Goal: Task Accomplishment & Management: Manage account settings

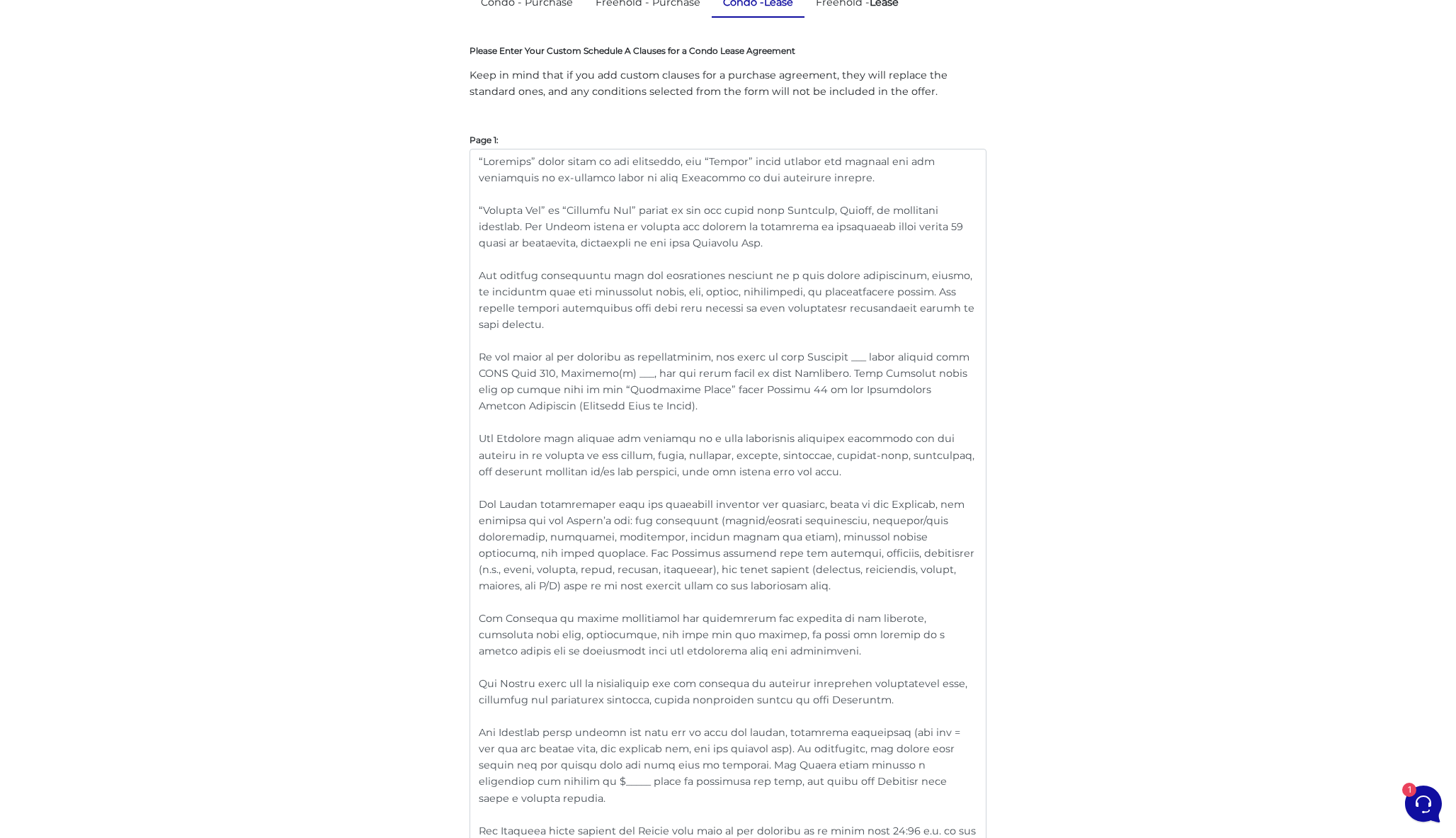
scroll to position [148, 0]
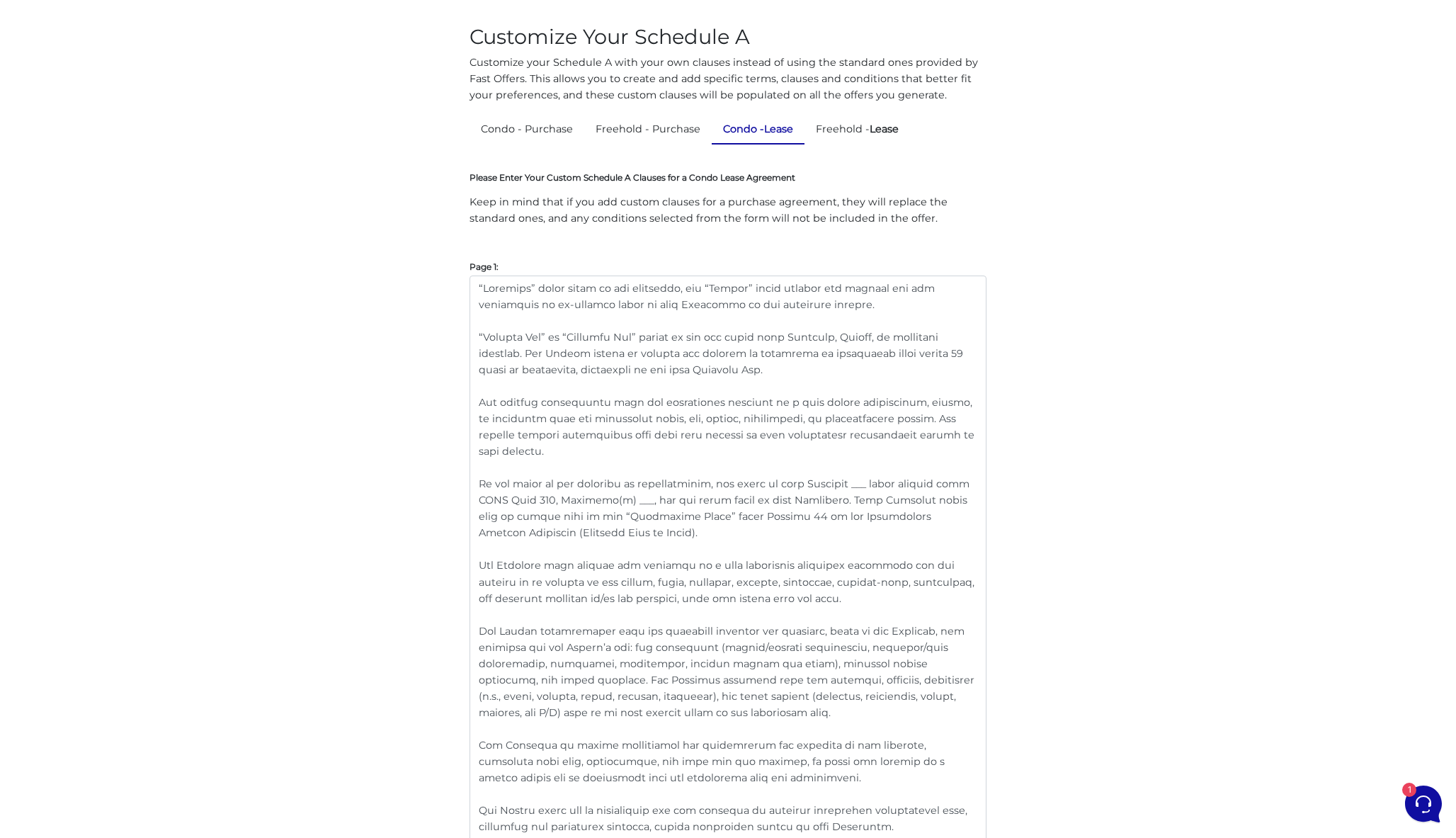
click at [772, 126] on strong "Lease" at bounding box center [779, 129] width 29 height 13
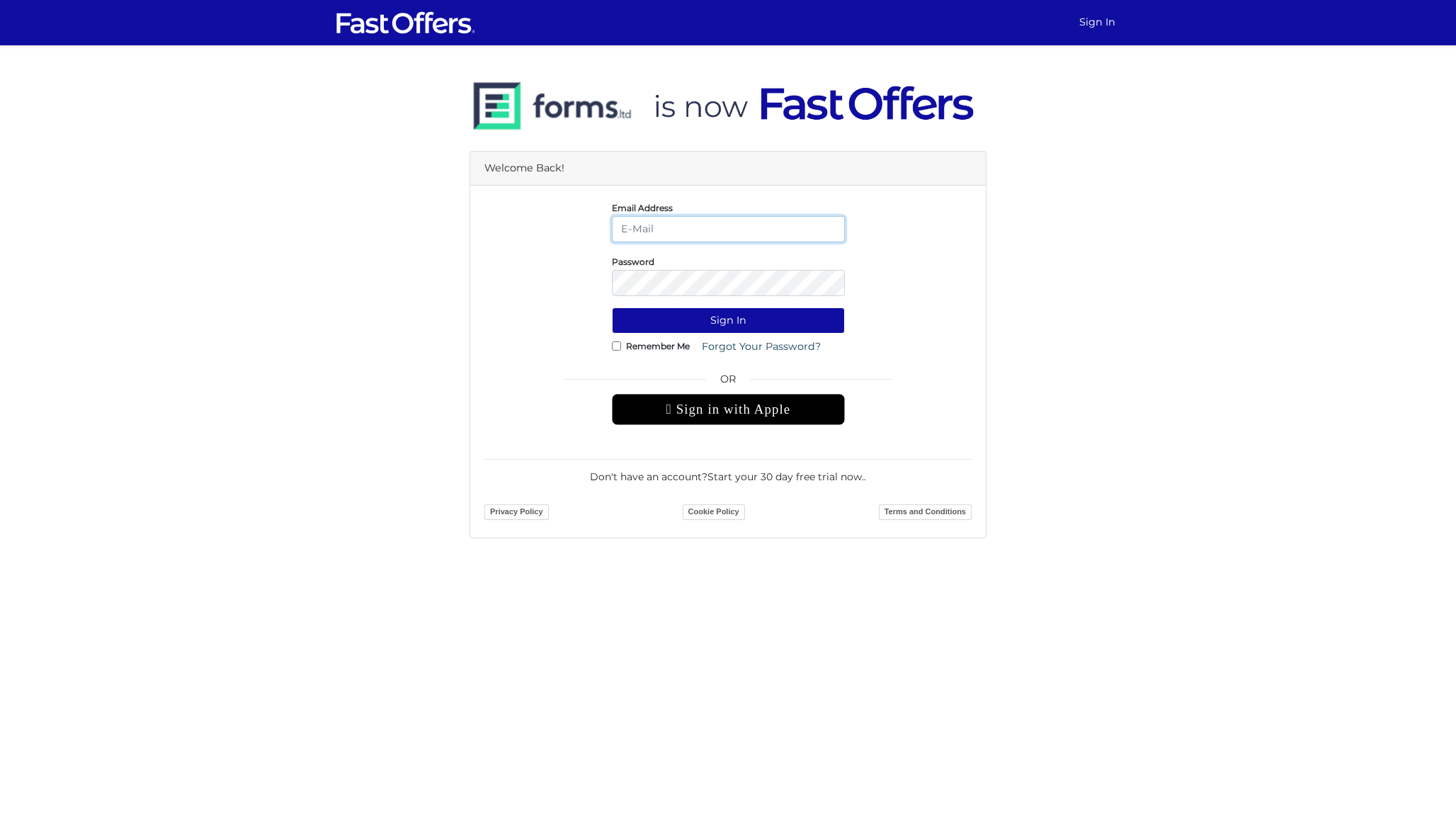
type input "dan@danmilewskirealty.com"
click at [728, 320] on button "Sign In" at bounding box center [728, 320] width 233 height 26
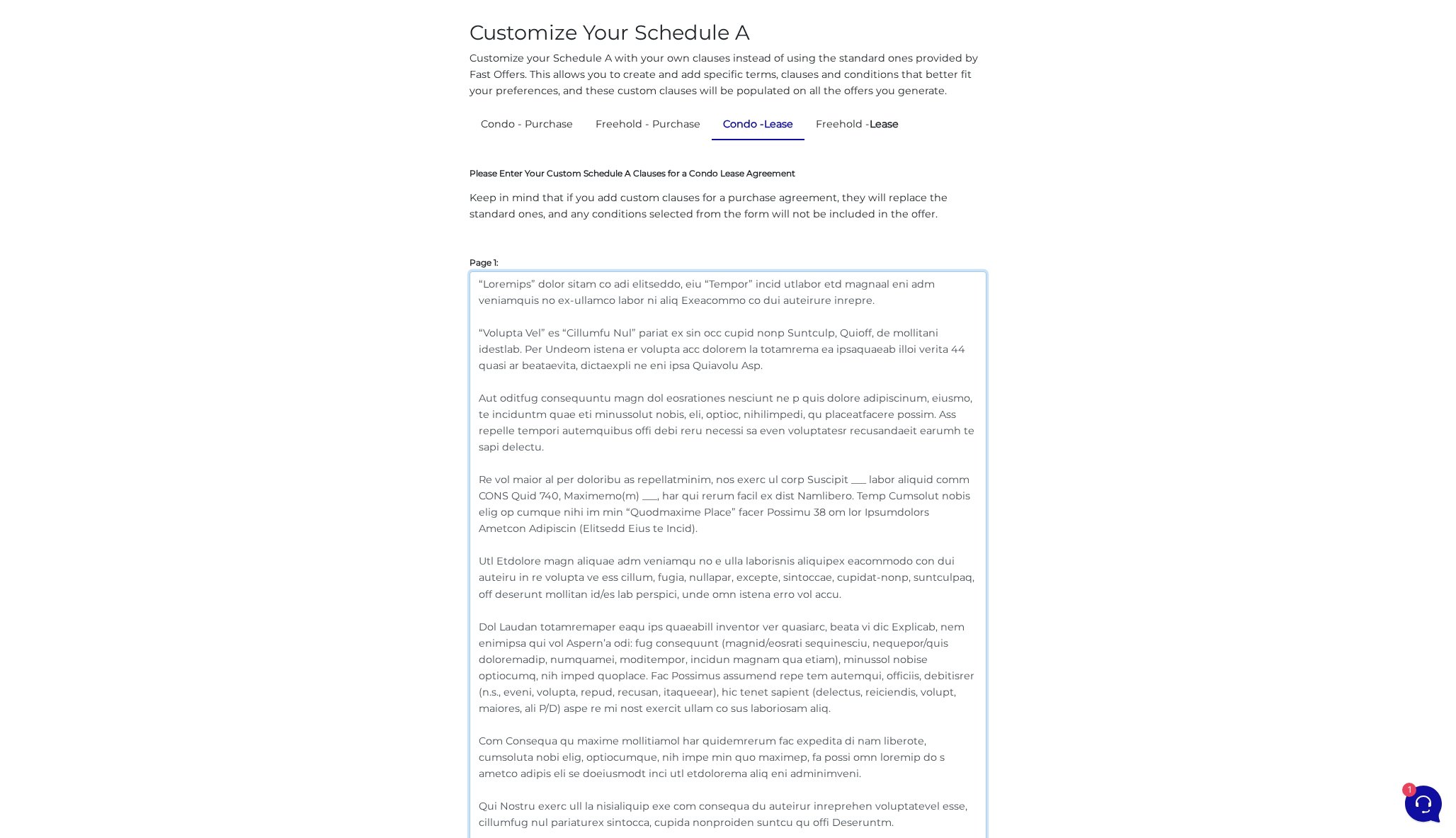
click at [698, 433] on textarea at bounding box center [728, 634] width 517 height 726
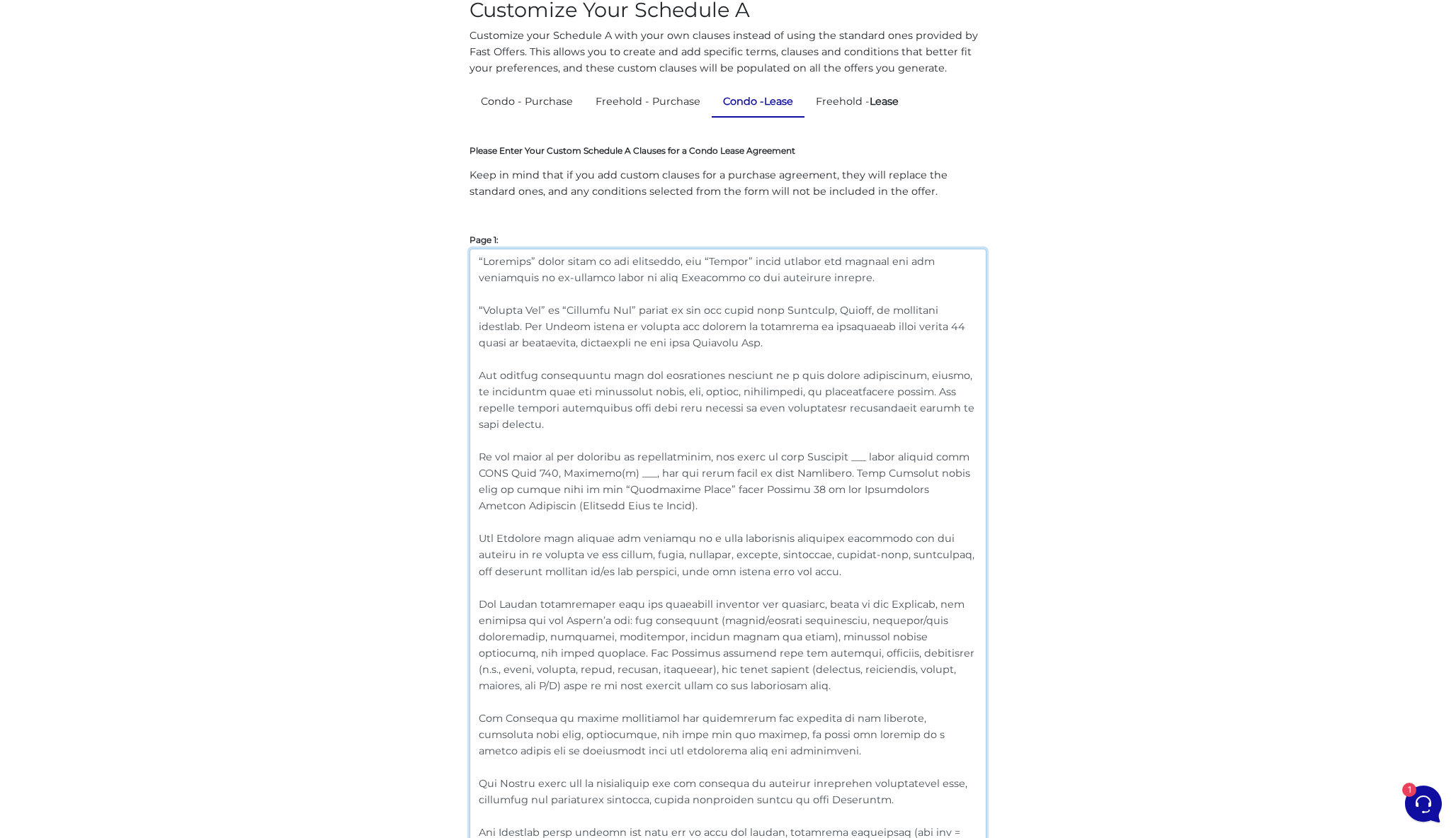
drag, startPoint x: 799, startPoint y: 344, endPoint x: 452, endPoint y: 303, distance: 349.4
click at [729, 287] on textarea at bounding box center [728, 611] width 517 height 726
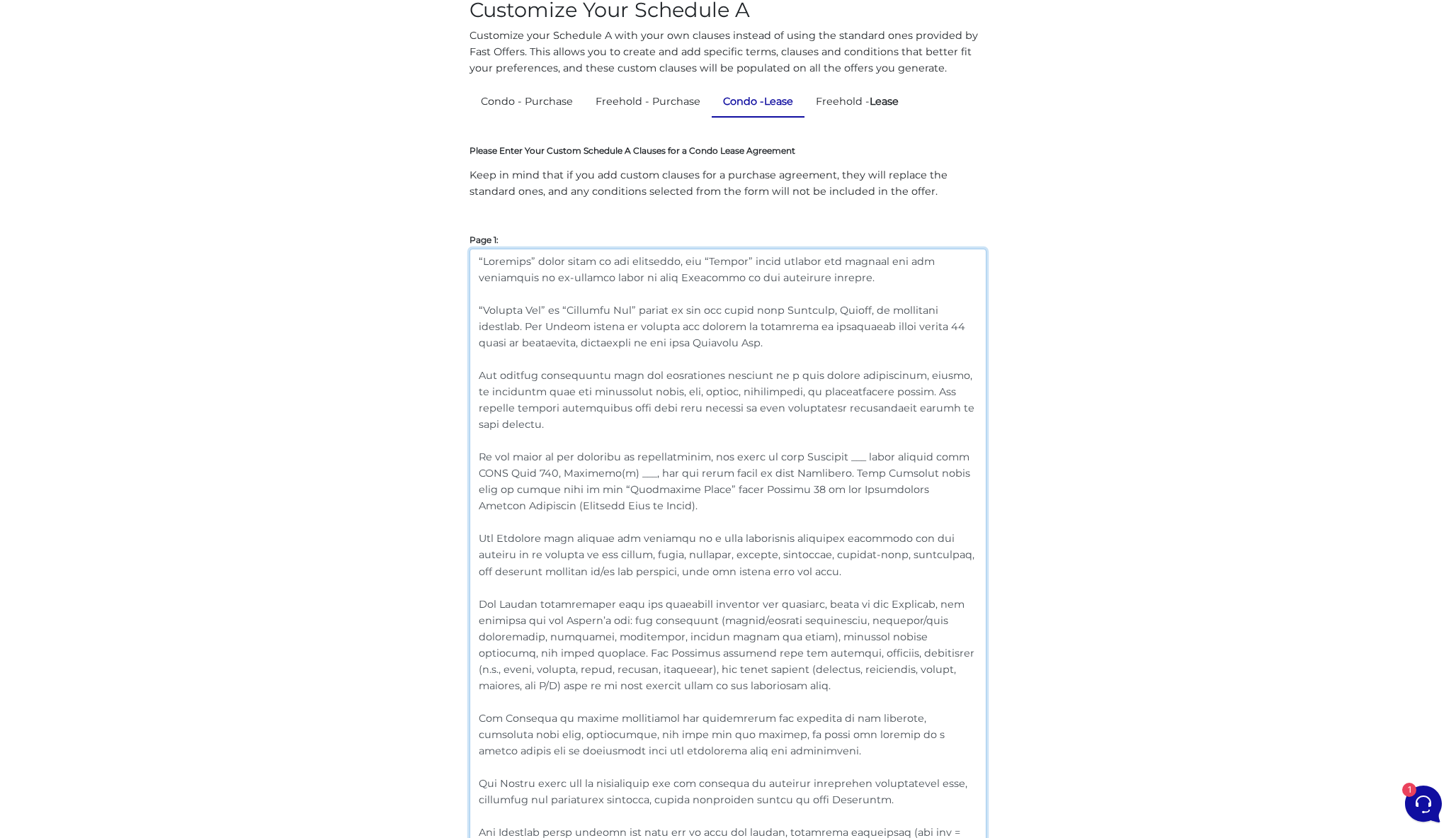
click at [829, 294] on textarea at bounding box center [728, 611] width 517 height 726
click at [824, 277] on textarea at bounding box center [728, 611] width 517 height 726
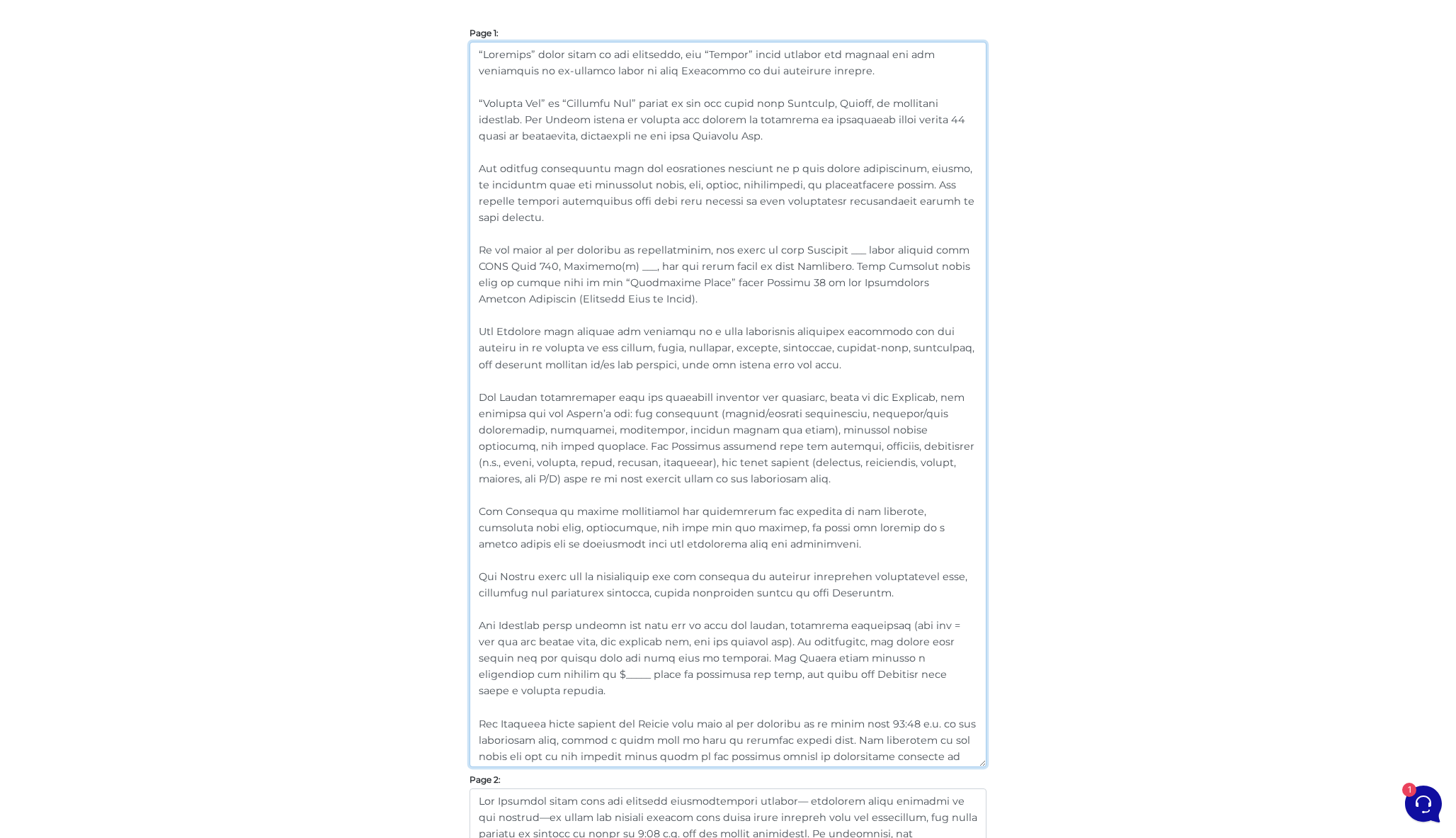
scroll to position [332, 0]
drag, startPoint x: 563, startPoint y: 223, endPoint x: 464, endPoint y: 172, distance: 111.4
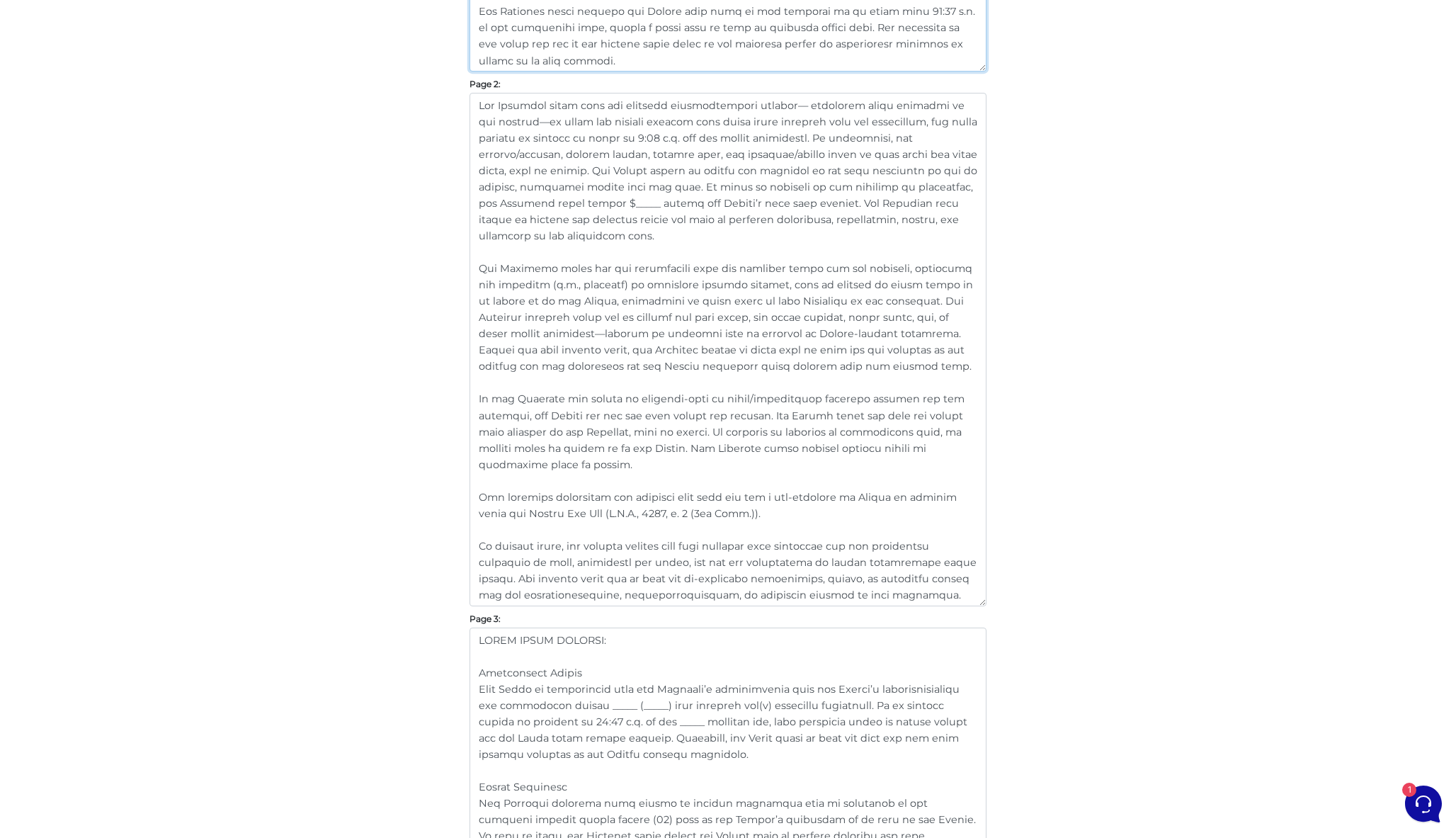
scroll to position [996, 0]
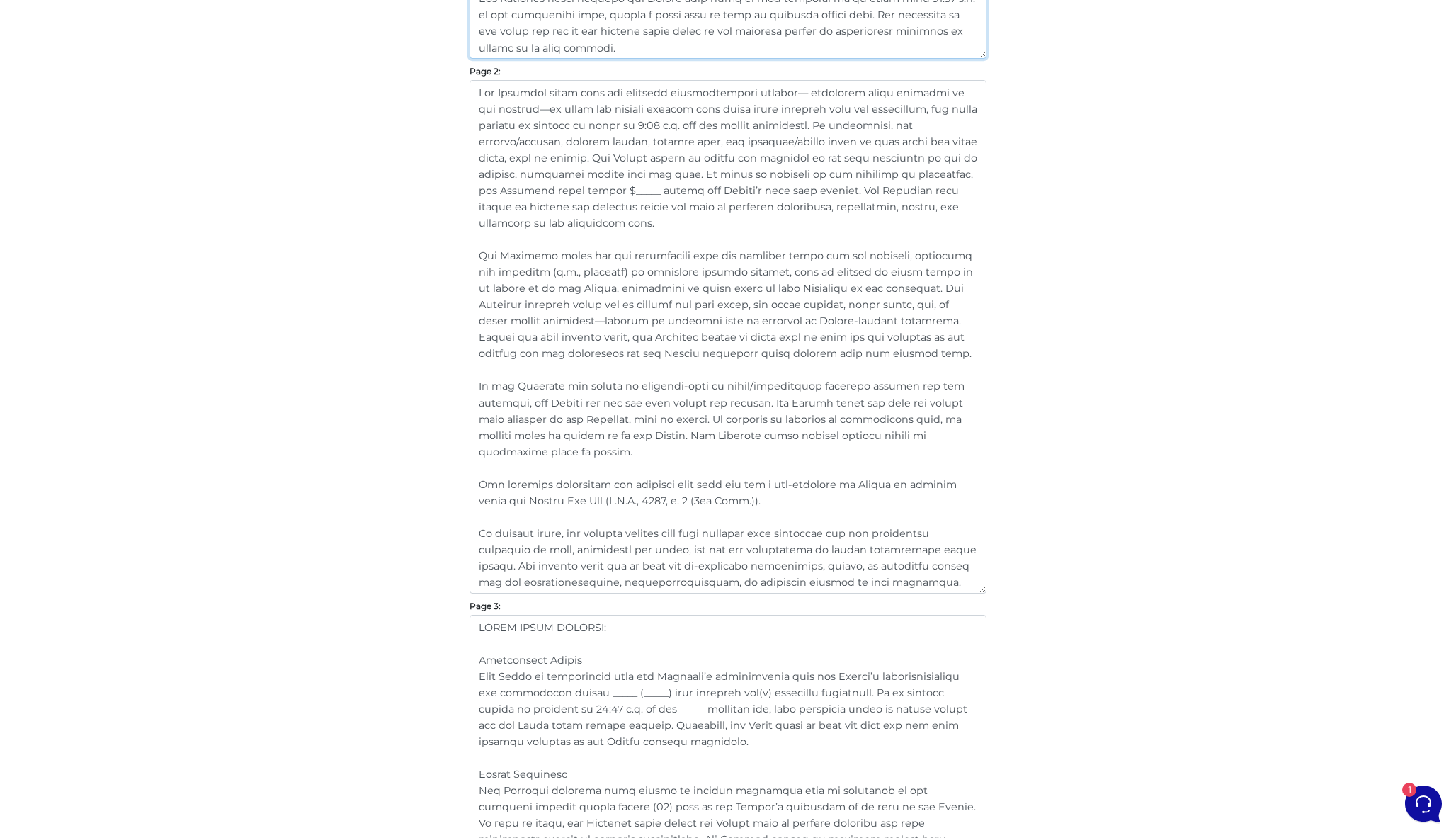
type textarea "“Landlord” shall refer to all landlords, and “Tenant” shall include all tenants…"
click at [774, 500] on textarea at bounding box center [728, 337] width 517 height 513
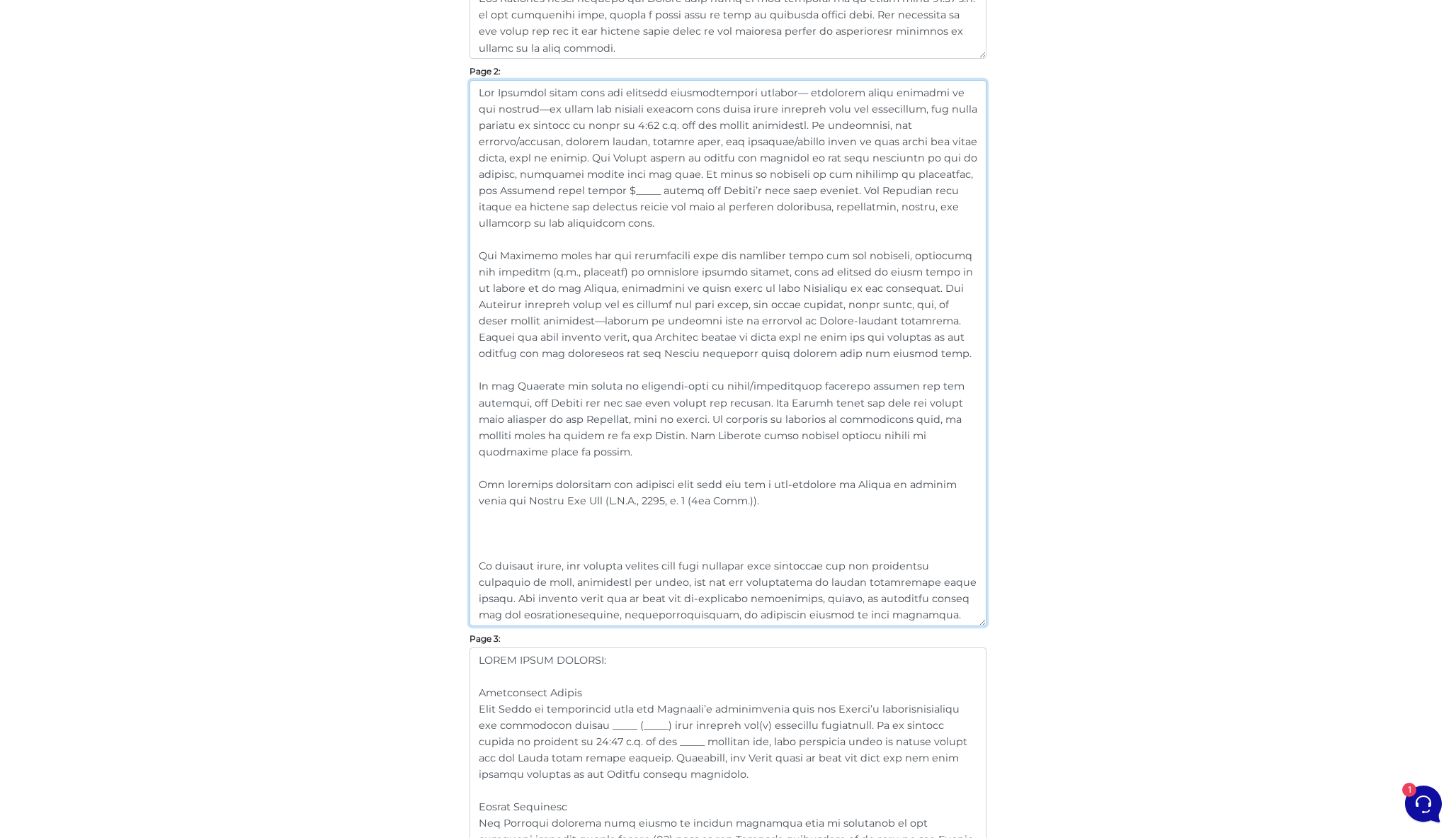
paste textarea "The parties acknowledge that any information provided by a real estate salesper…"
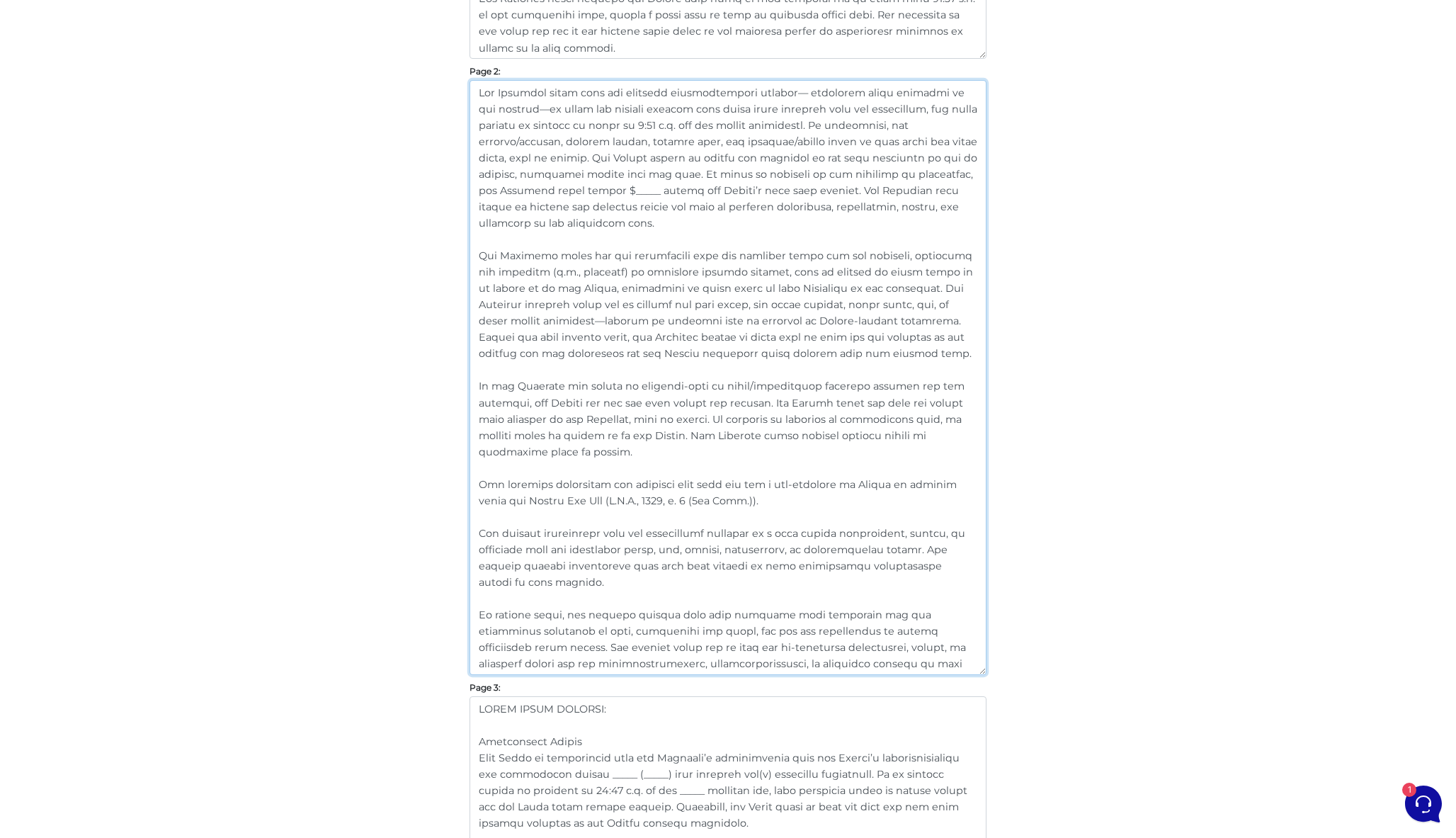
scroll to position [936, 0]
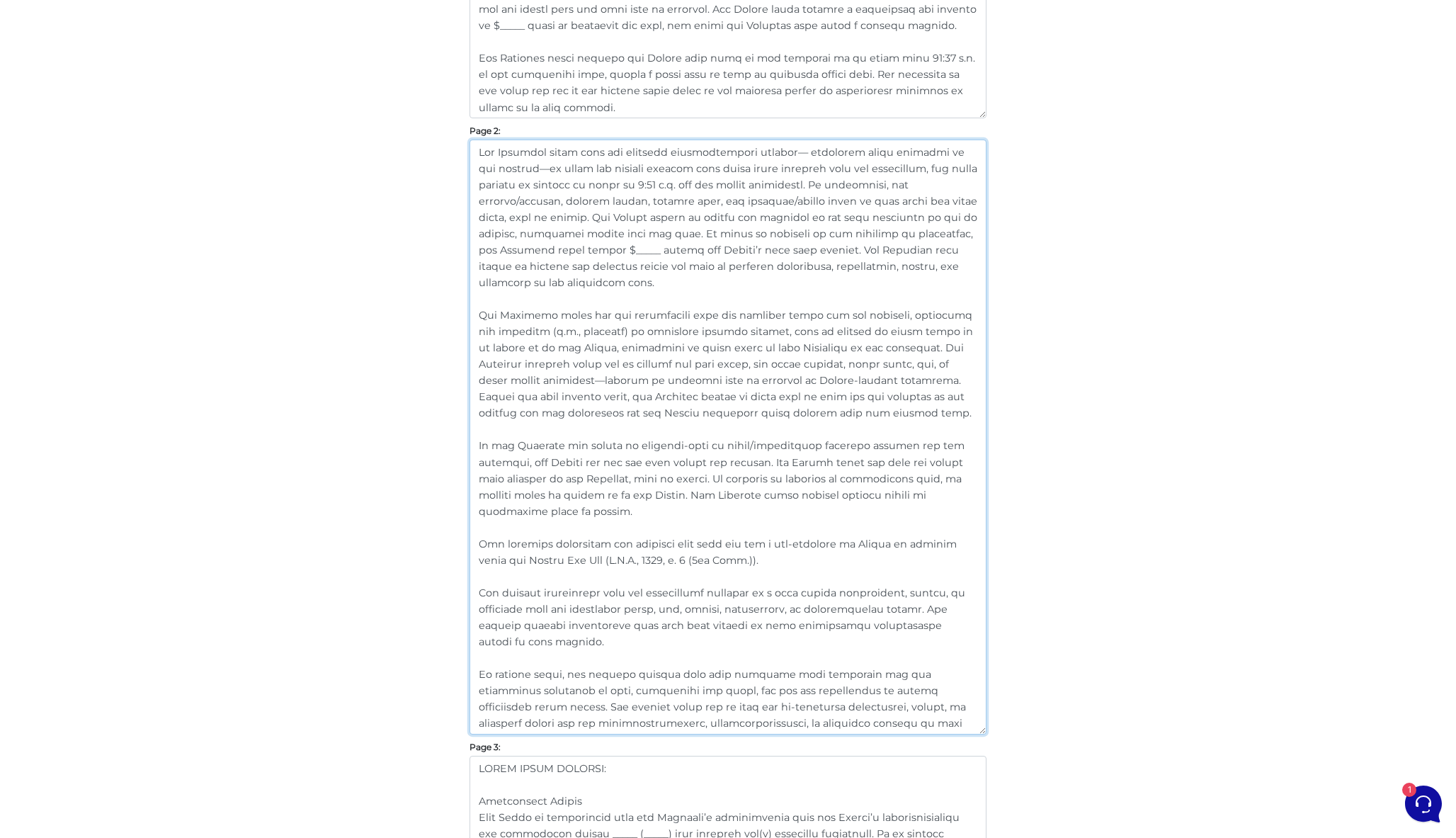
drag, startPoint x: 873, startPoint y: 414, endPoint x: 450, endPoint y: 311, distance: 435.4
click at [450, 311] on div "Customize Your Schedule A Customize your Schedule A with your own clauses inste…" at bounding box center [728, 853] width 807 height 3368
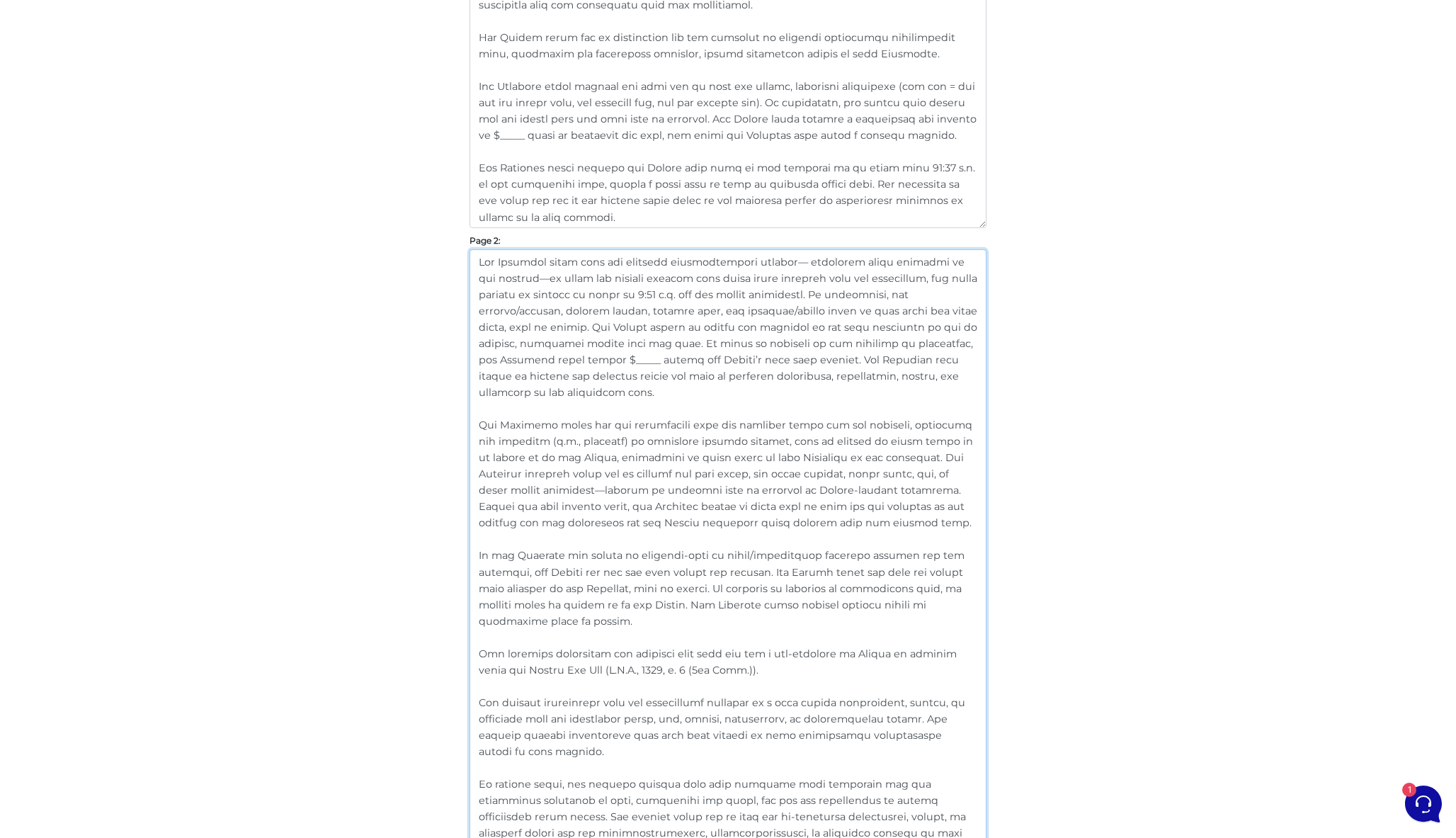
scroll to position [746, 0]
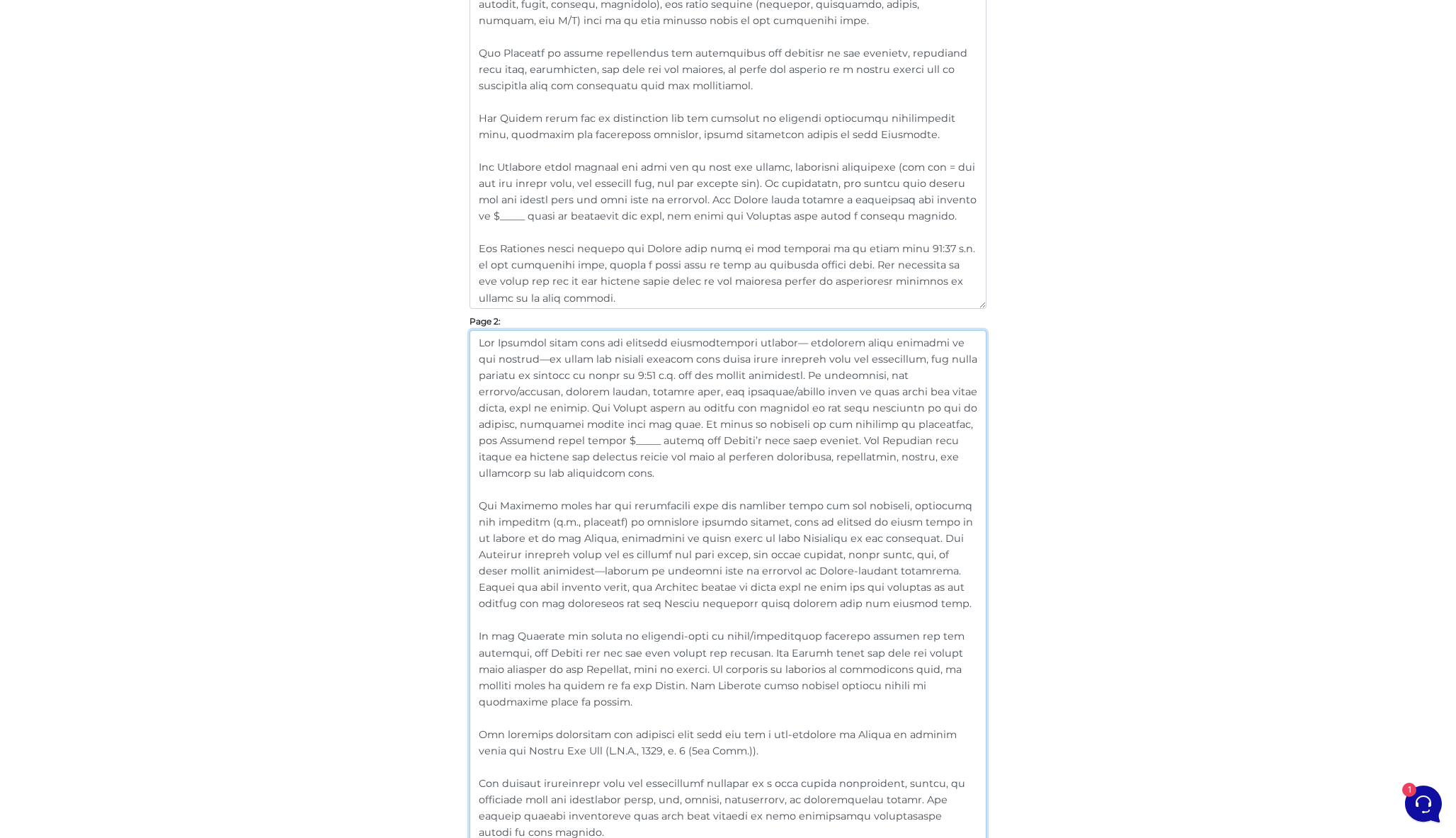
click at [637, 435] on textarea at bounding box center [728, 627] width 517 height 595
click at [605, 467] on textarea at bounding box center [728, 627] width 517 height 595
drag, startPoint x: 605, startPoint y: 467, endPoint x: 420, endPoint y: 314, distance: 240.1
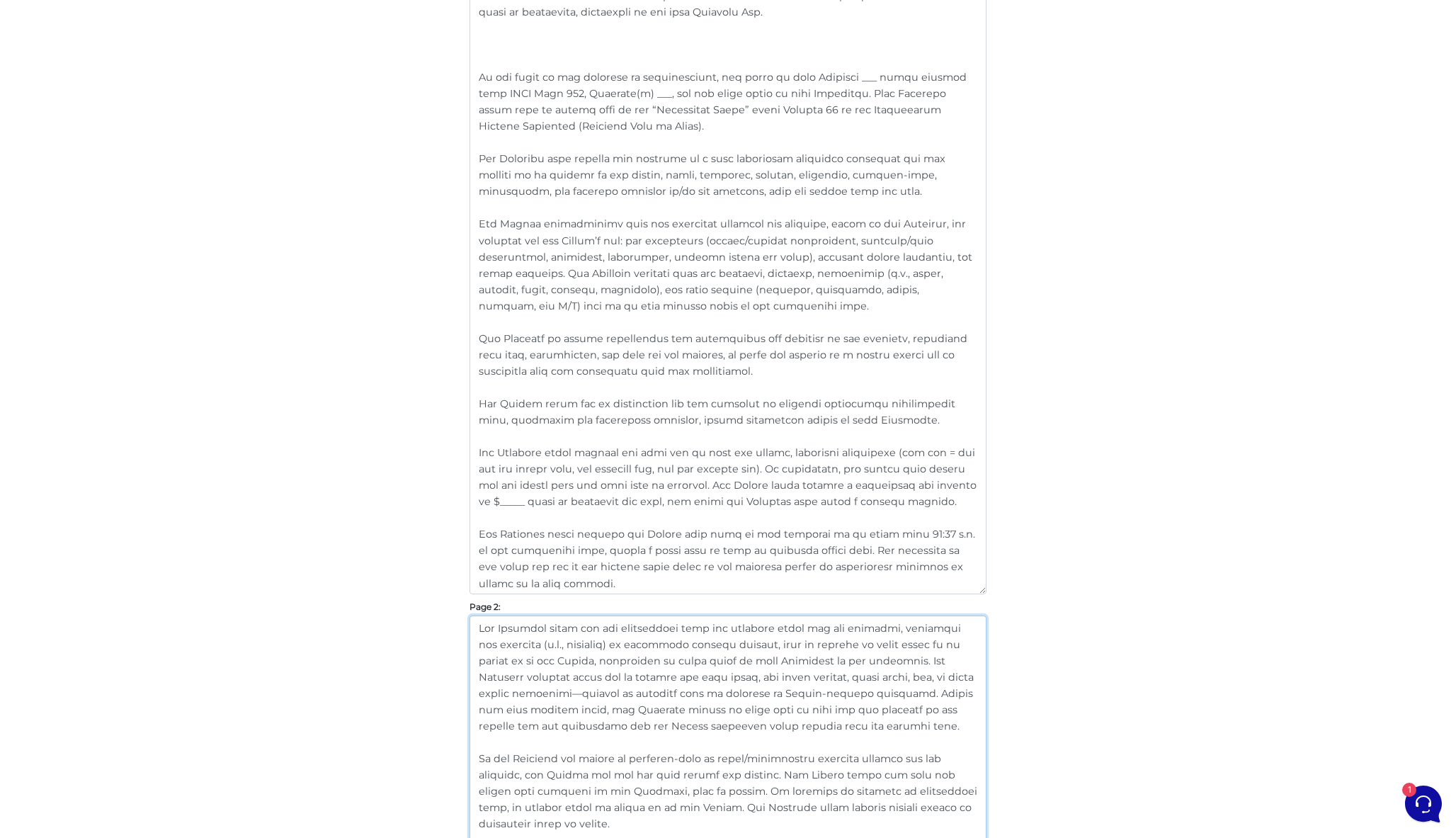
scroll to position [303, 0]
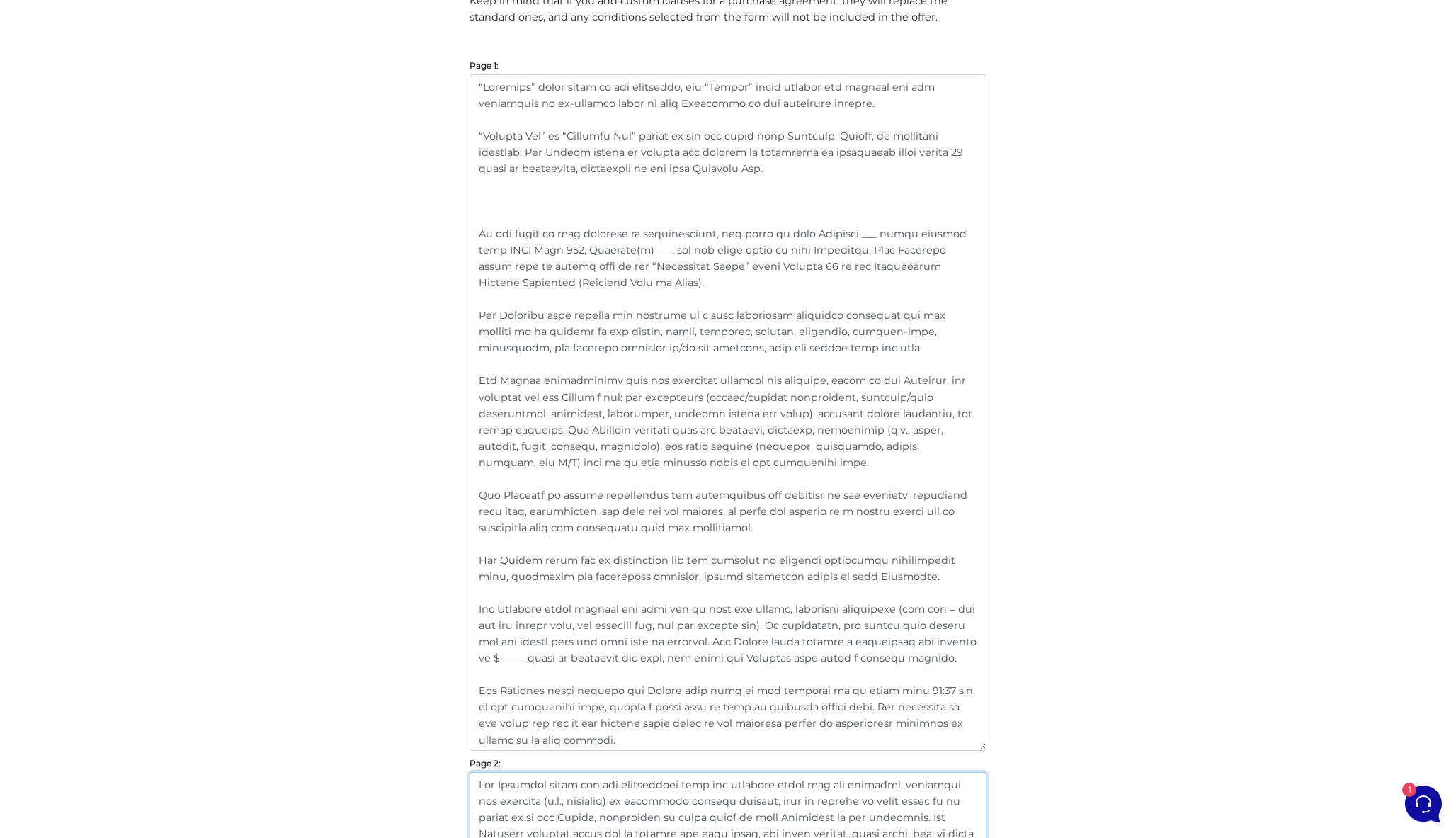
type textarea "The Landlord shall pay all maintenance fees and property taxes for the premises…"
click at [526, 206] on textarea at bounding box center [728, 413] width 517 height 677
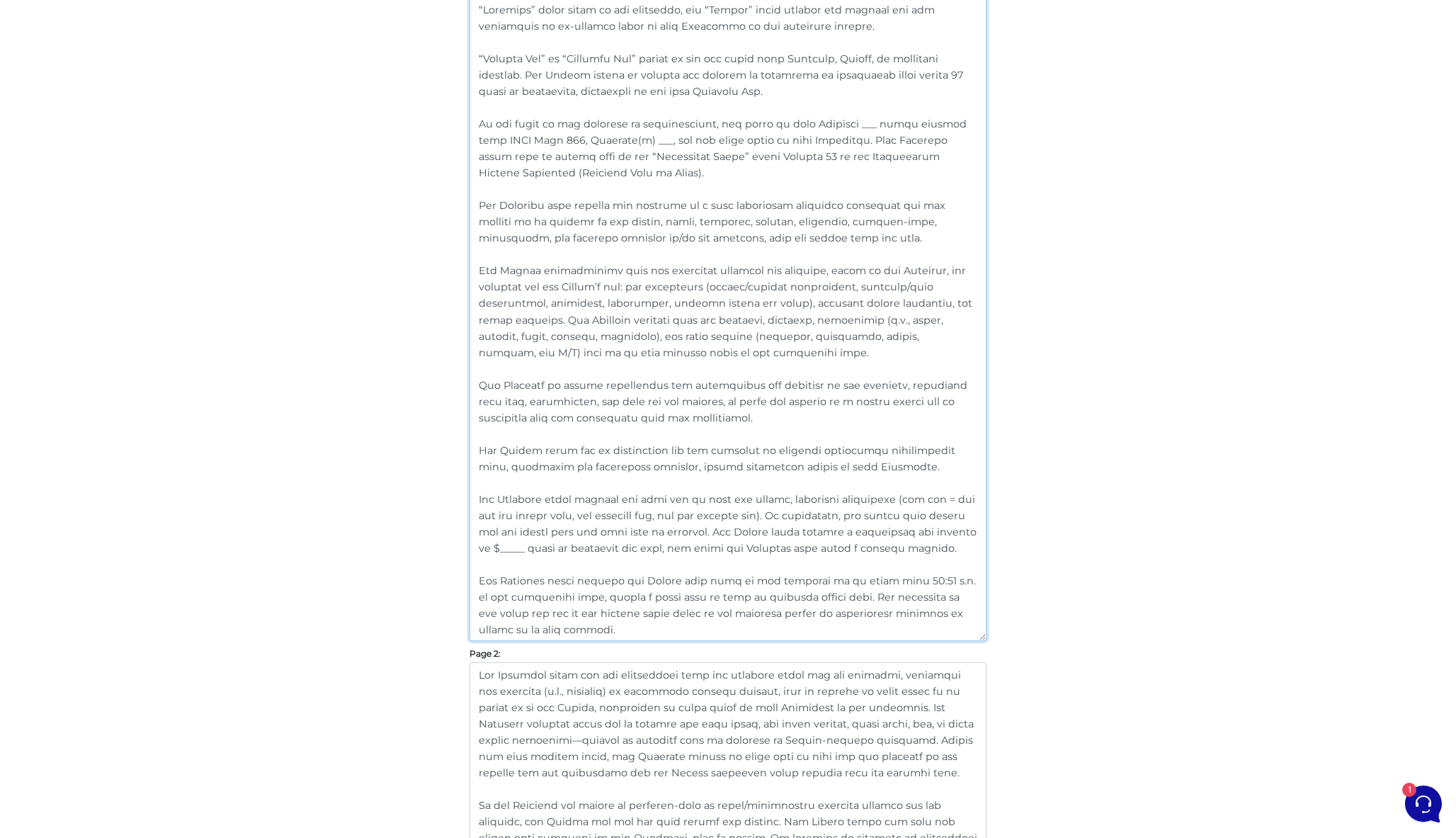
scroll to position [473, 0]
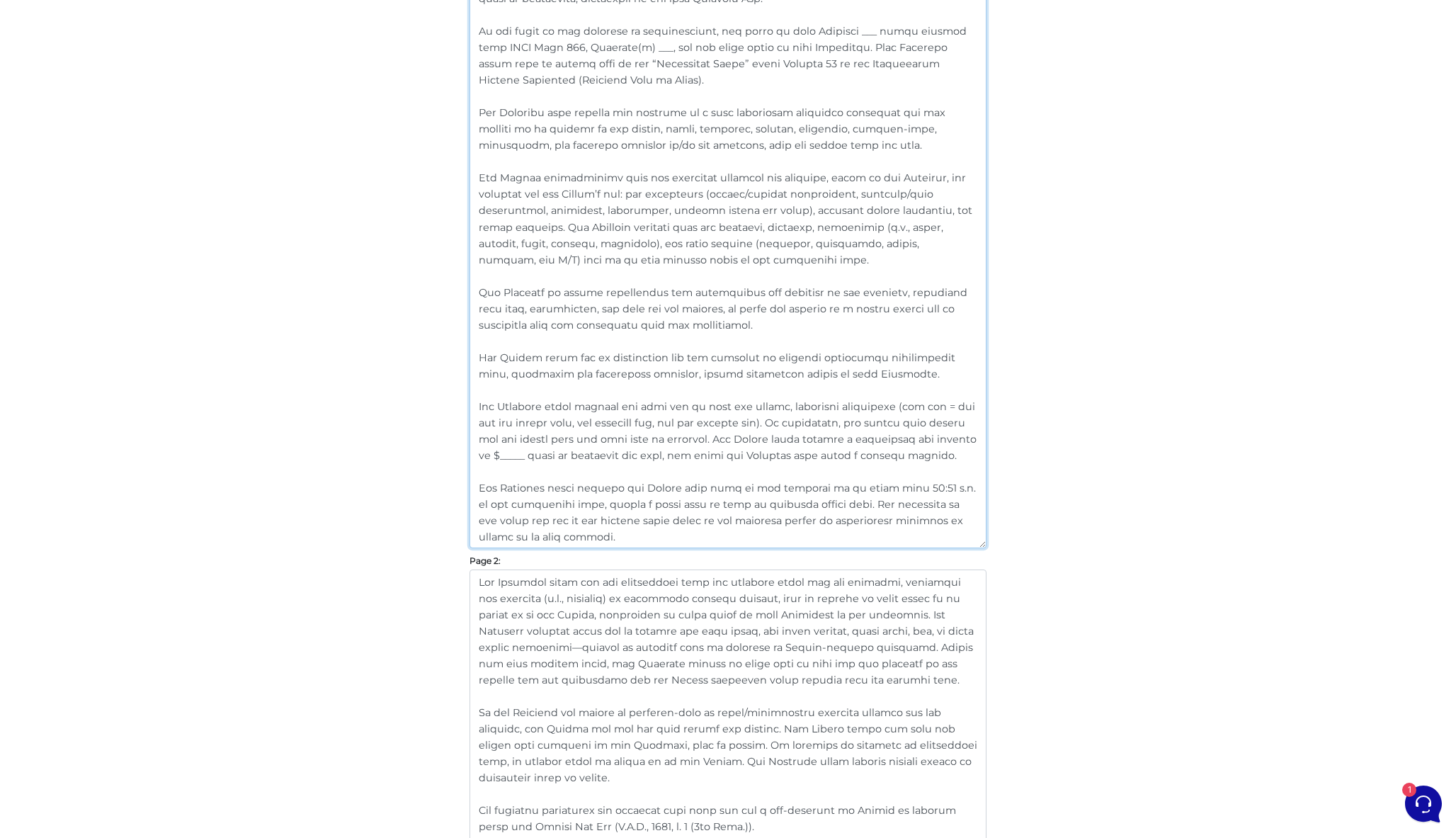
click at [580, 533] on textarea at bounding box center [728, 226] width 517 height 644
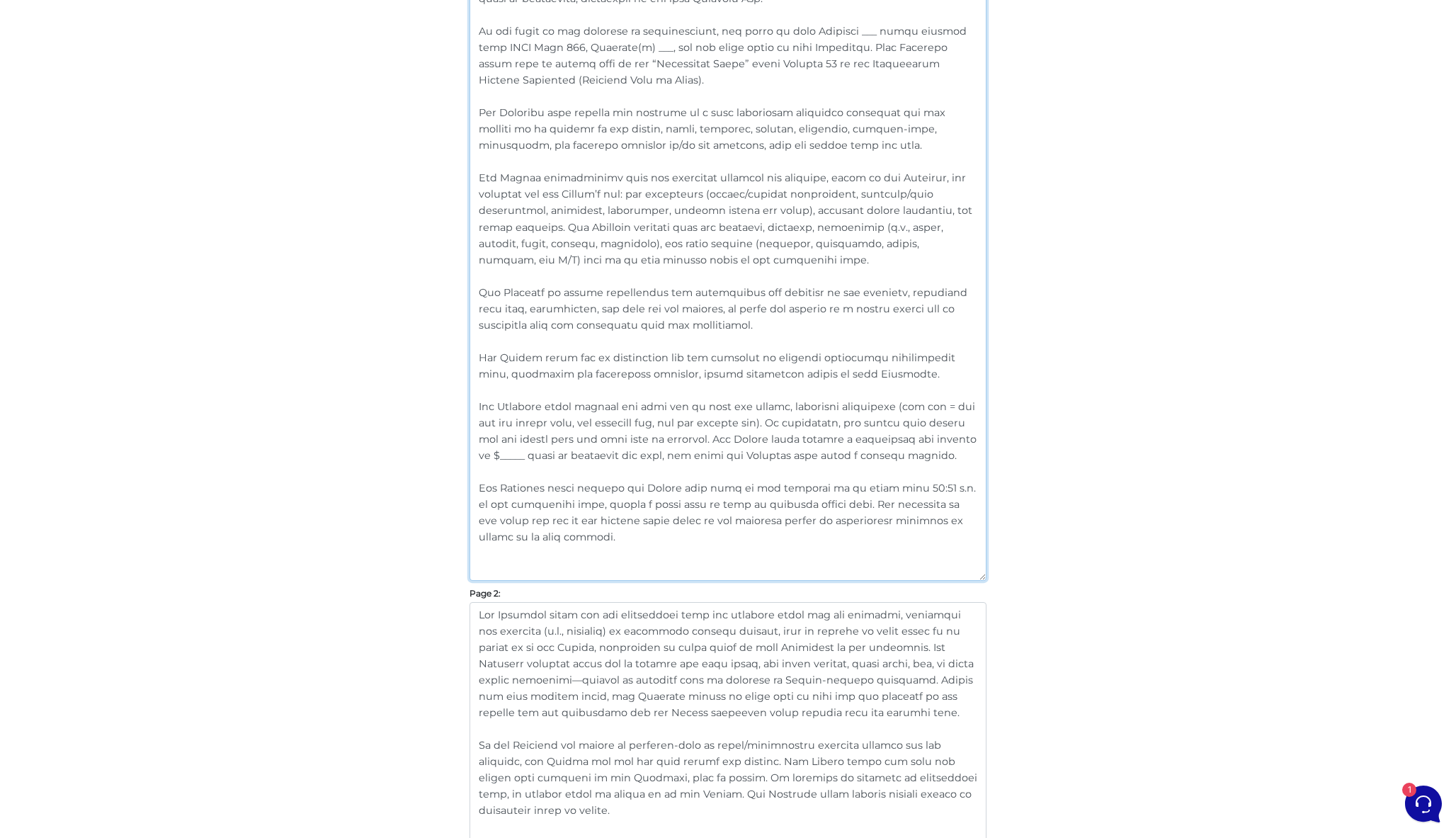
paste textarea "The Landlord shall have the property professionally cleaned— including steam cl…"
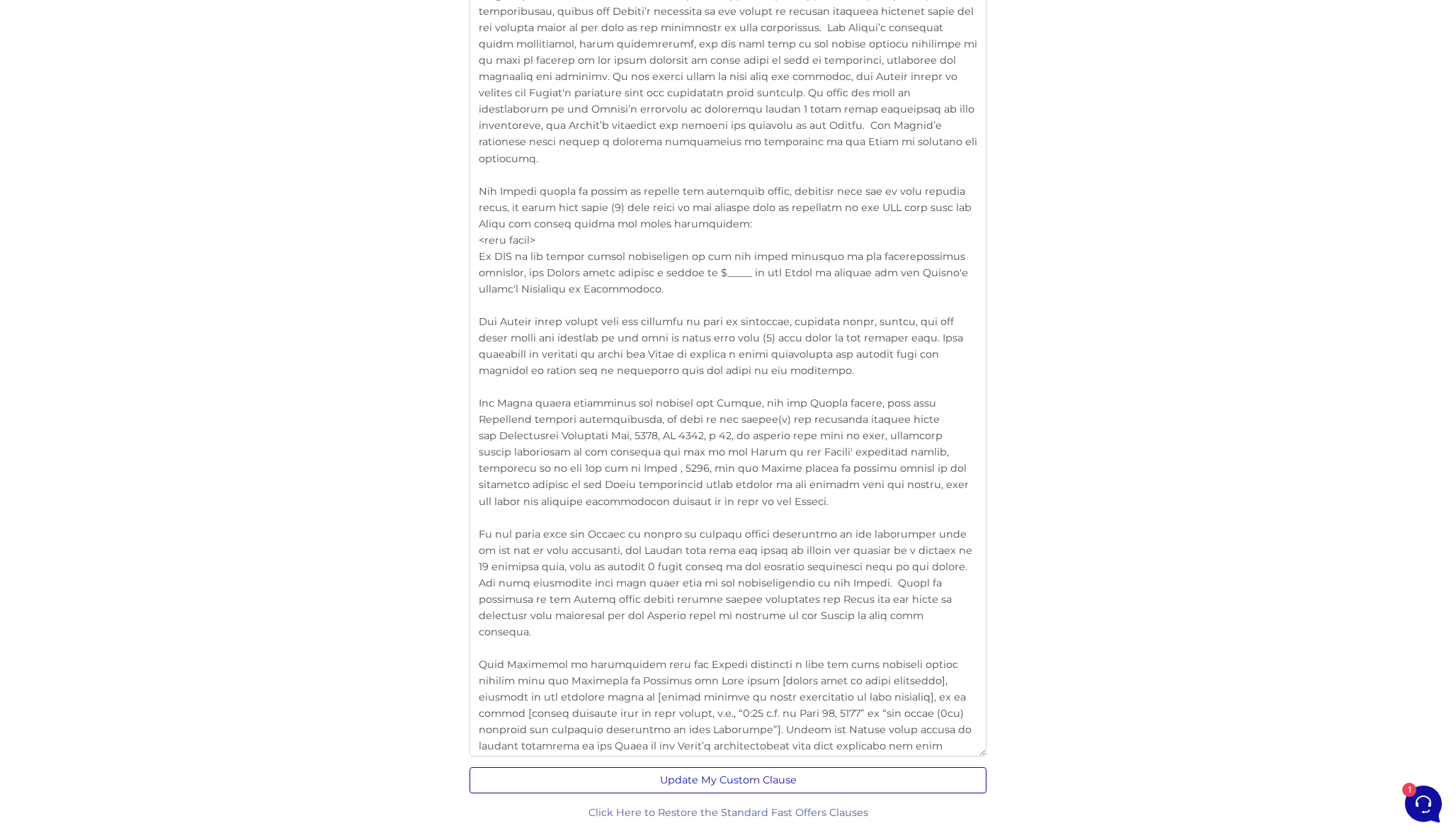
scroll to position [2618, 0]
type textarea "“Landlord” shall refer to all landlords, and “Tenant” shall include all tenants…"
click at [711, 779] on button "Update My Custom Clause" at bounding box center [728, 780] width 517 height 26
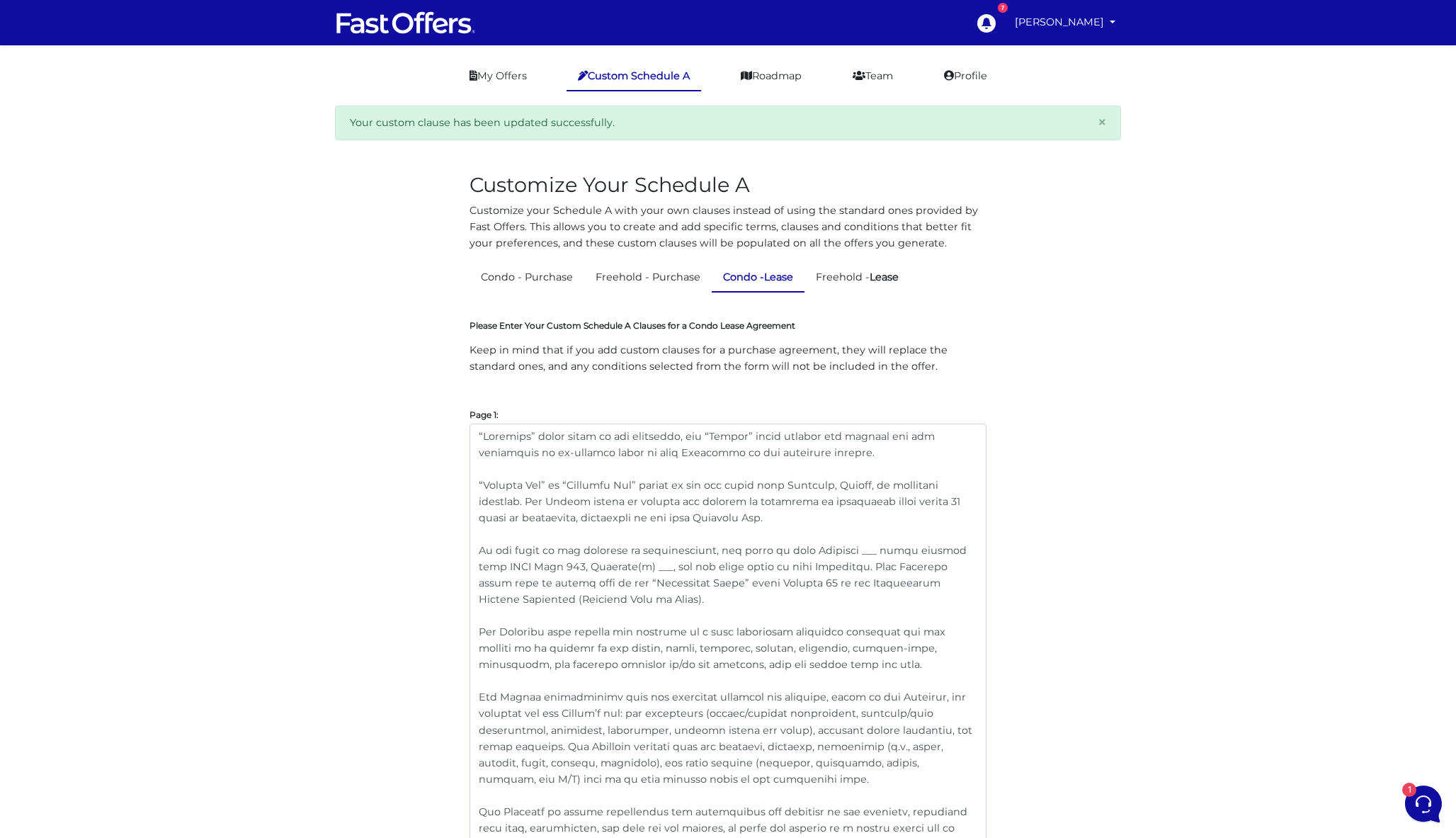
click at [700, 2] on nav "7 Dan Milewski My Offers My Profile" at bounding box center [728, 22] width 1456 height 45
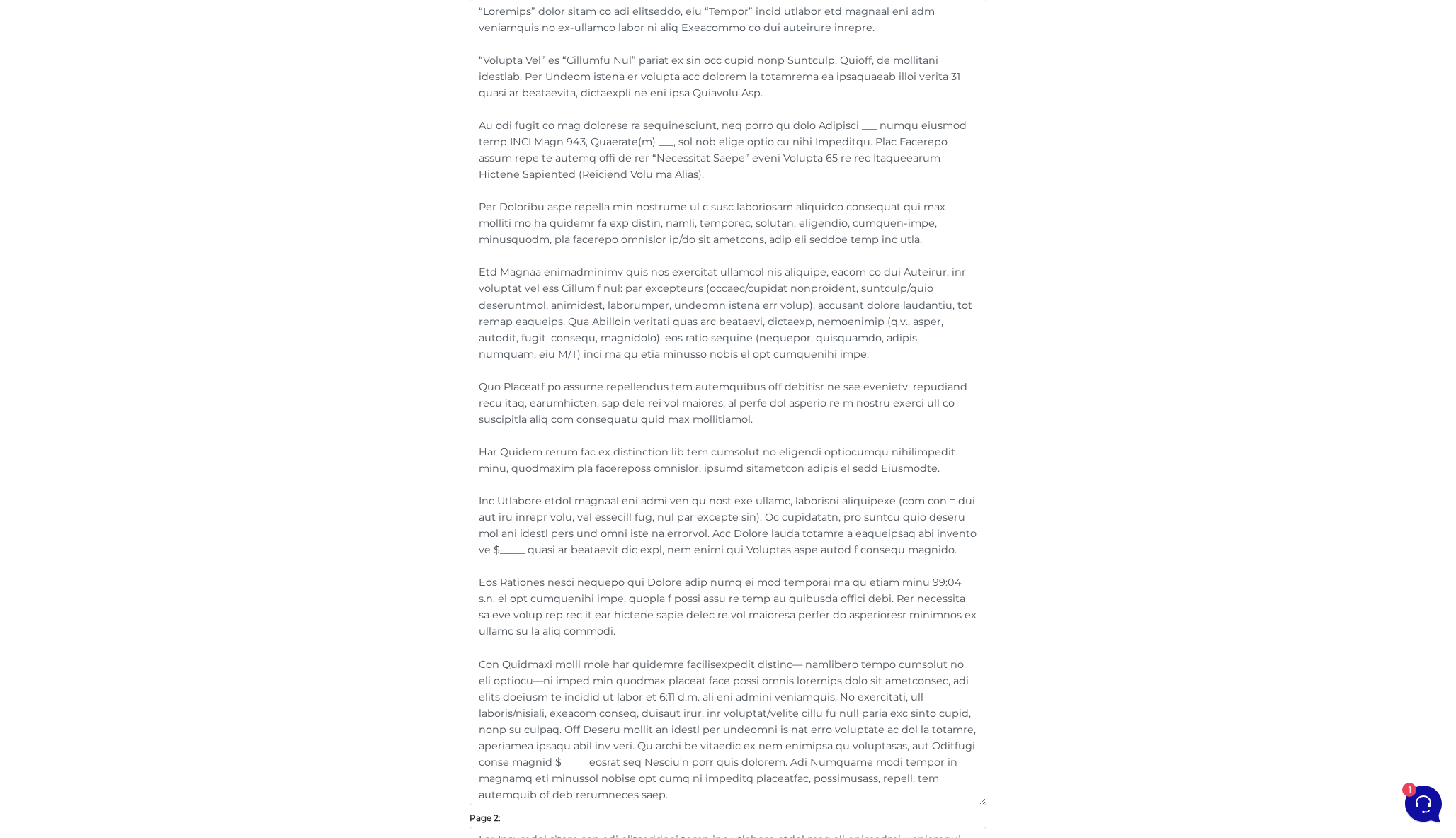
scroll to position [428, 0]
click at [746, 416] on textarea at bounding box center [728, 399] width 517 height 807
drag, startPoint x: 762, startPoint y: 420, endPoint x: 449, endPoint y: 382, distance: 315.3
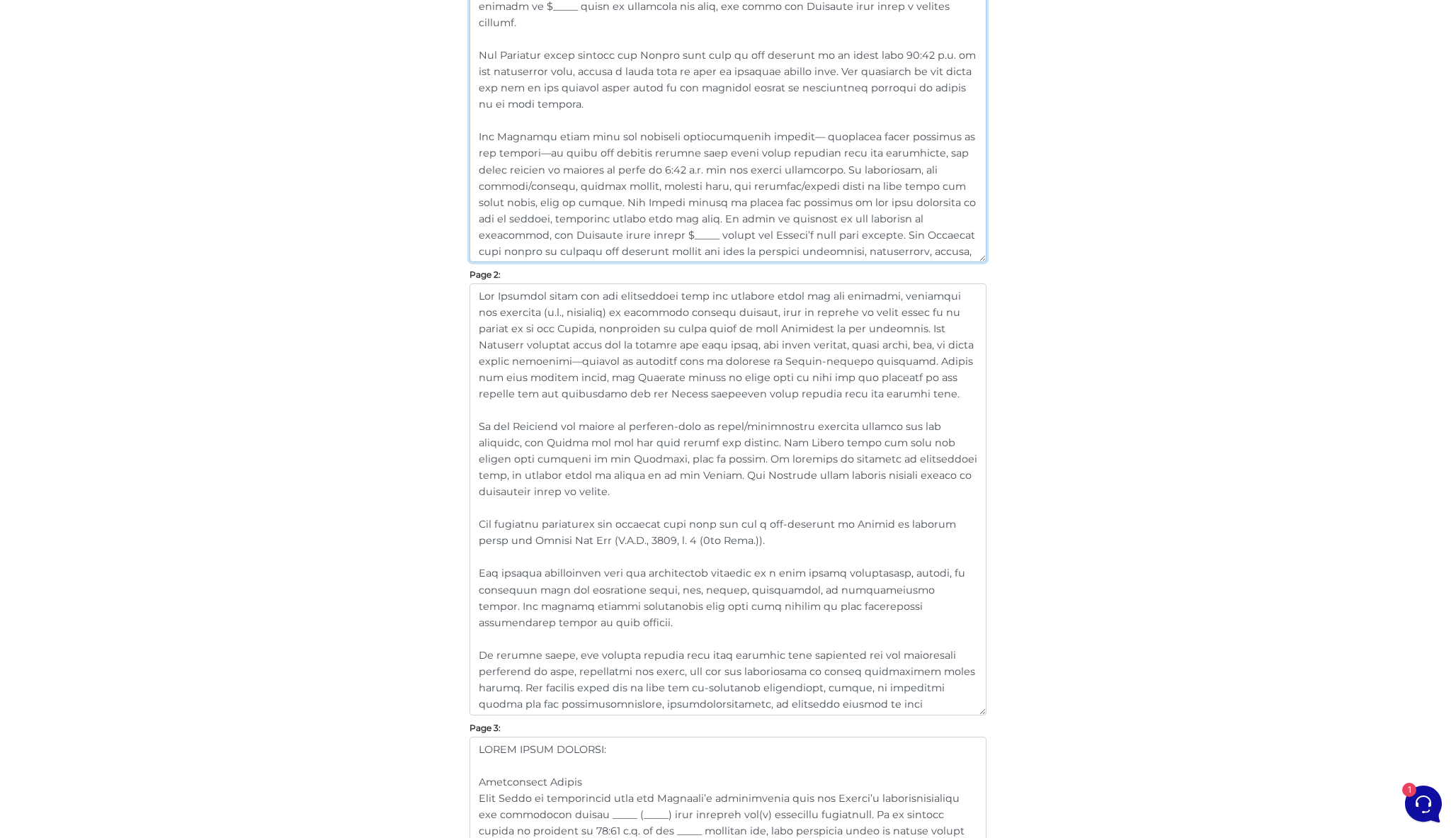
scroll to position [920, 0]
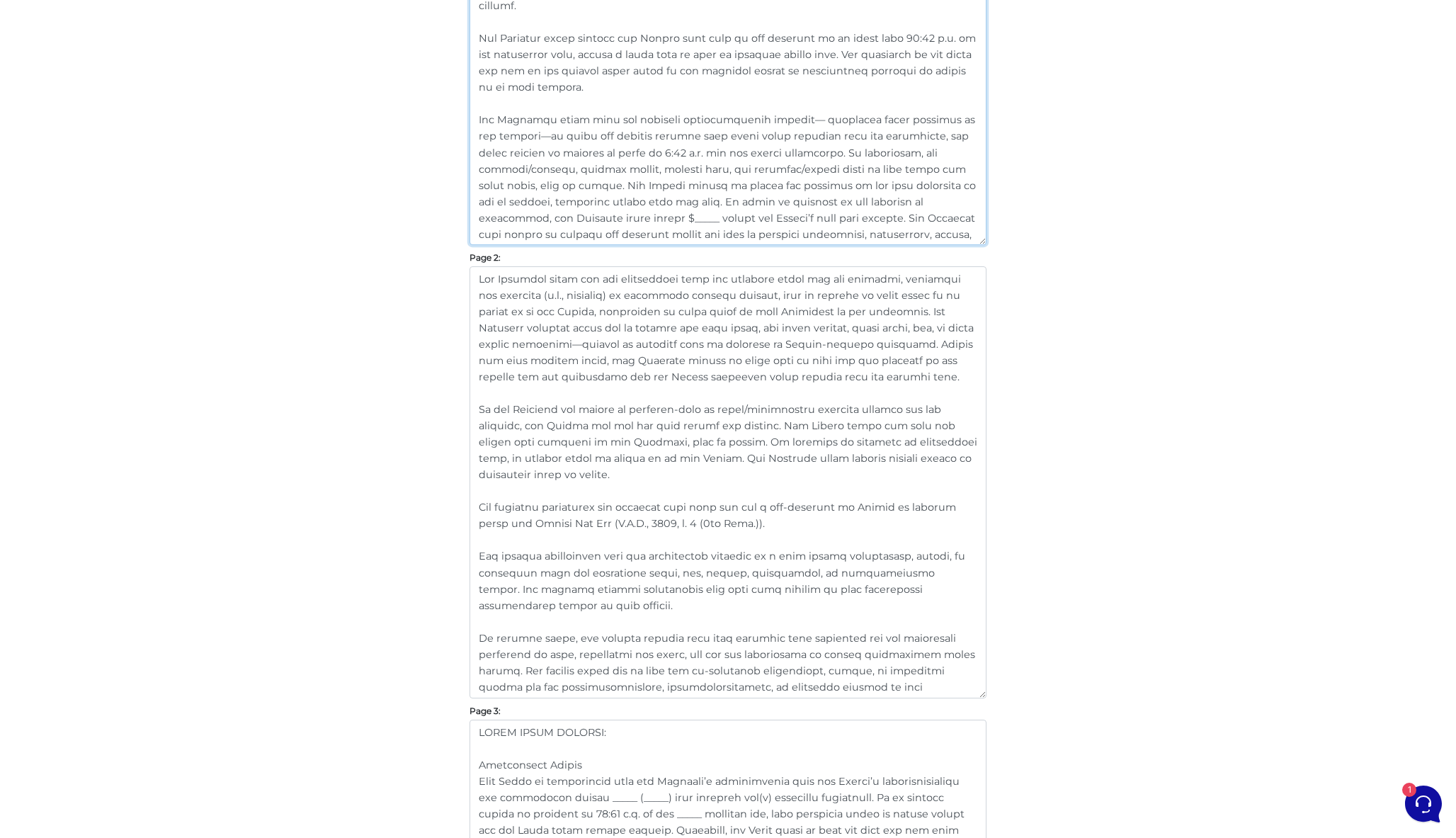
type textarea "“Loremips” dolor sitam co adi elitseddo, eiu “Tempor” incid utlabor etd magnaal…"
click at [873, 380] on textarea at bounding box center [728, 482] width 517 height 432
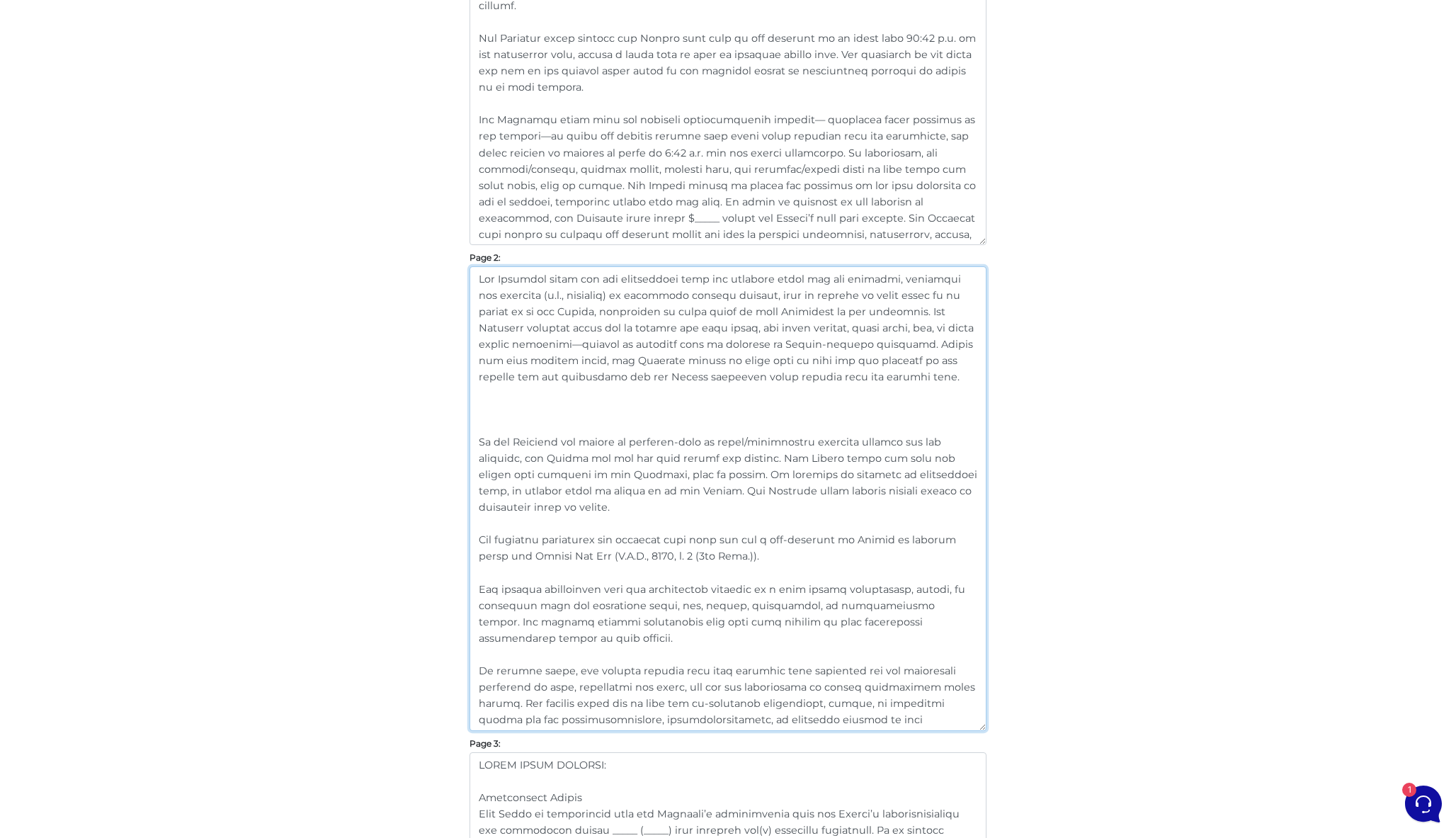
paste textarea "The Landlord is solely responsible for maintaining the exterior of the property…"
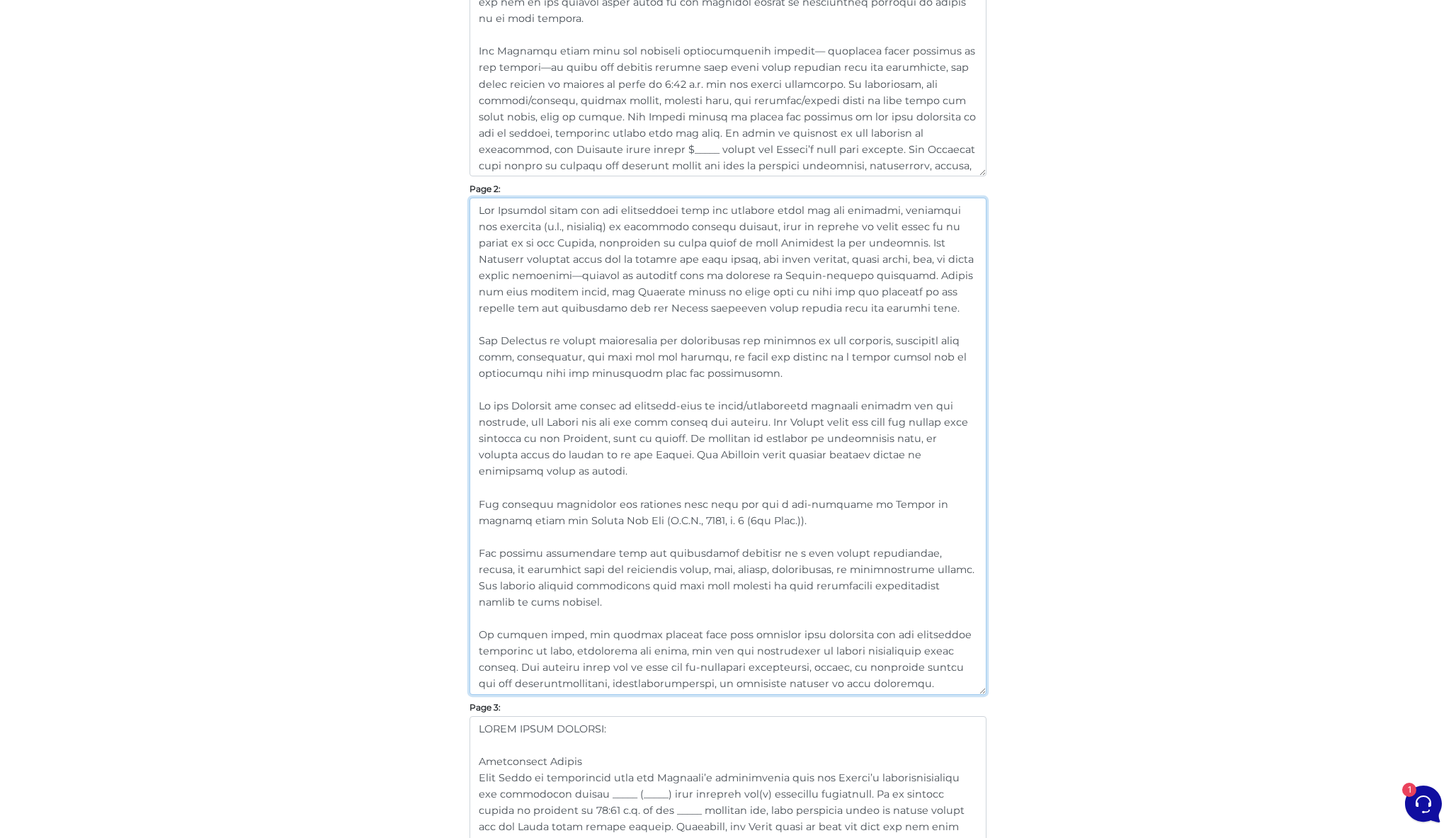
scroll to position [984, 0]
drag, startPoint x: 635, startPoint y: 480, endPoint x: 457, endPoint y: 411, distance: 190.9
click at [457, 411] on div "Customize Your Schedule A Customize your Schedule A with your own clauses inste…" at bounding box center [728, 834] width 807 height 3335
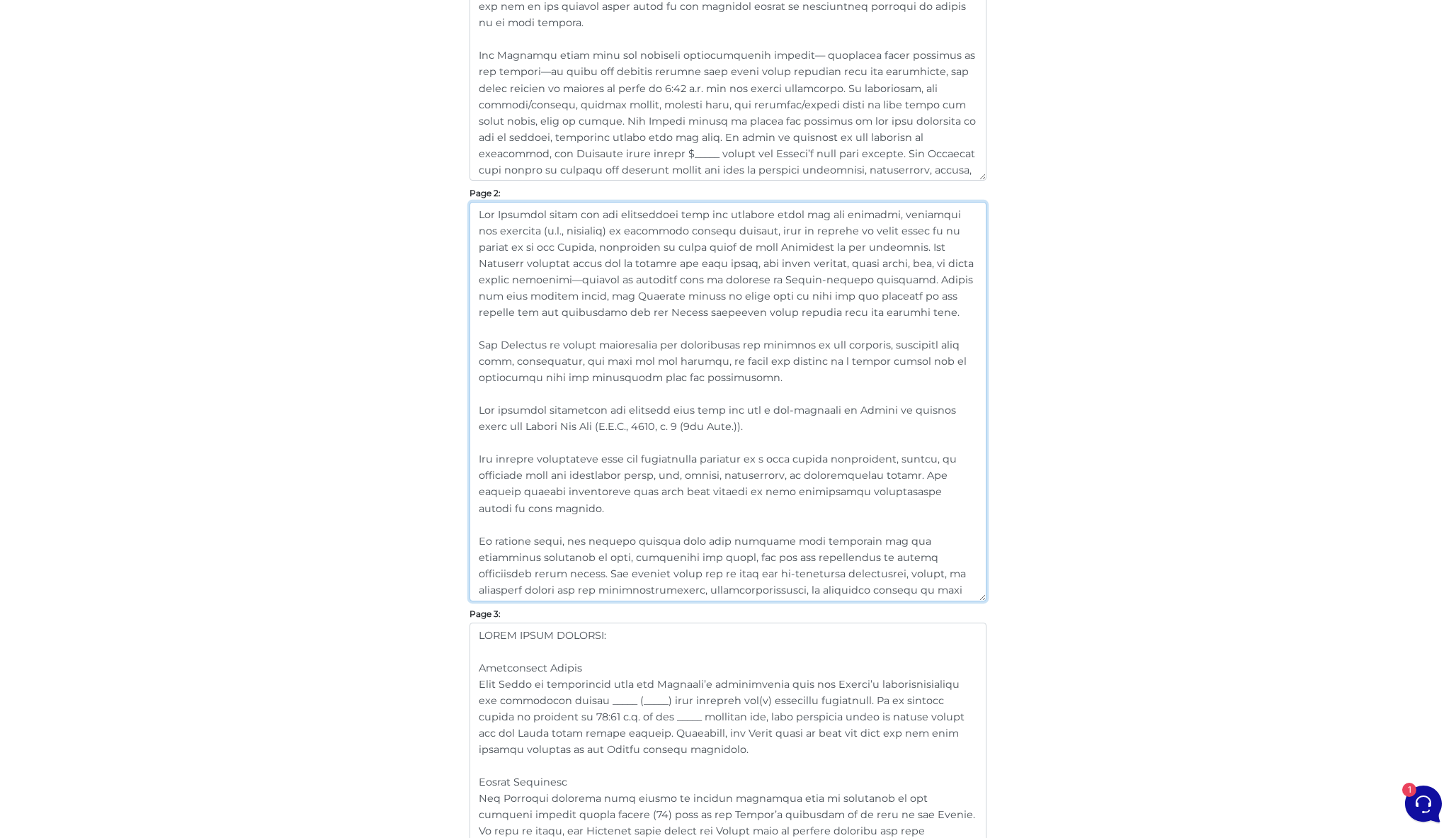
click at [870, 311] on textarea at bounding box center [728, 402] width 517 height 399
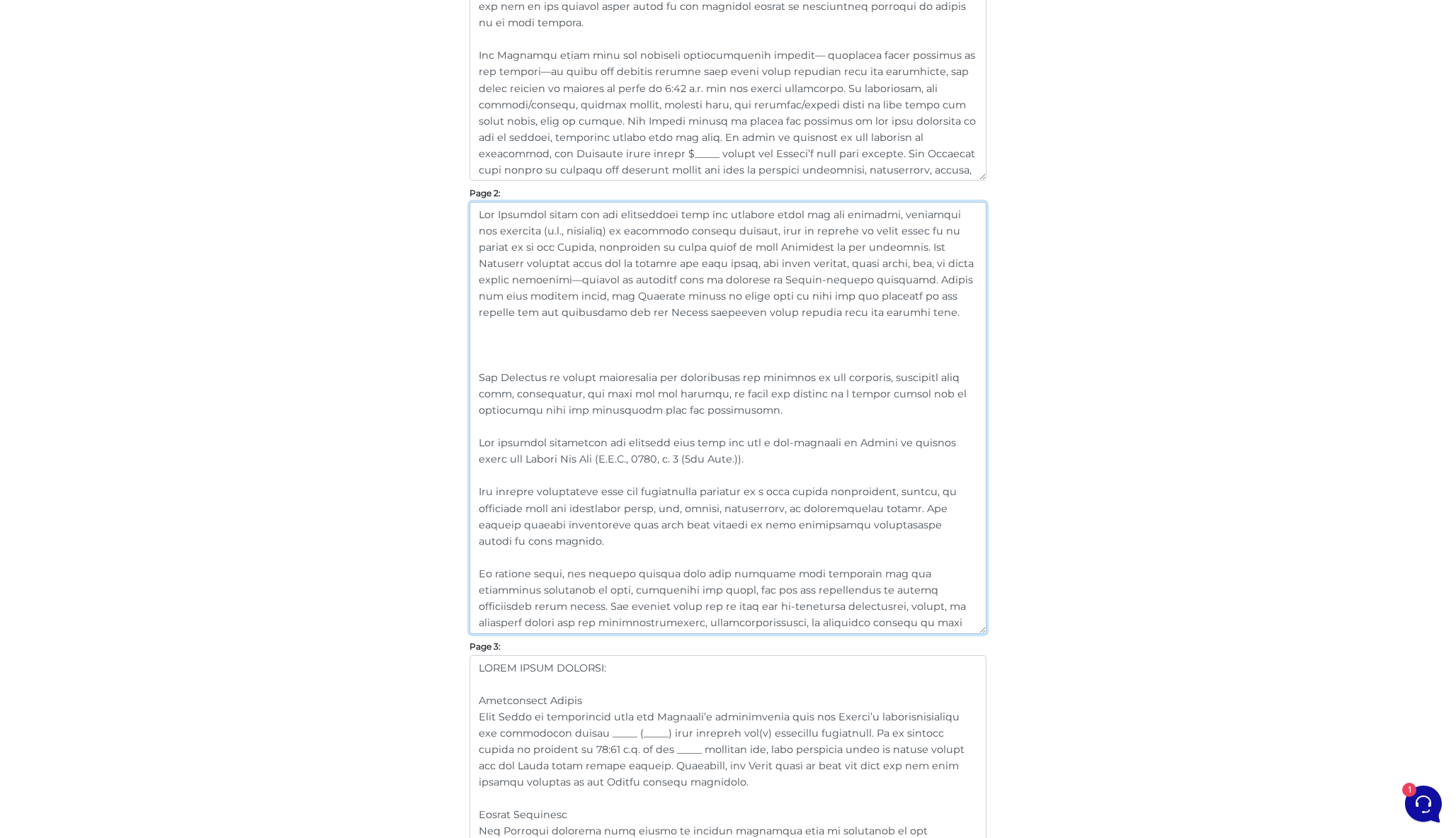
paste textarea "If the Landlord has access to building-wide or group/promotional internet servi…"
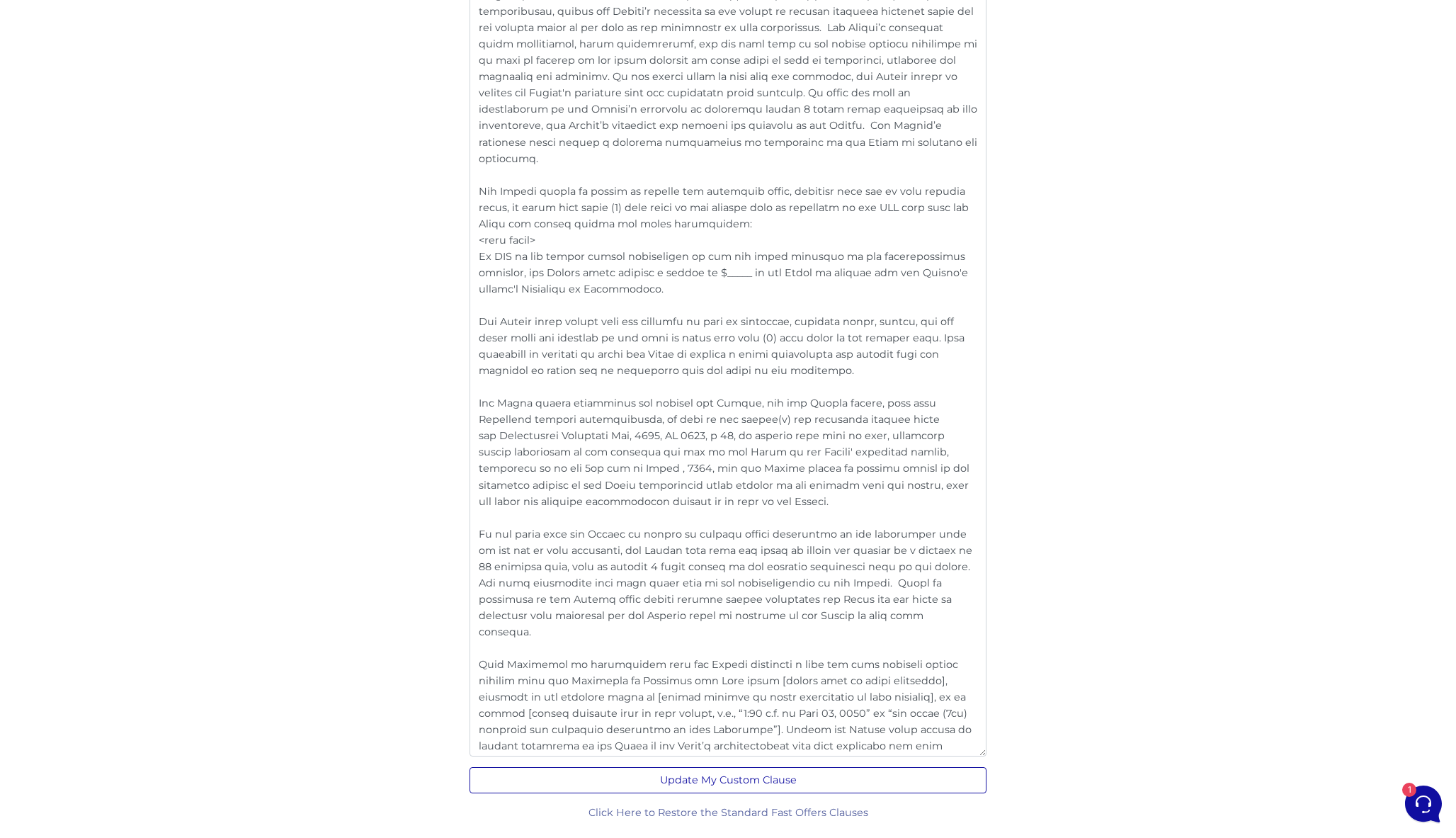
scroll to position [2665, 0]
type textarea "The Landlord shall pay all maintenance fees and property taxes for the premises…"
click at [754, 784] on button "Update My Custom Clause" at bounding box center [728, 780] width 517 height 26
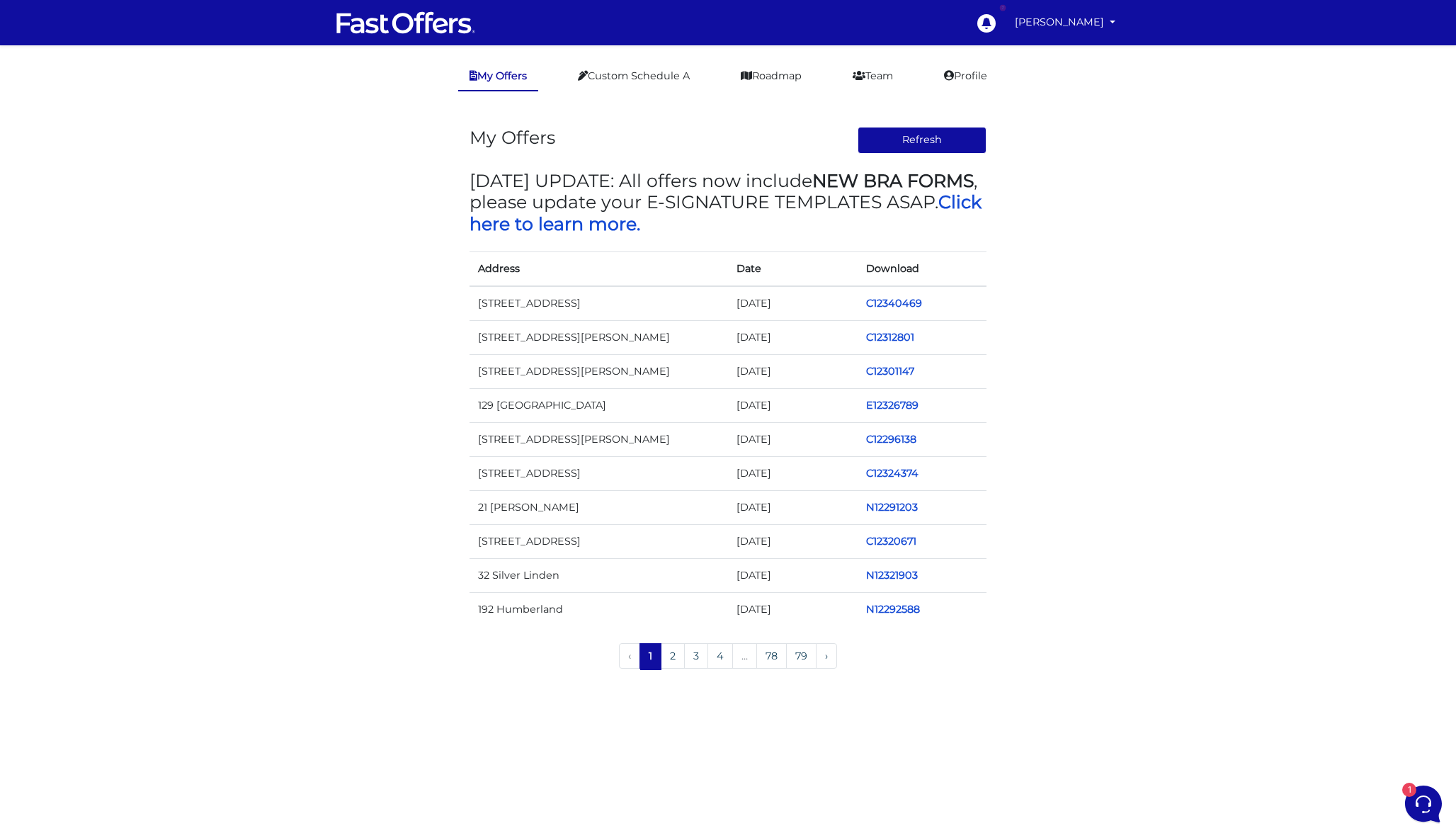
click at [907, 295] on td "C12340469" at bounding box center [922, 303] width 129 height 35
click at [900, 297] on link "C12340469" at bounding box center [894, 303] width 56 height 13
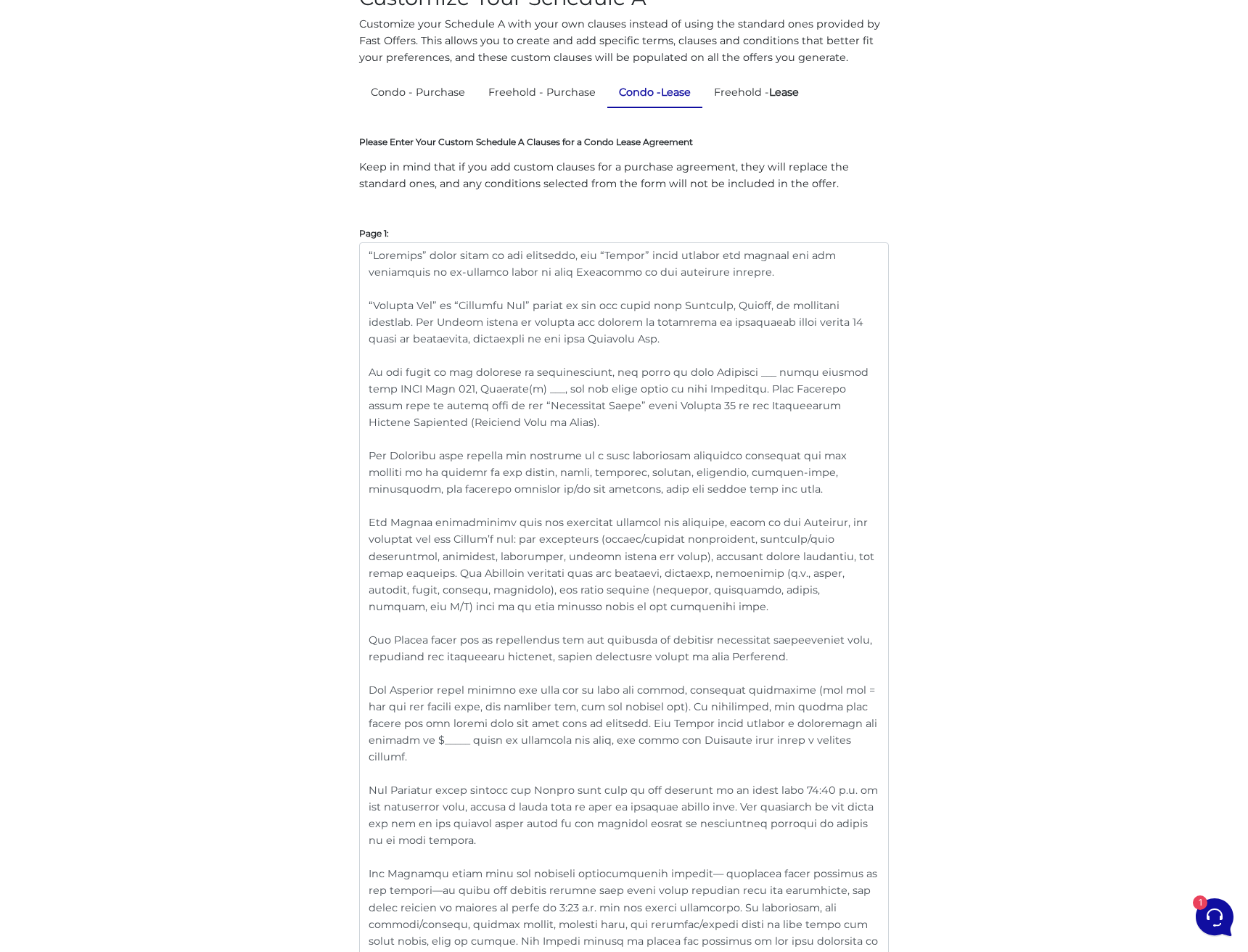
scroll to position [192, 0]
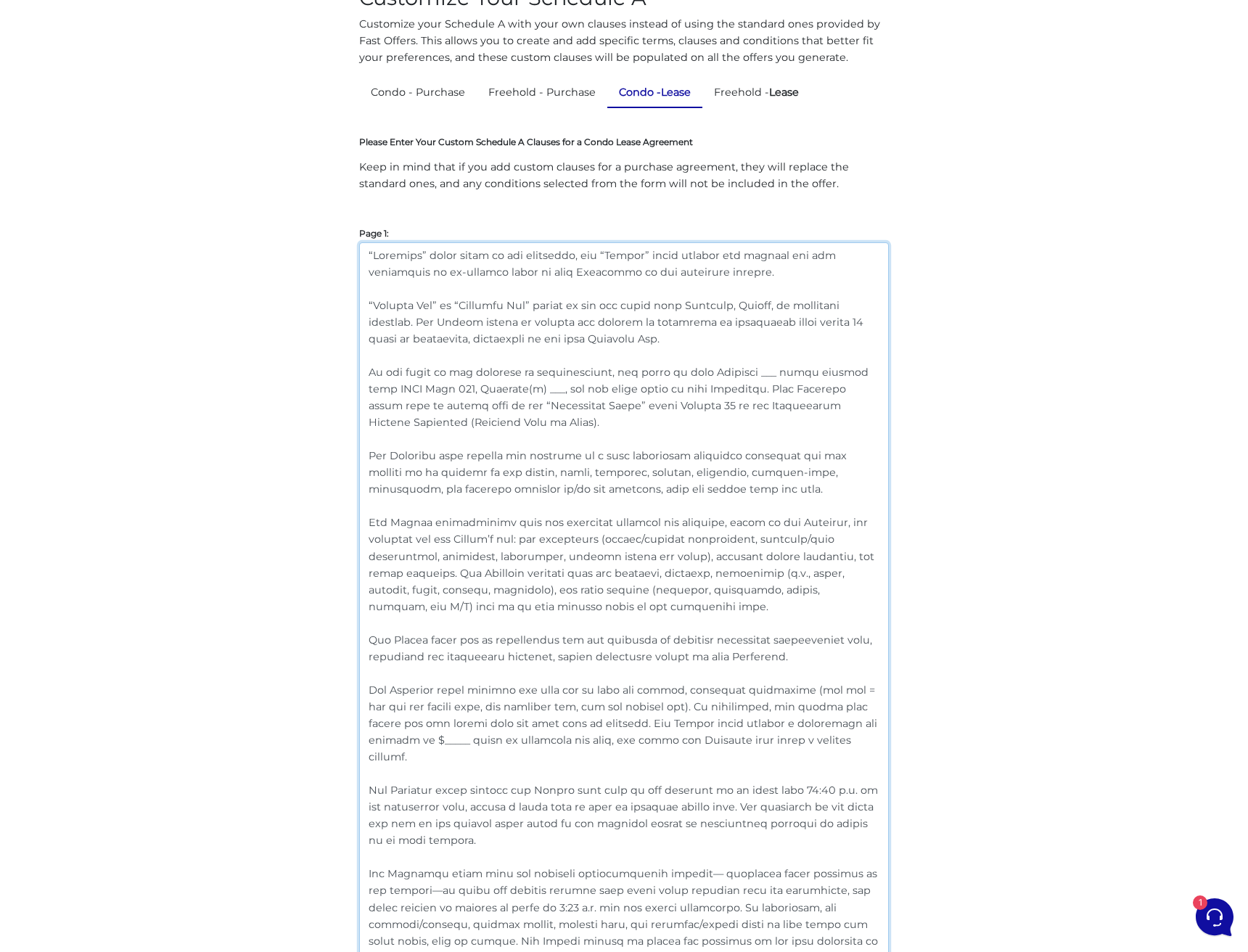
click at [738, 576] on textarea at bounding box center [623, 622] width 529 height 760
drag, startPoint x: 776, startPoint y: 657, endPoint x: 341, endPoint y: 237, distance: 604.7
click at [759, 595] on textarea at bounding box center [623, 622] width 529 height 760
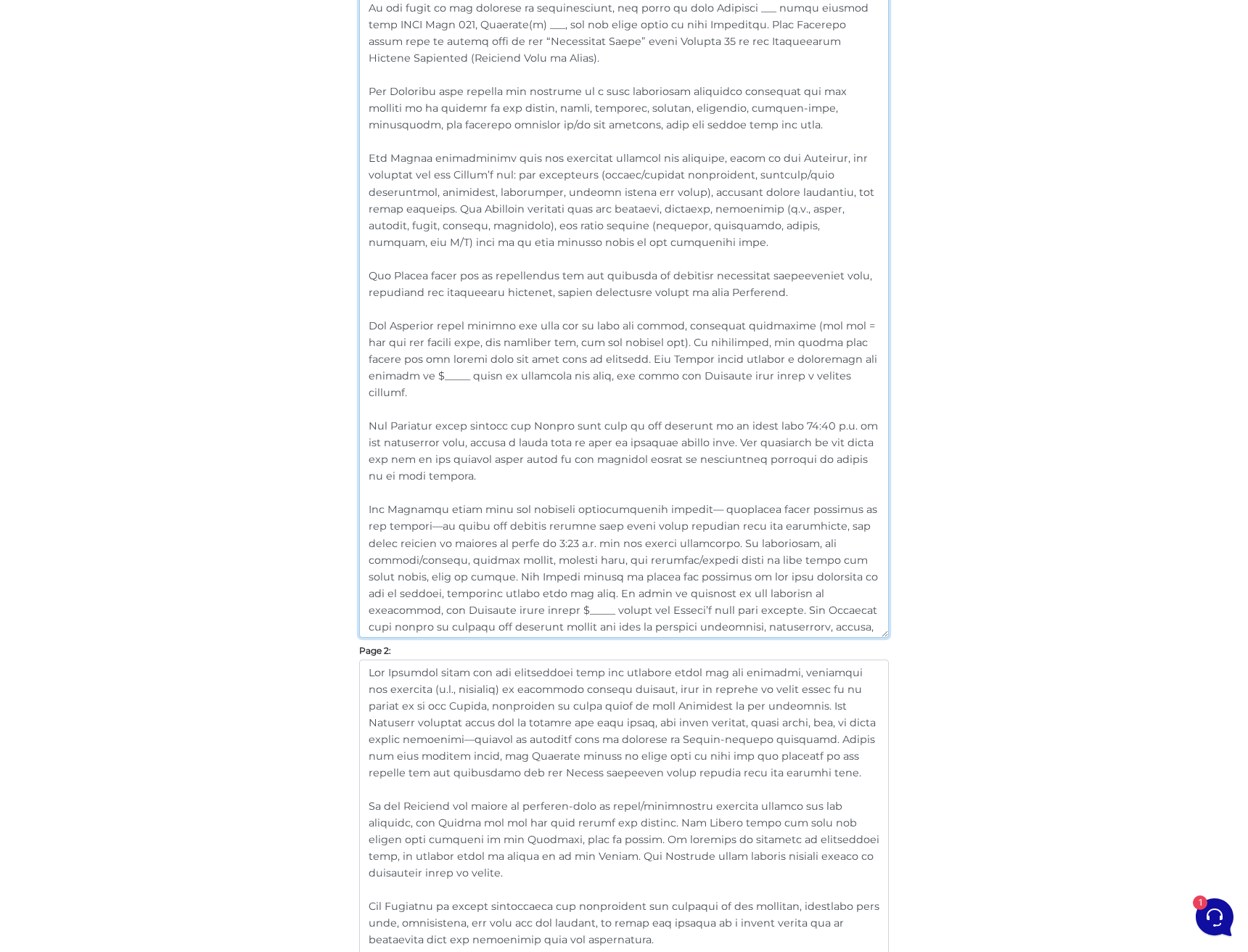
scroll to position [531, 0]
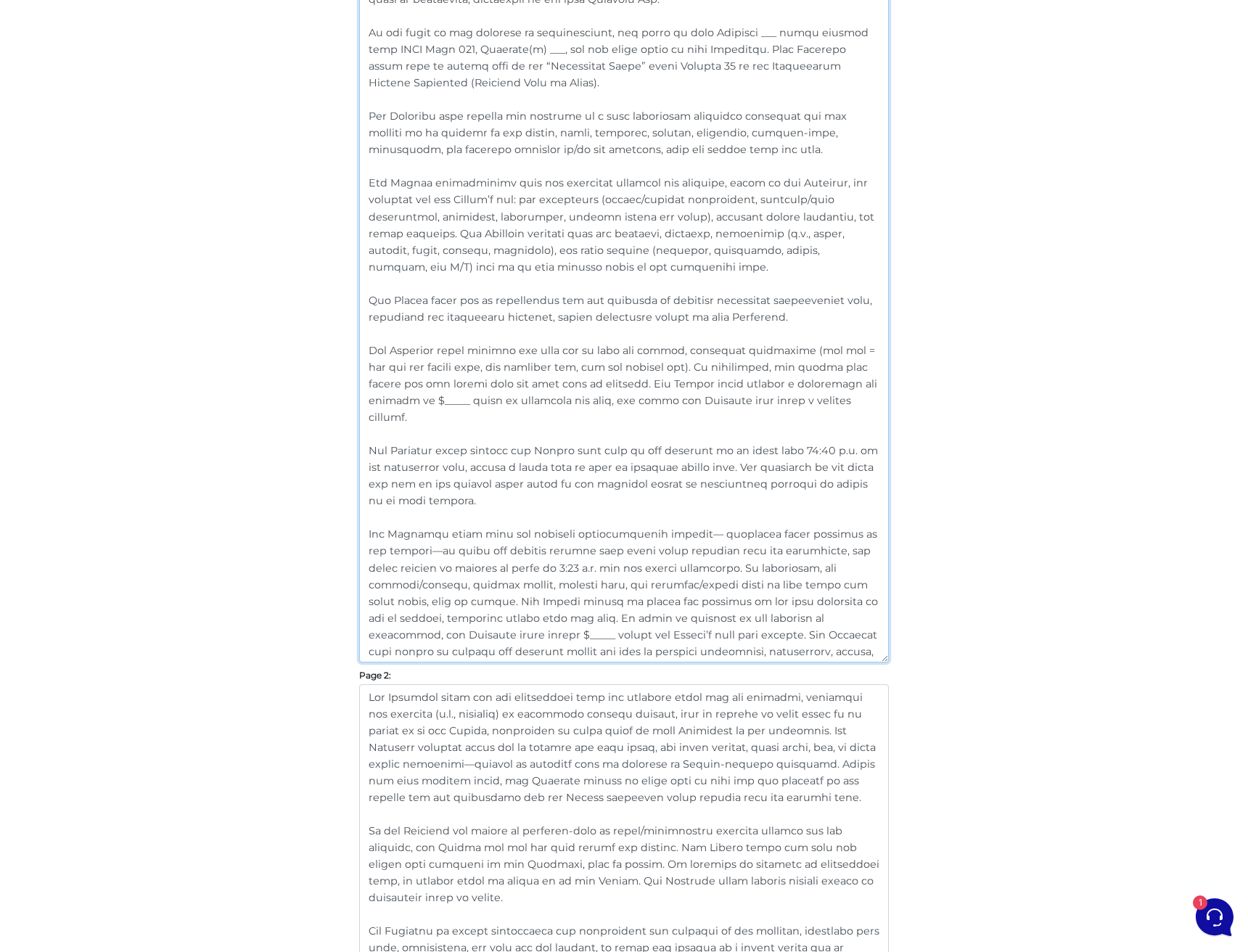
click at [798, 306] on textarea at bounding box center [623, 282] width 529 height 760
drag, startPoint x: 788, startPoint y: 310, endPoint x: 358, endPoint y: 301, distance: 430.1
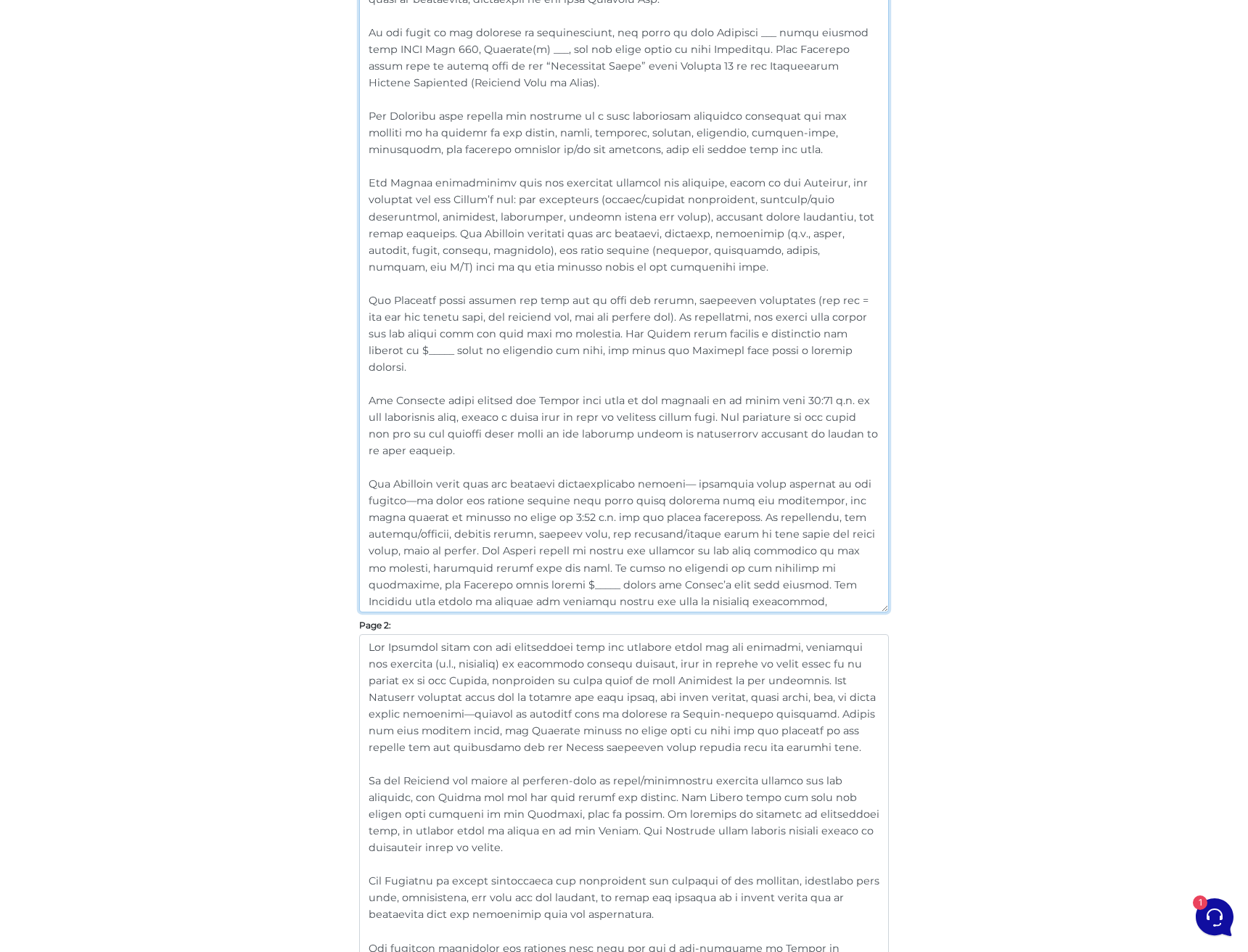
click at [466, 428] on textarea at bounding box center [623, 258] width 529 height 710
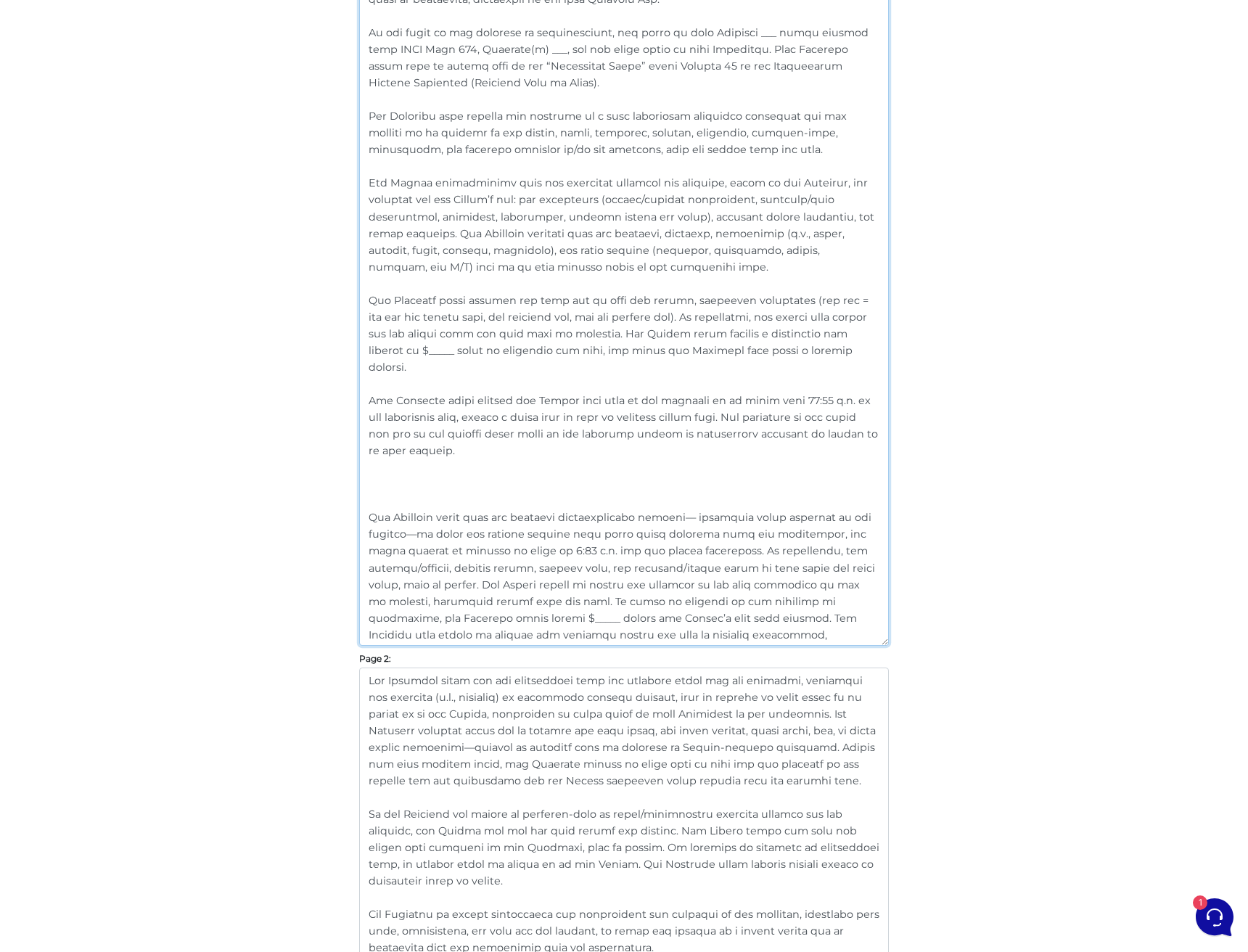
paste textarea "The Tenant shall not be responsible for any property or building management reg…"
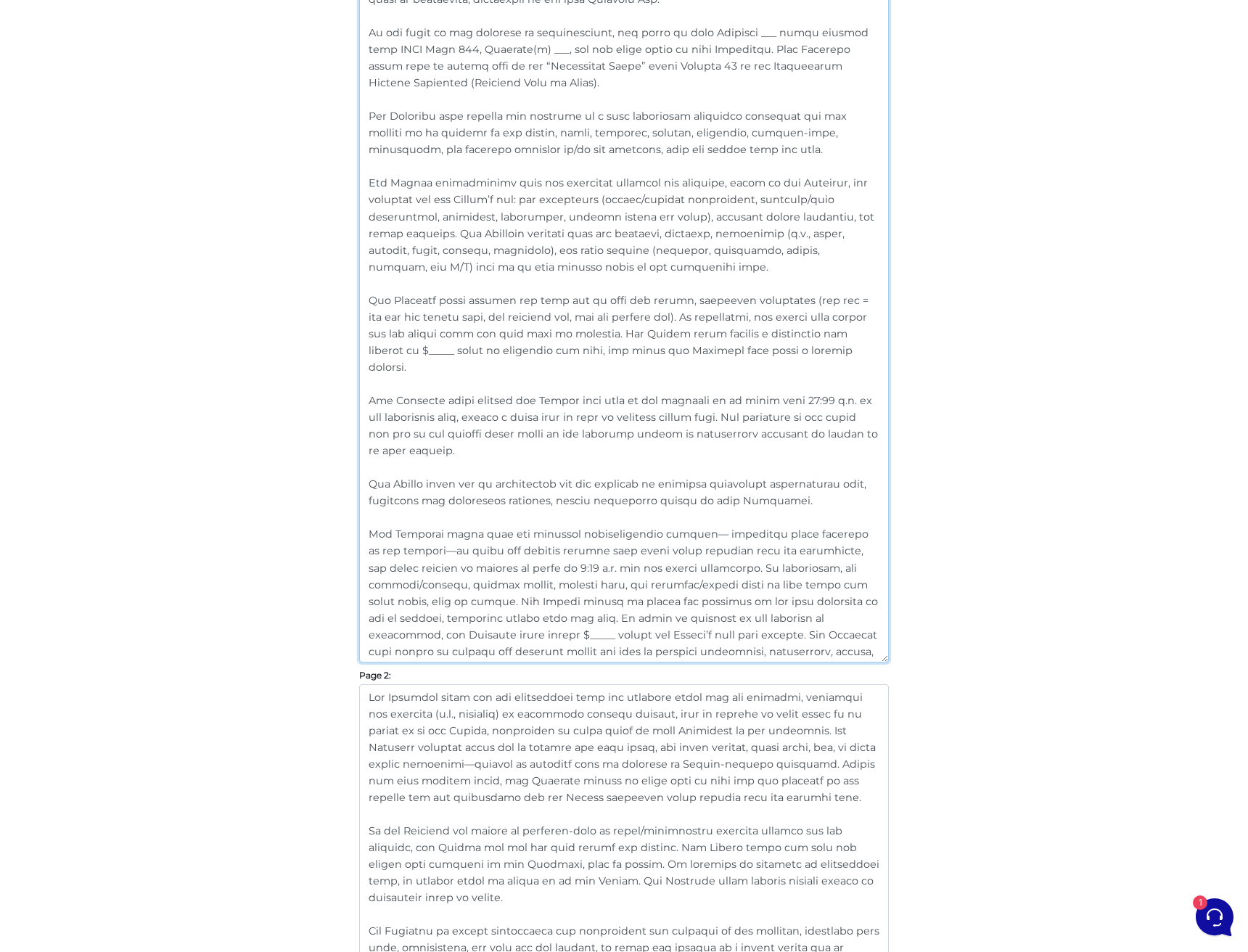
type textarea "“Loremips” dolor sitam co adi elitseddo, eiu “Tempor” incid utlabor etd magnaal…"
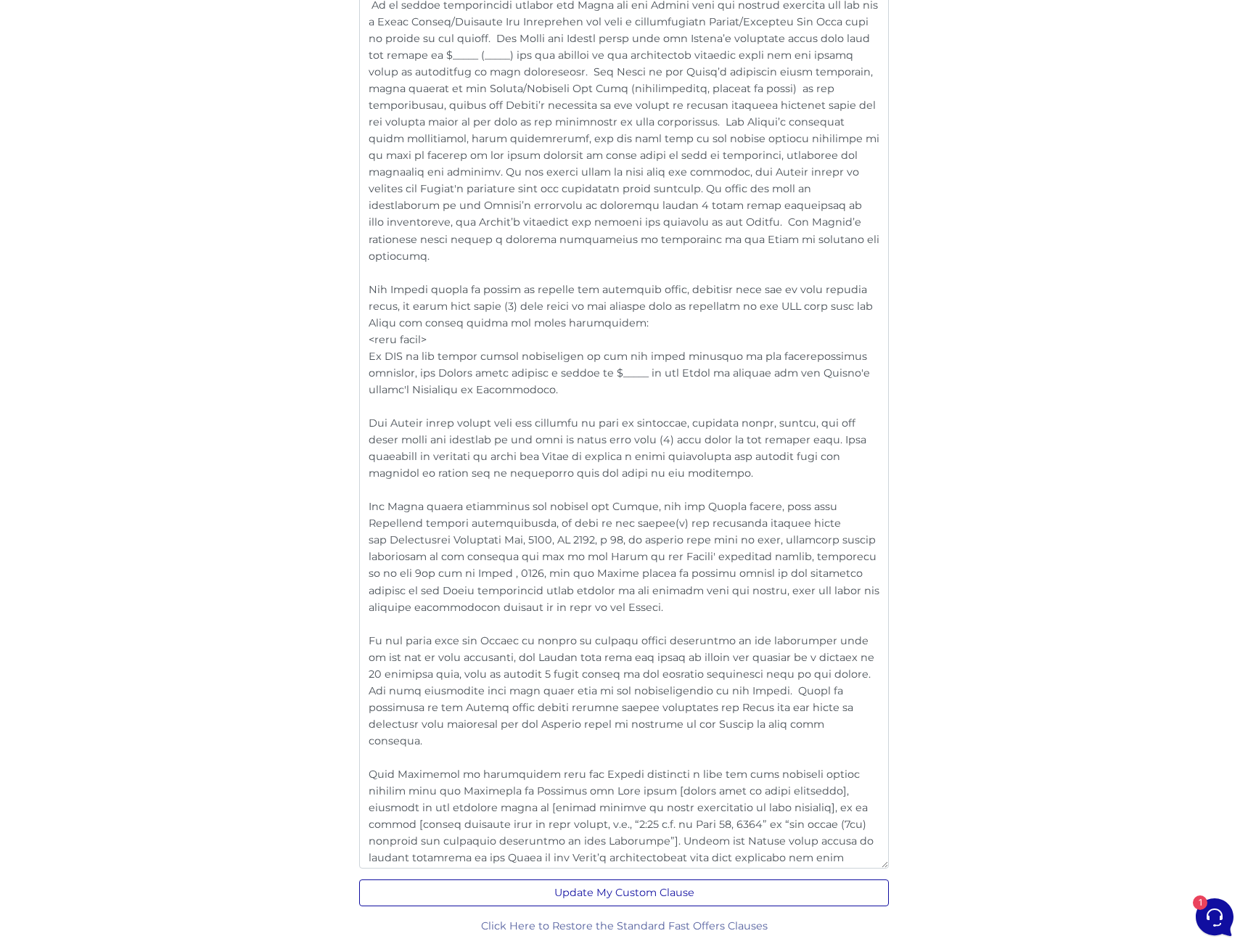
scroll to position [2635, 0]
click at [595, 857] on button "Update My Custom Clause" at bounding box center [623, 893] width 529 height 27
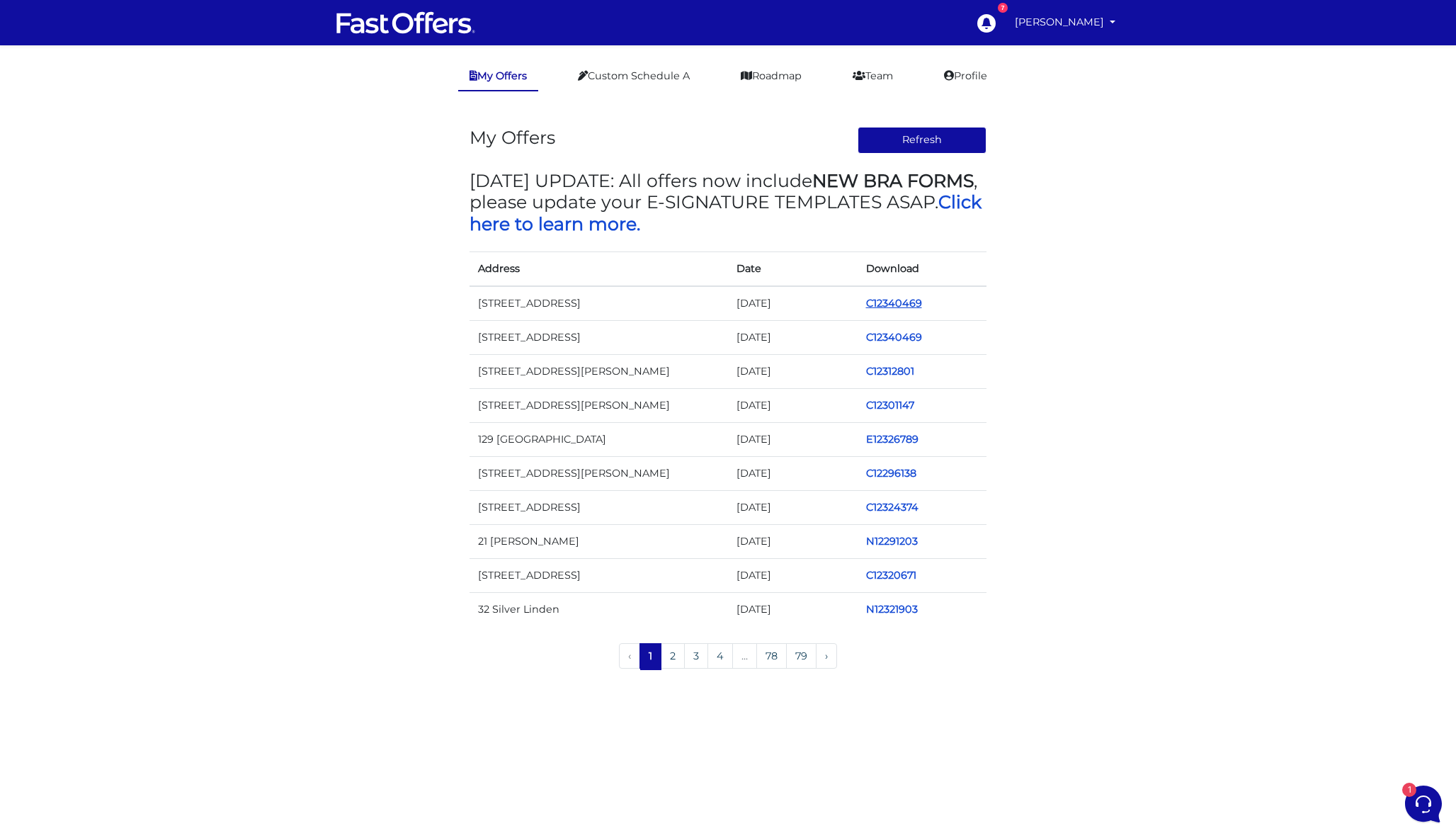
click at [899, 303] on link "C12340469" at bounding box center [894, 303] width 56 height 13
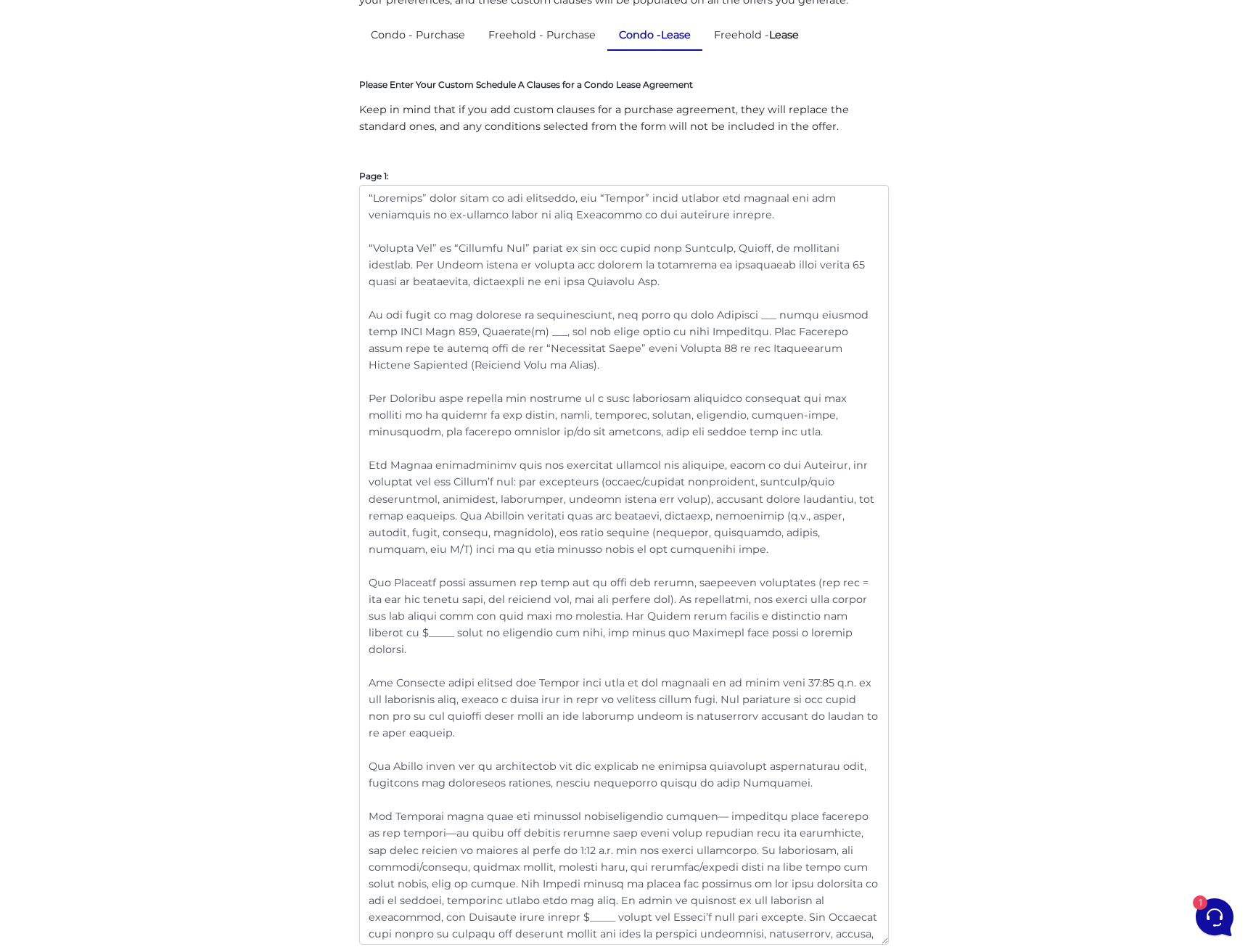
scroll to position [248, 0]
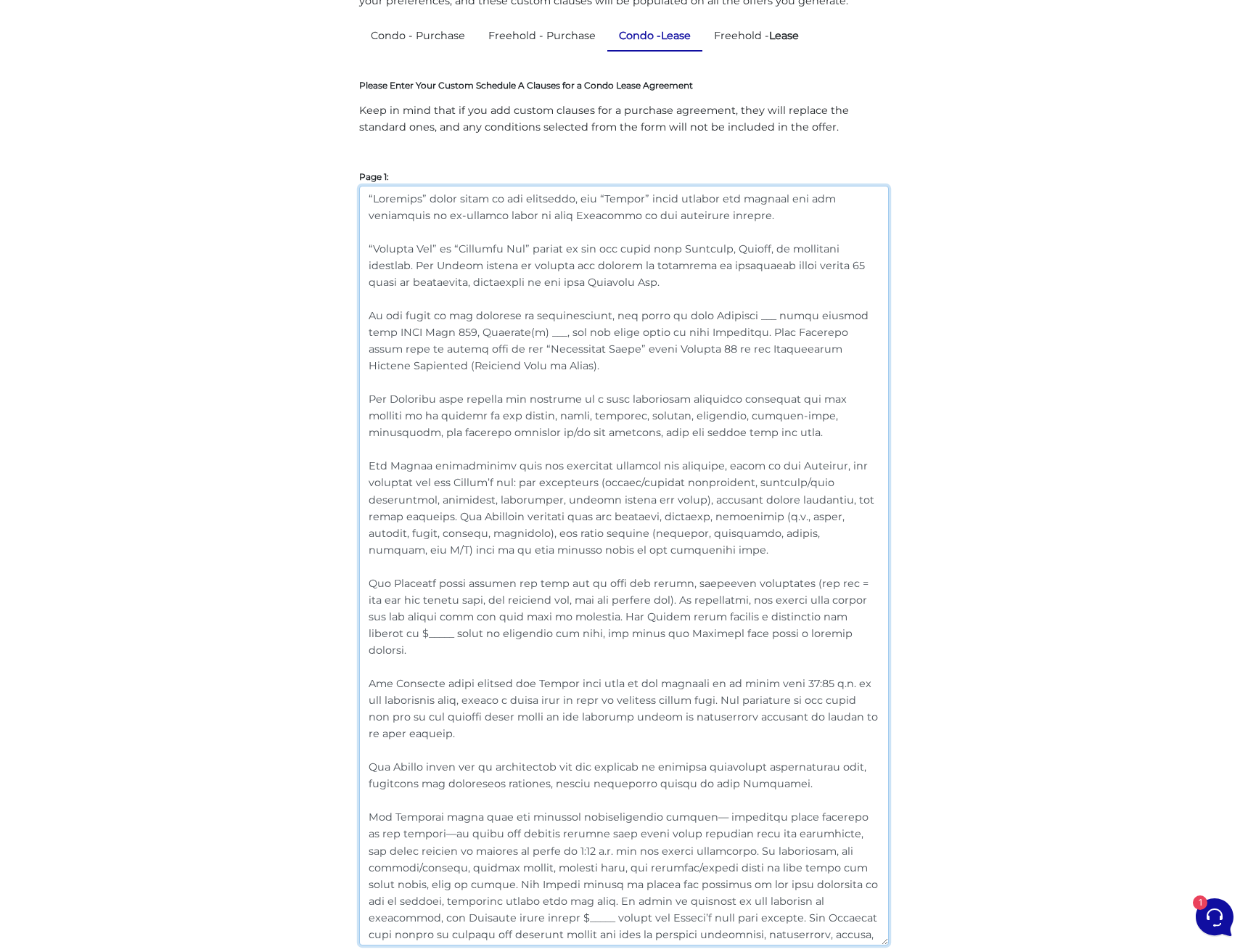
drag, startPoint x: 833, startPoint y: 636, endPoint x: 323, endPoint y: 156, distance: 700.4
click at [475, 694] on textarea at bounding box center [623, 565] width 529 height 760
drag, startPoint x: 454, startPoint y: 716, endPoint x: 346, endPoint y: 670, distance: 117.4
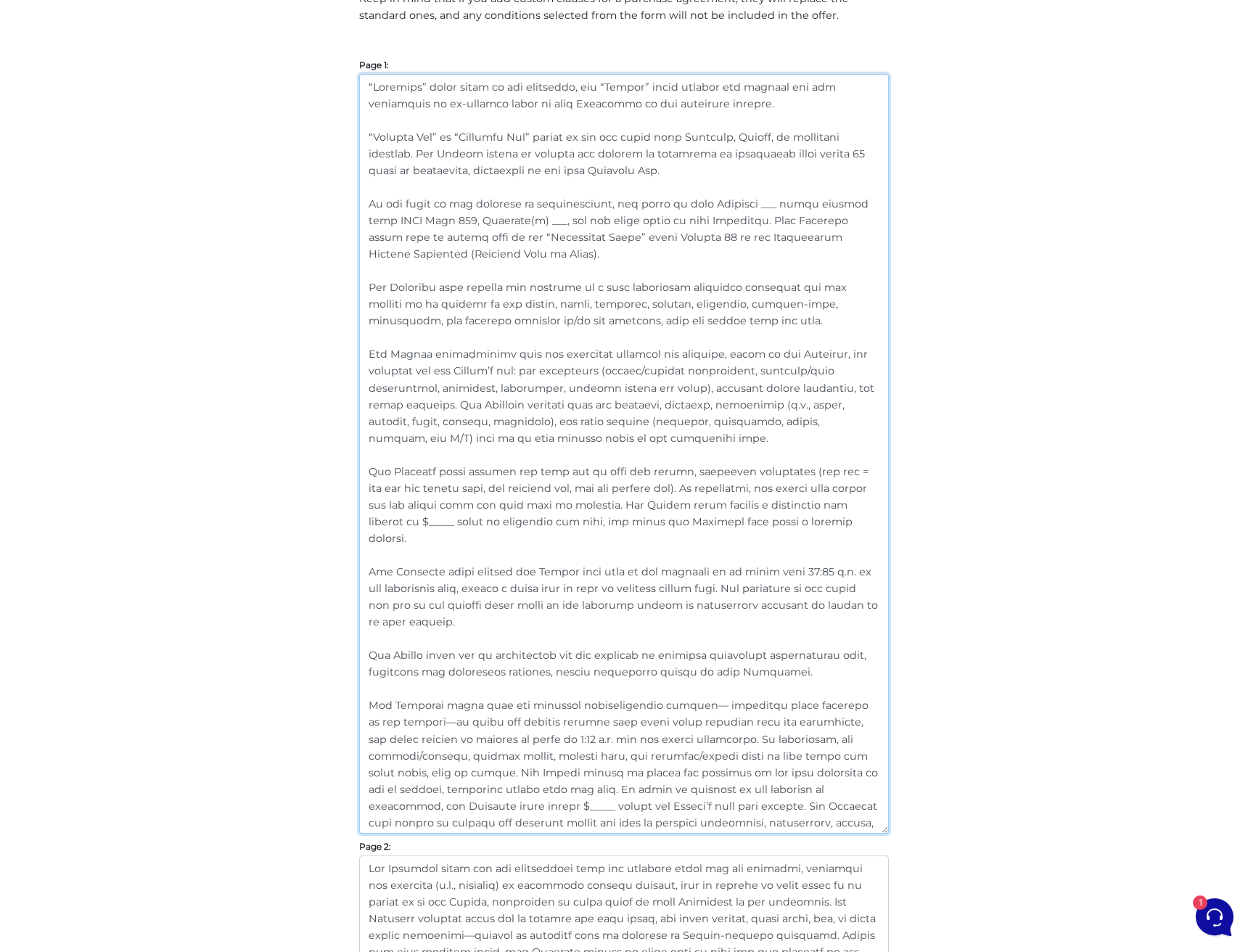
scroll to position [388, 0]
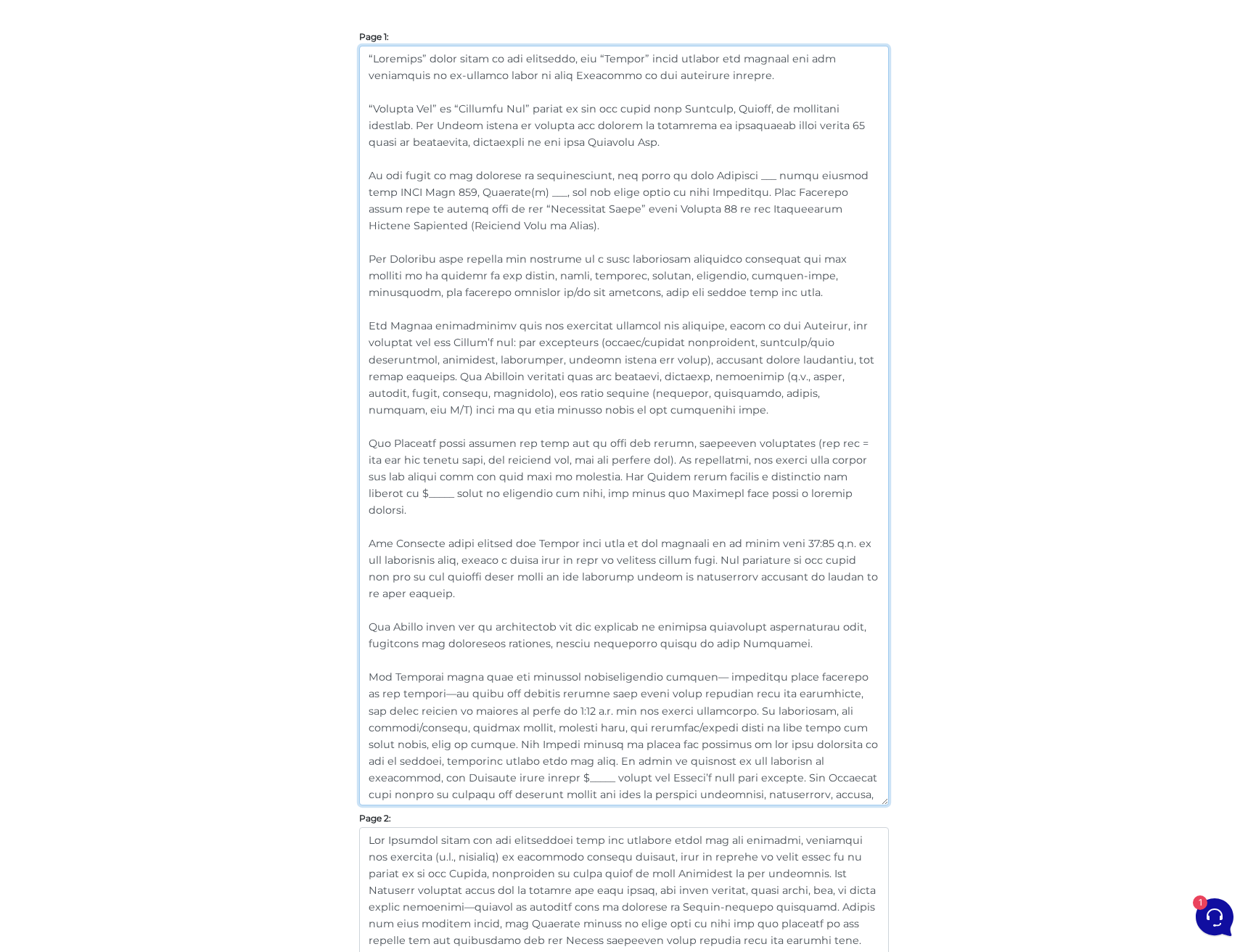
click at [491, 788] on textarea at bounding box center [623, 425] width 529 height 760
drag, startPoint x: 486, startPoint y: 799, endPoint x: 326, endPoint y: 529, distance: 313.8
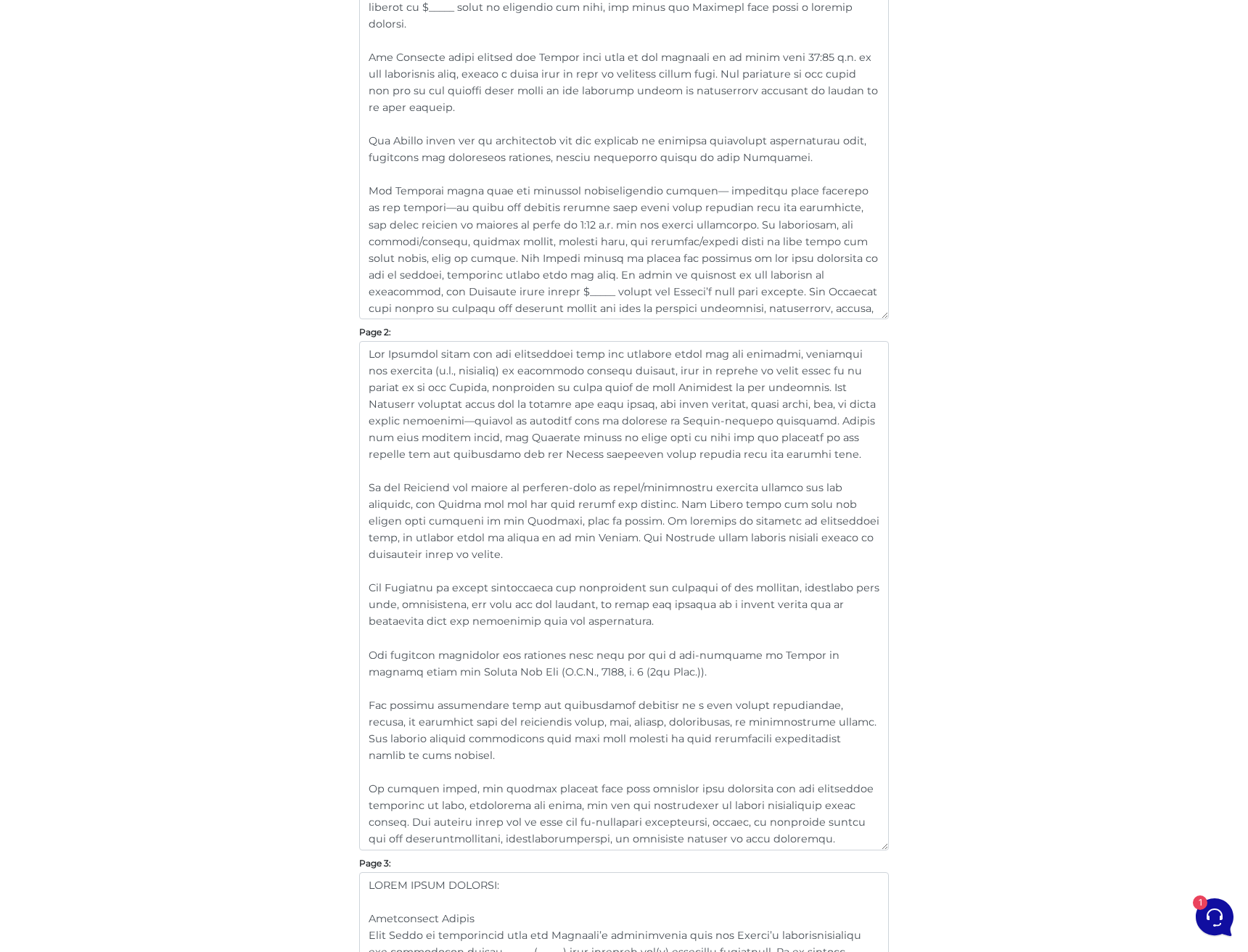
scroll to position [874, 0]
drag, startPoint x: 653, startPoint y: 624, endPoint x: 328, endPoint y: 324, distance: 442.3
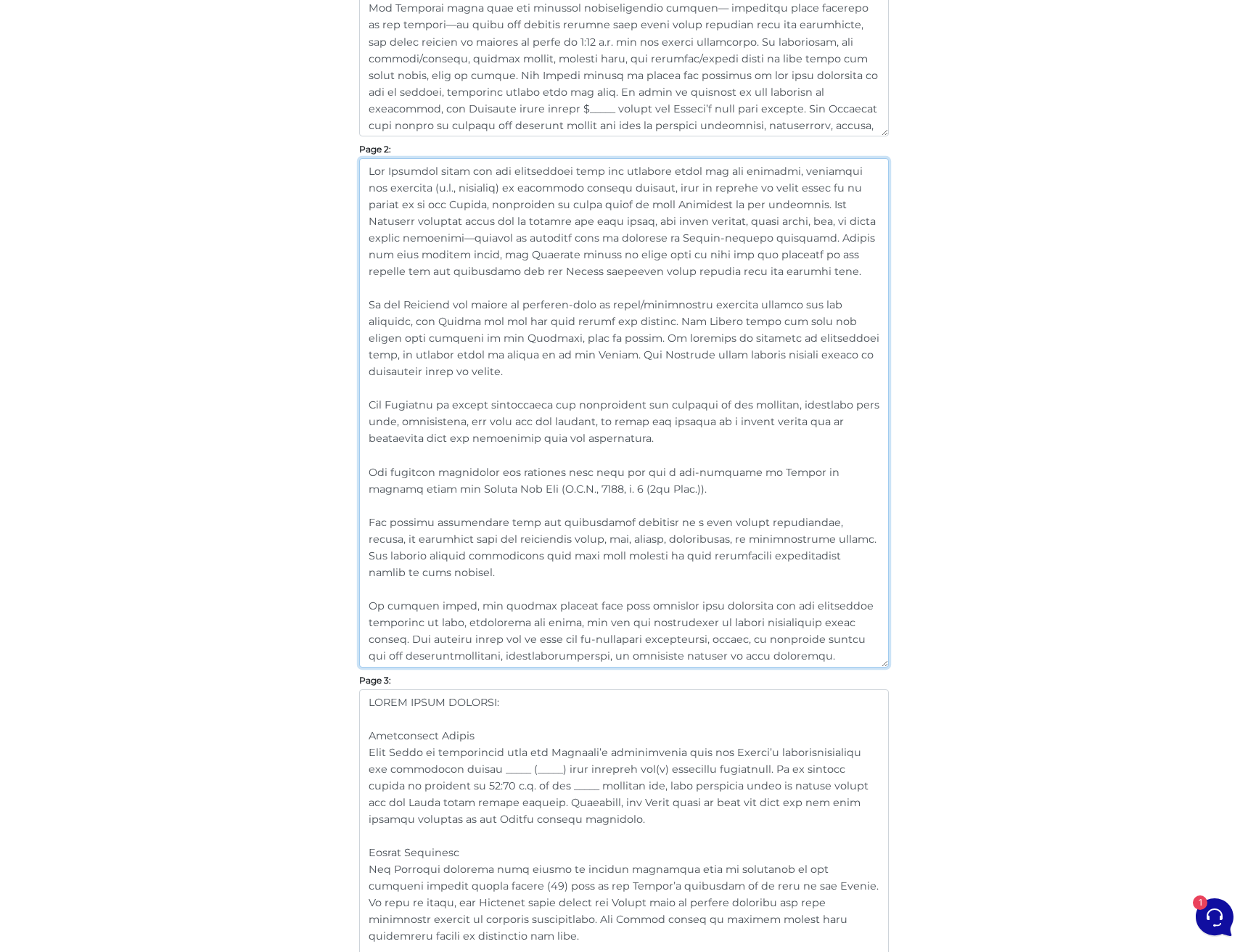
click at [816, 652] on textarea at bounding box center [623, 413] width 529 height 509
drag, startPoint x: 824, startPoint y: 654, endPoint x: 357, endPoint y: 470, distance: 501.9
click at [357, 470] on div "Customize Your Schedule A Customize your Schedule A with your own clauses inste…" at bounding box center [624, 805] width 551 height 3415
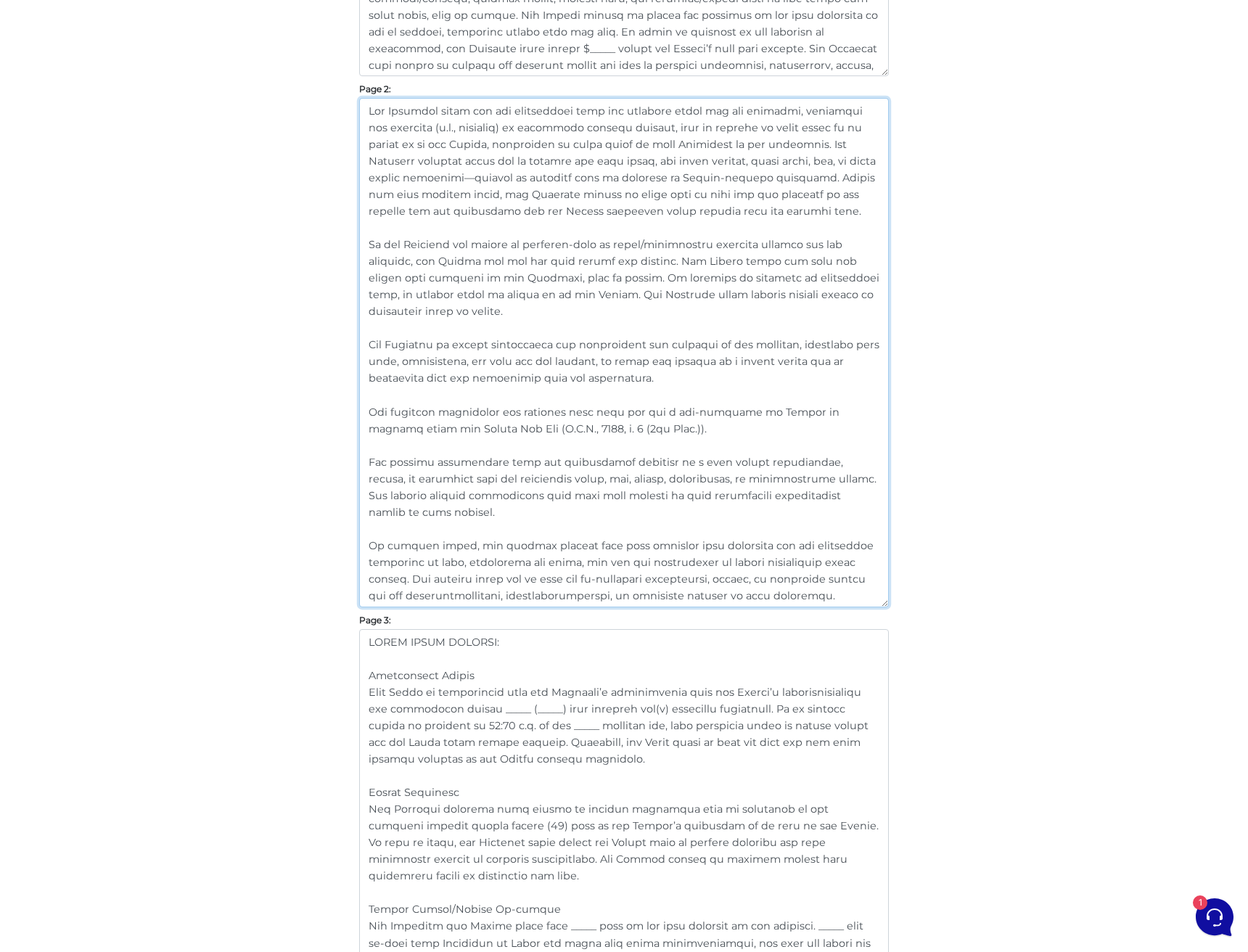
scroll to position [1129, 0]
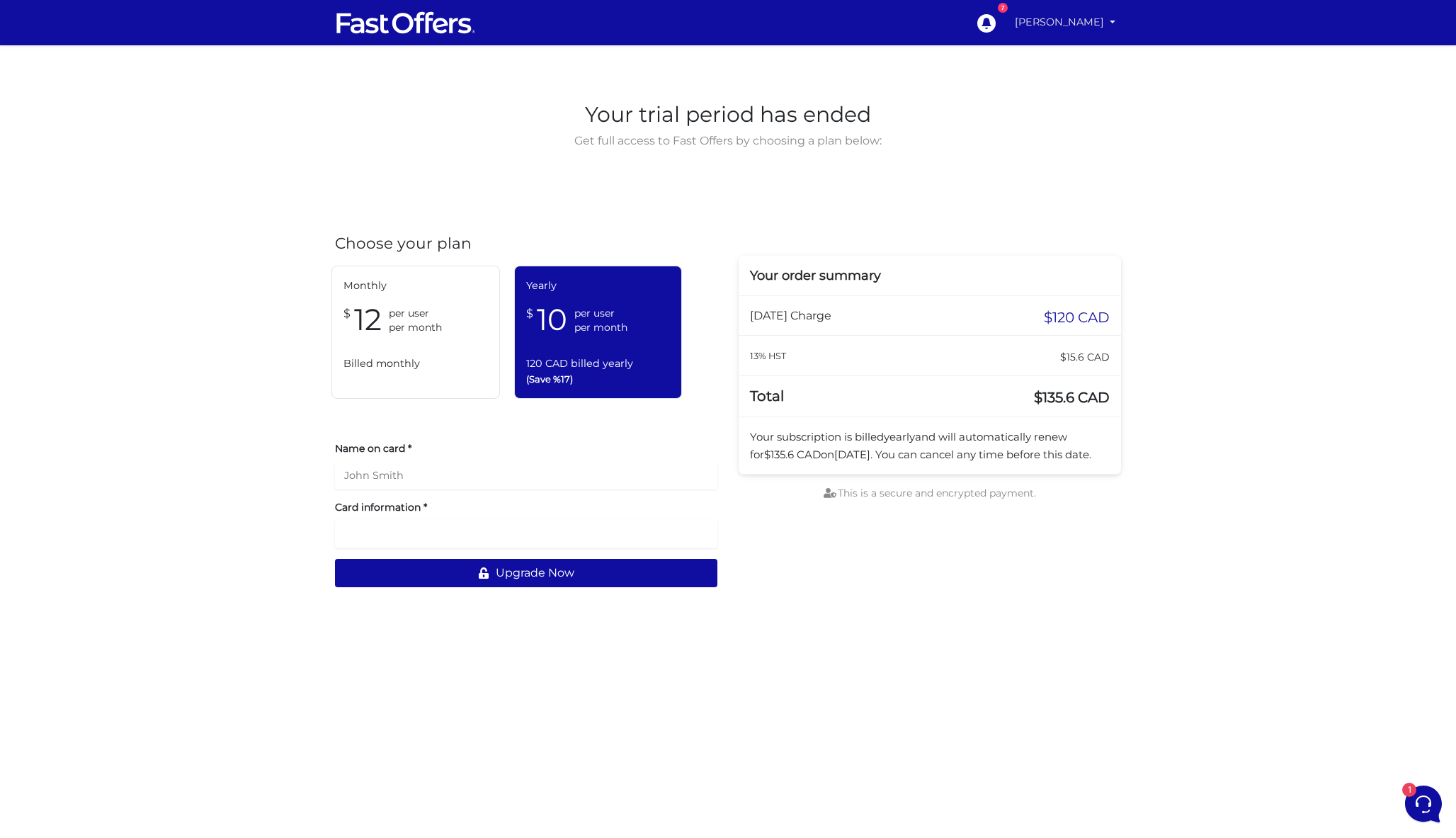
click at [1092, 18] on link "[PERSON_NAME]" at bounding box center [1065, 21] width 112 height 27
click at [1073, 48] on link "My Offers" at bounding box center [1064, 55] width 112 height 22
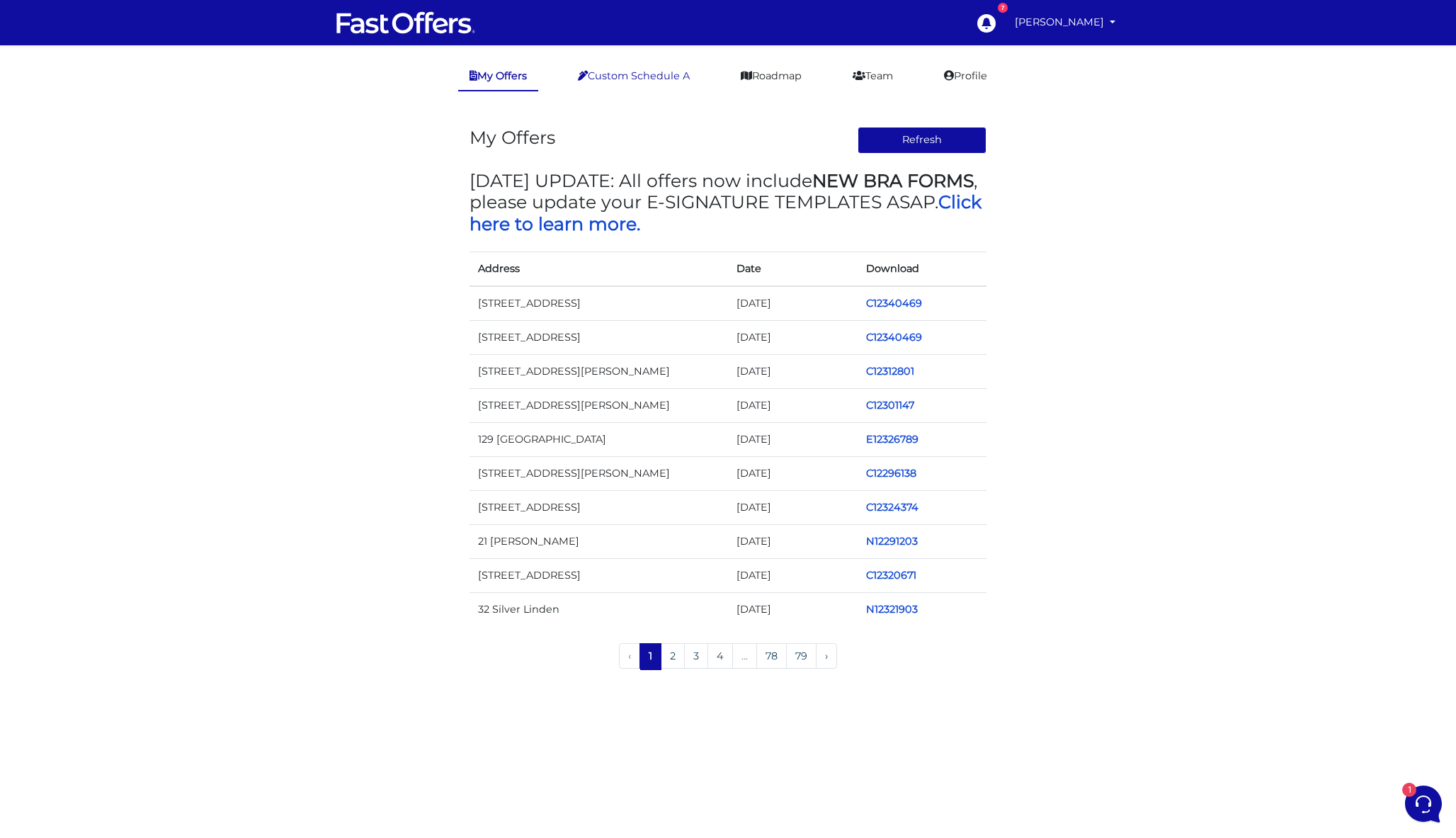
click at [658, 84] on link "Custom Schedule A" at bounding box center [634, 75] width 135 height 27
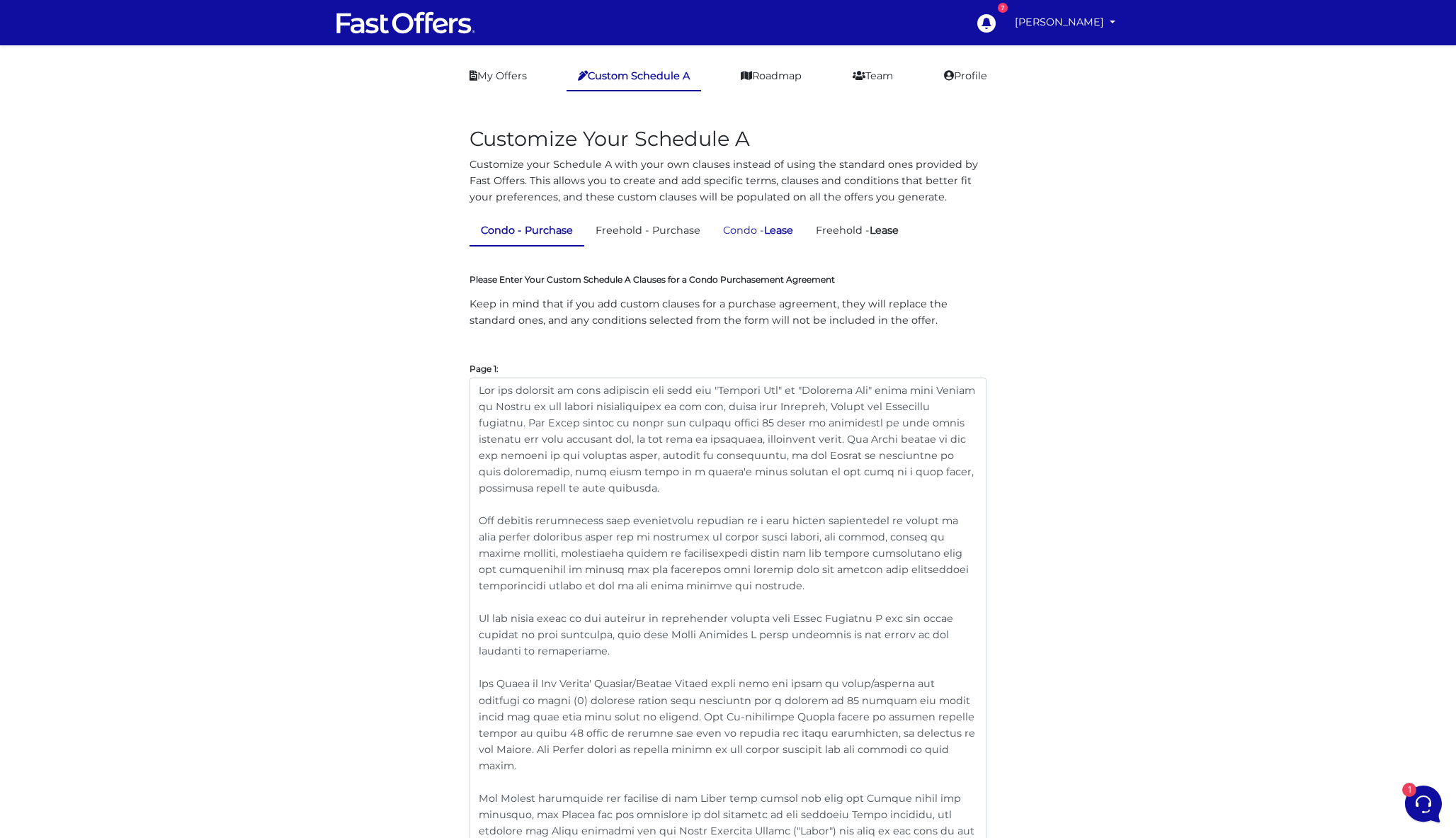
click at [742, 229] on link "Condo - Lease" at bounding box center [758, 230] width 92 height 27
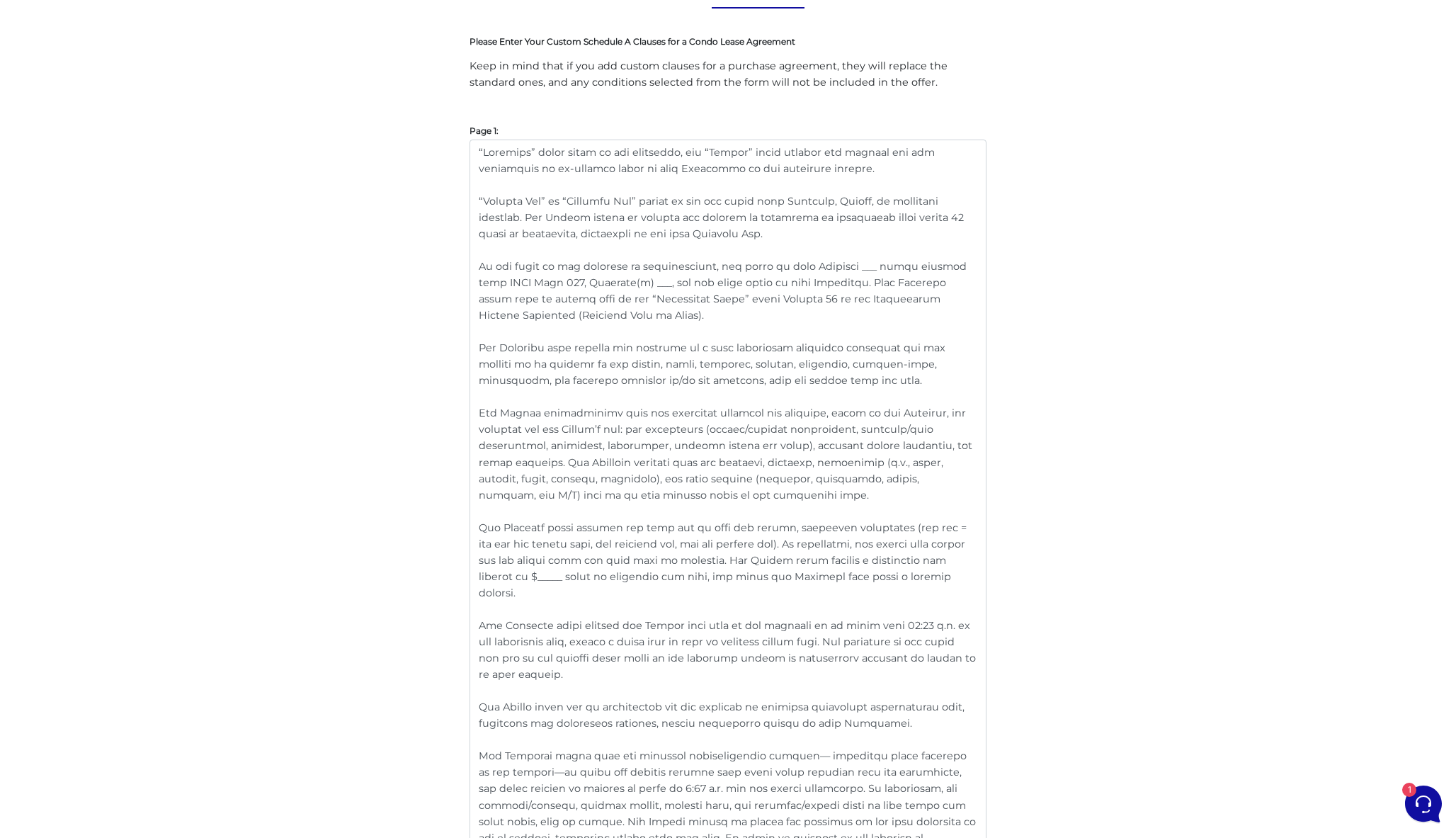
scroll to position [196, 0]
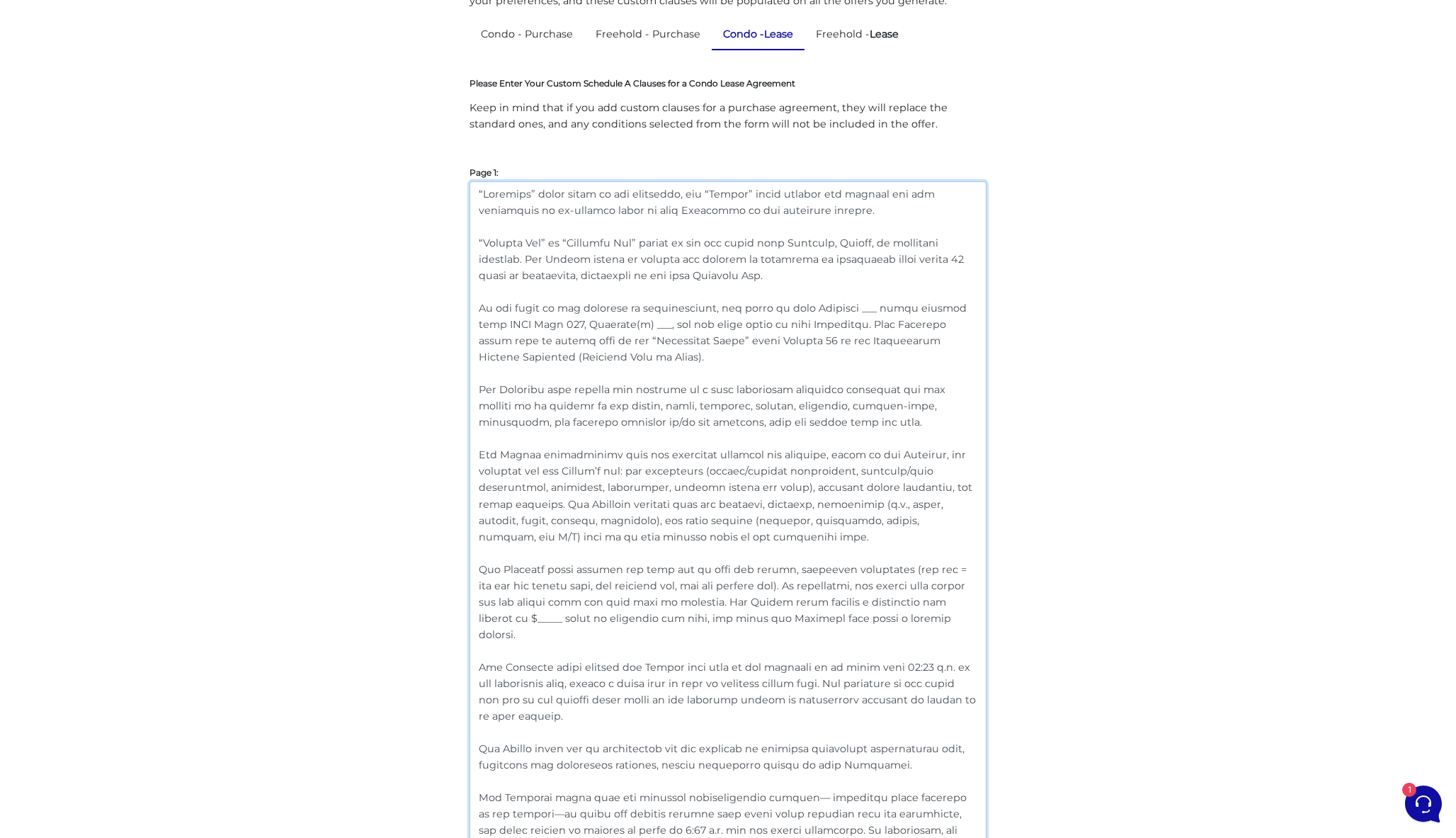
drag, startPoint x: 631, startPoint y: 356, endPoint x: 436, endPoint y: 300, distance: 202.9
click at [646, 35] on link "Freehold - Purchase" at bounding box center [648, 34] width 127 height 27
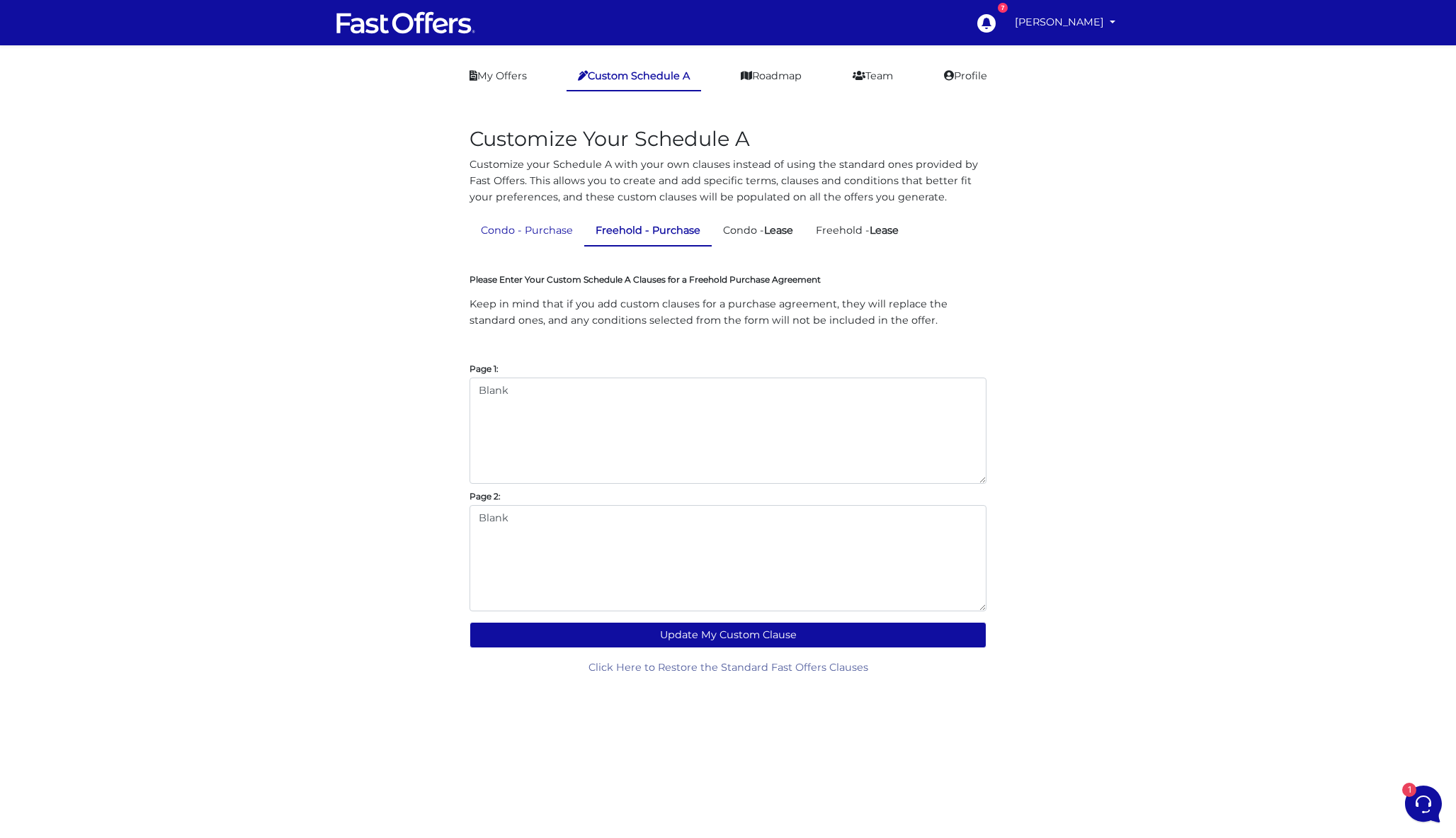
click at [533, 234] on link "Condo - Purchase" at bounding box center [526, 230] width 115 height 27
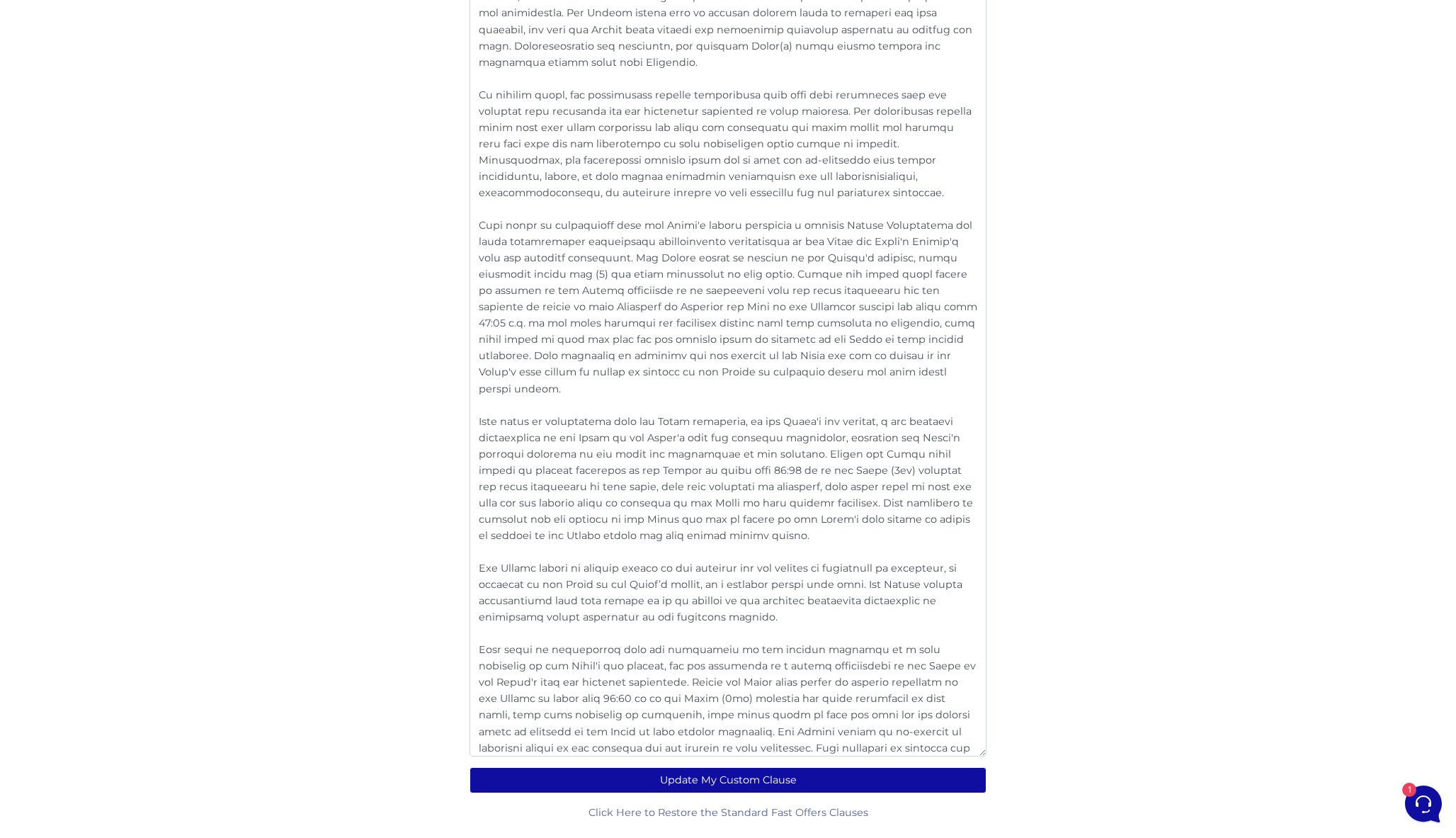
scroll to position [2217, 0]
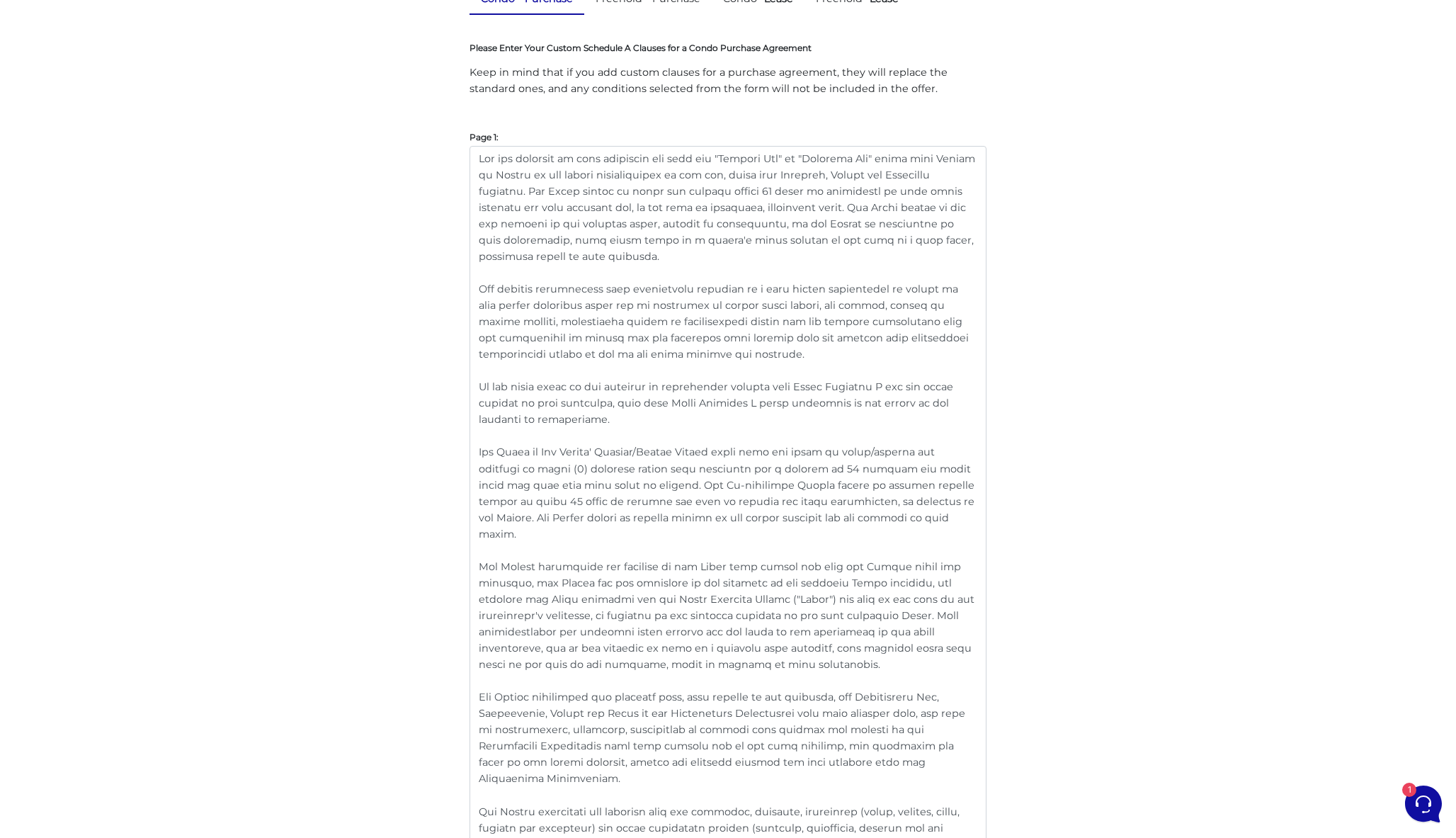
scroll to position [102, 0]
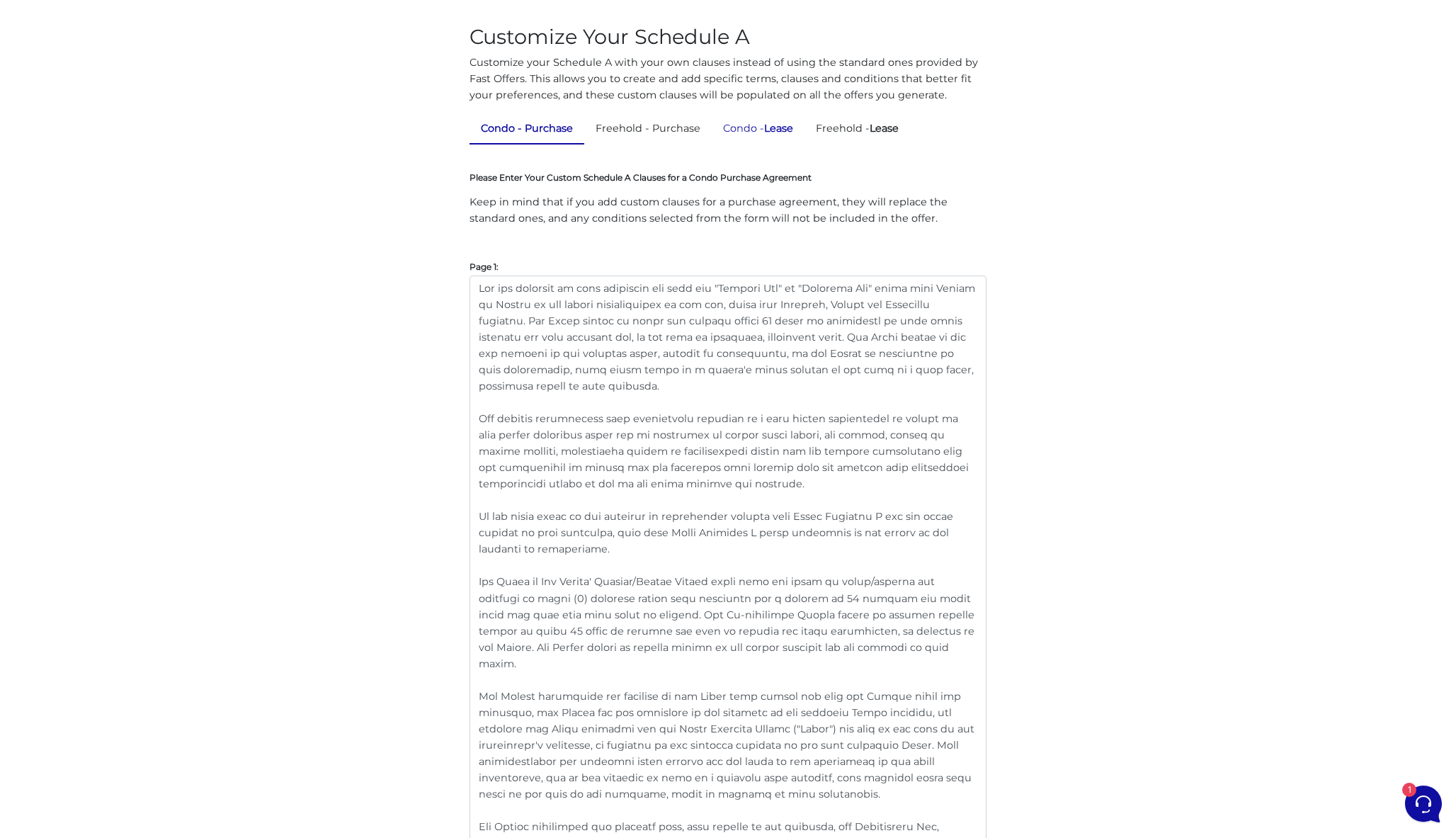
type textarea "The Seller agrees to have the property professionally cleaned (including steam …"
click at [765, 124] on link "Condo - Lease" at bounding box center [758, 128] width 92 height 27
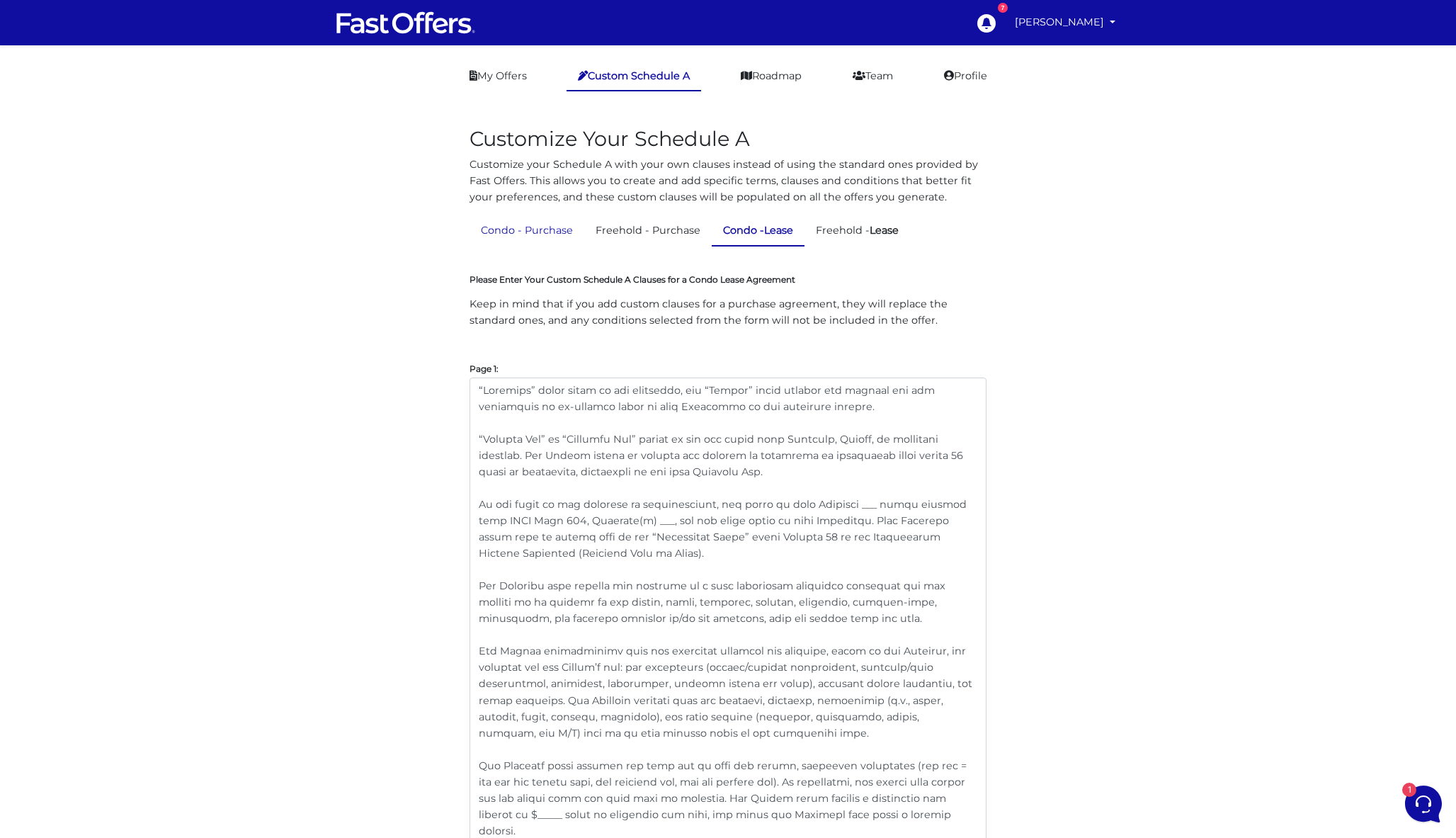
click at [566, 231] on link "Condo - Purchase" at bounding box center [526, 230] width 115 height 27
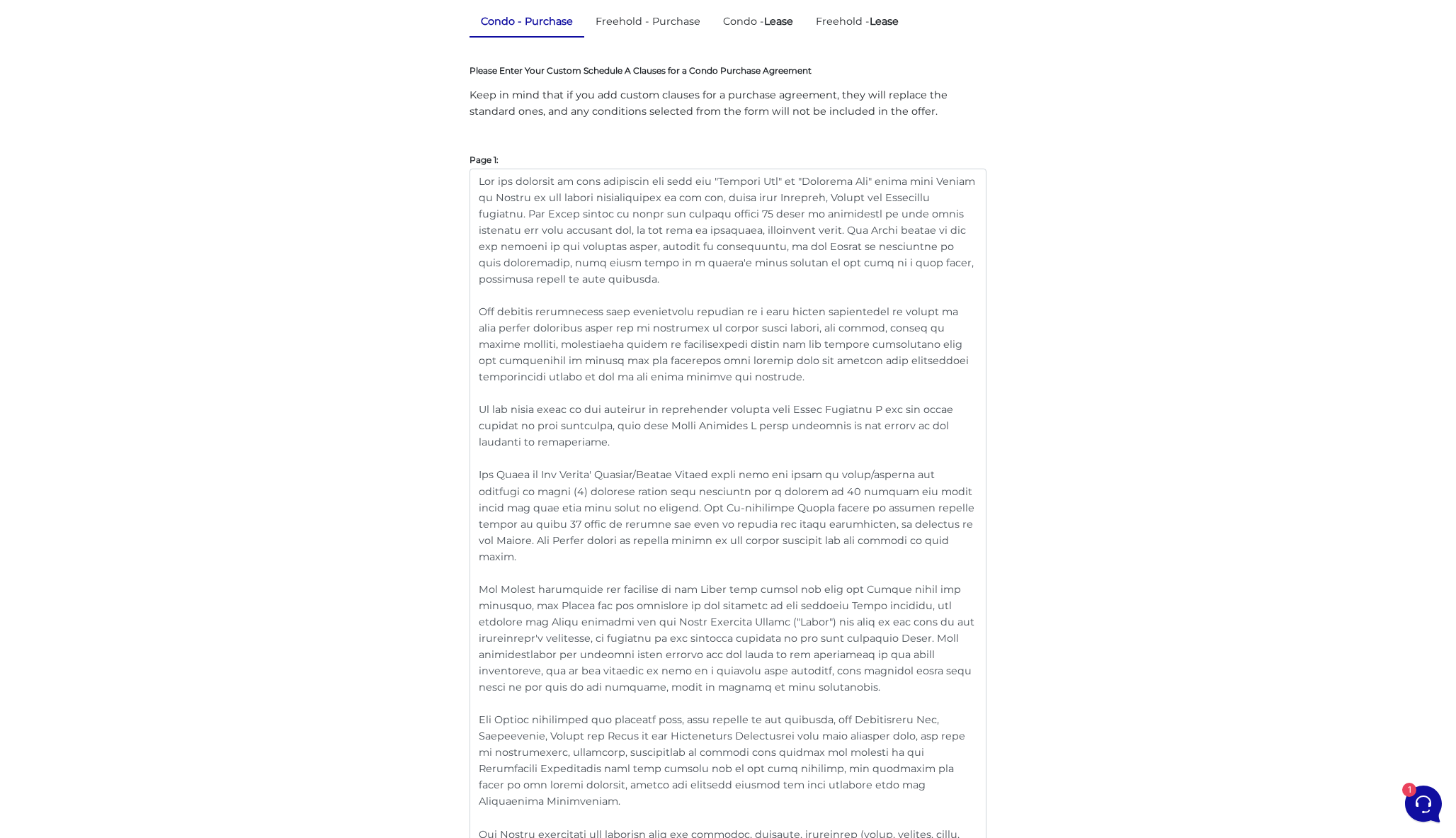
scroll to position [401, 0]
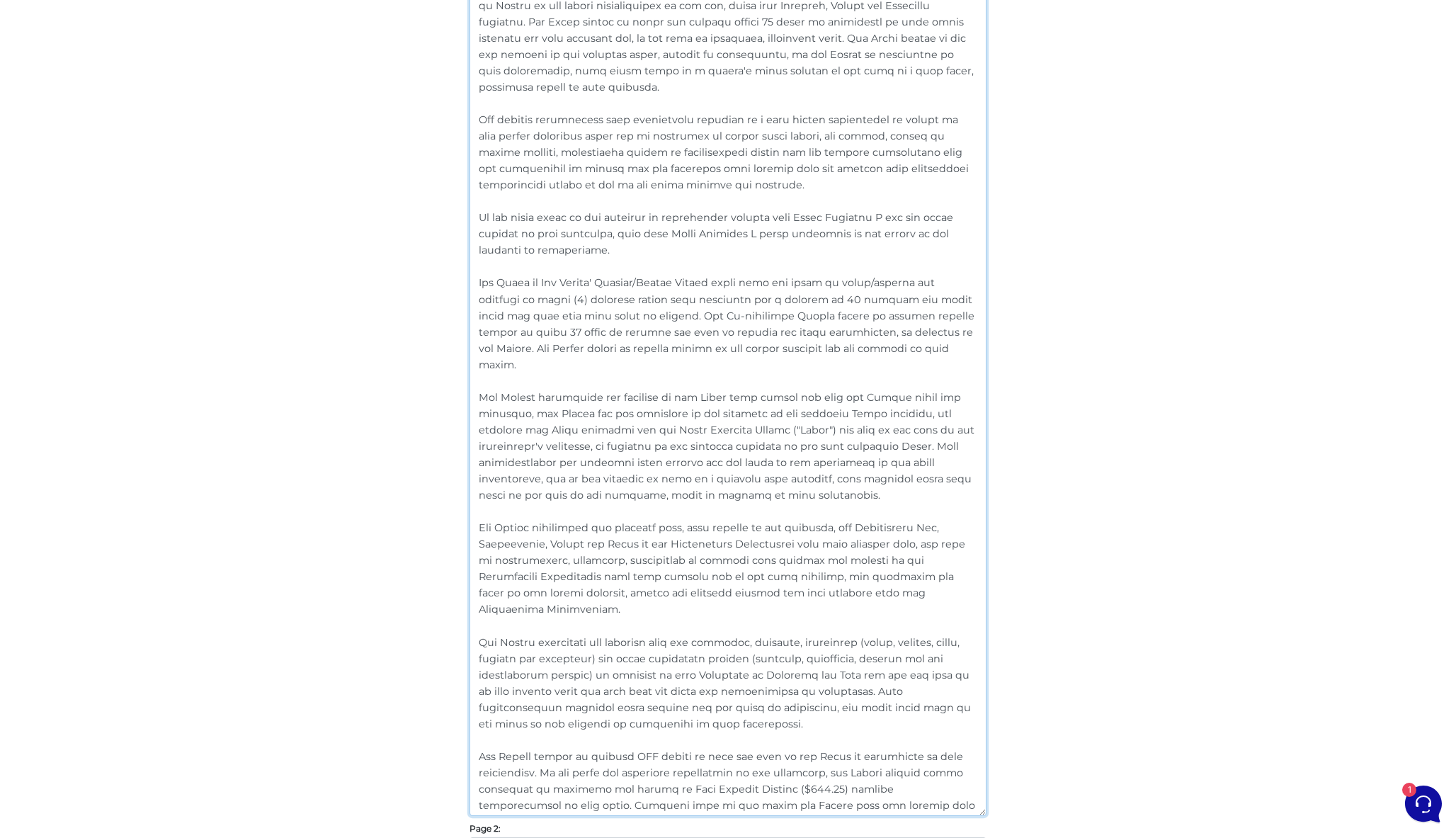
click at [614, 250] on textarea at bounding box center [728, 396] width 517 height 839
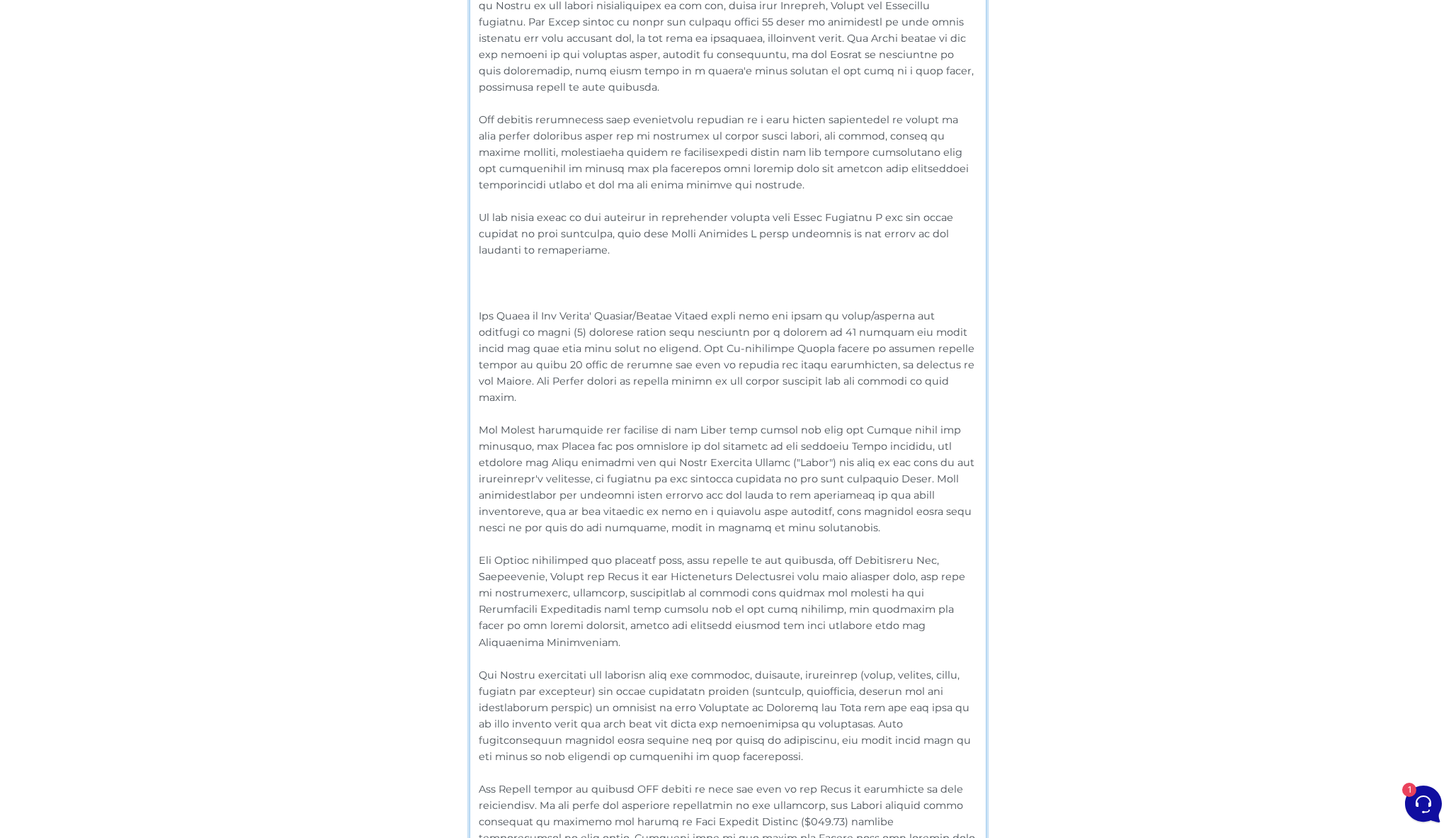
paste textarea "In the event of any conflict or inconsistency, the terms of this Schedule ___ s…"
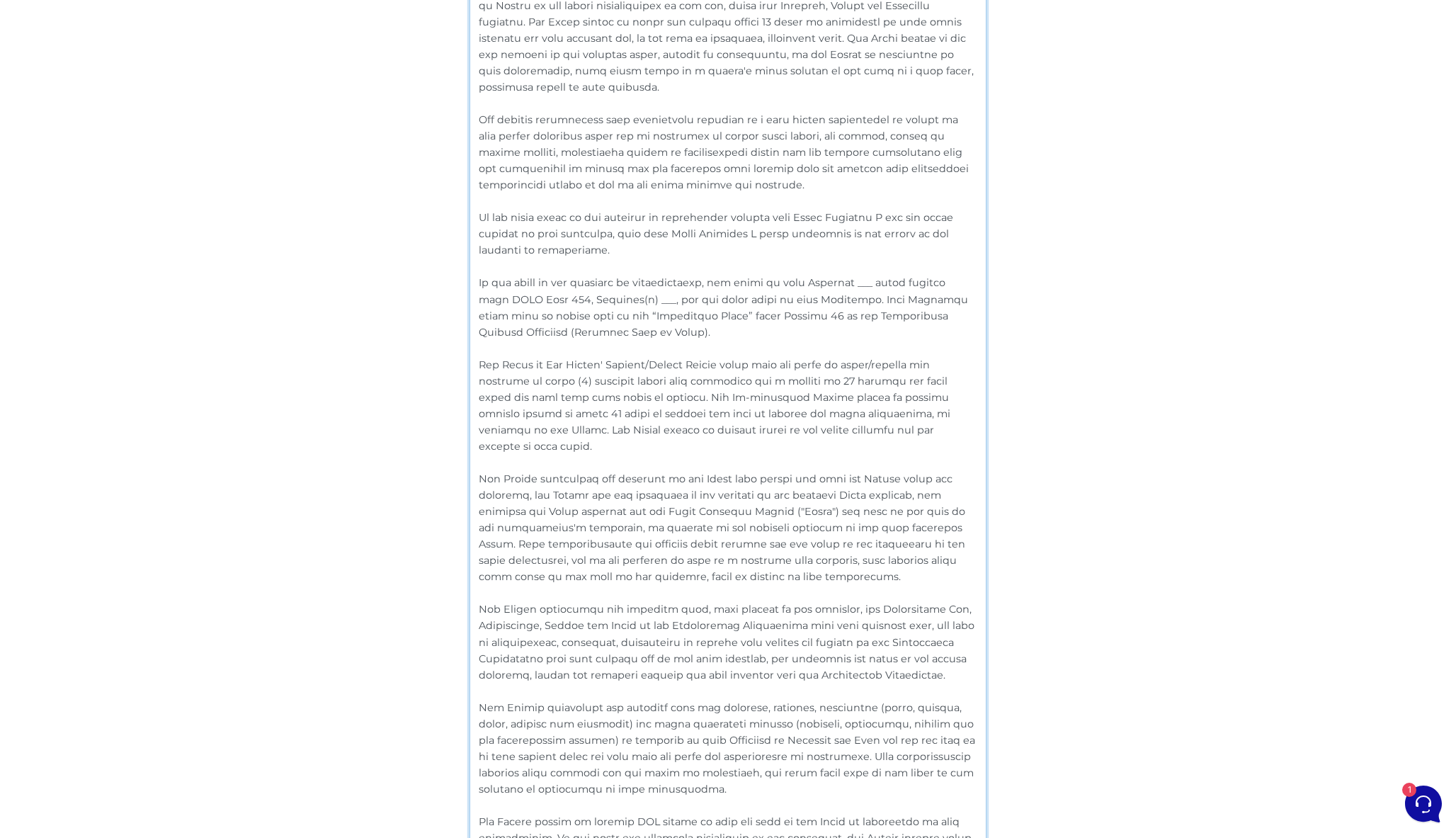
scroll to position [0, 0]
click at [527, 298] on textarea at bounding box center [728, 436] width 517 height 921
click at [515, 297] on textarea at bounding box center [728, 436] width 517 height 921
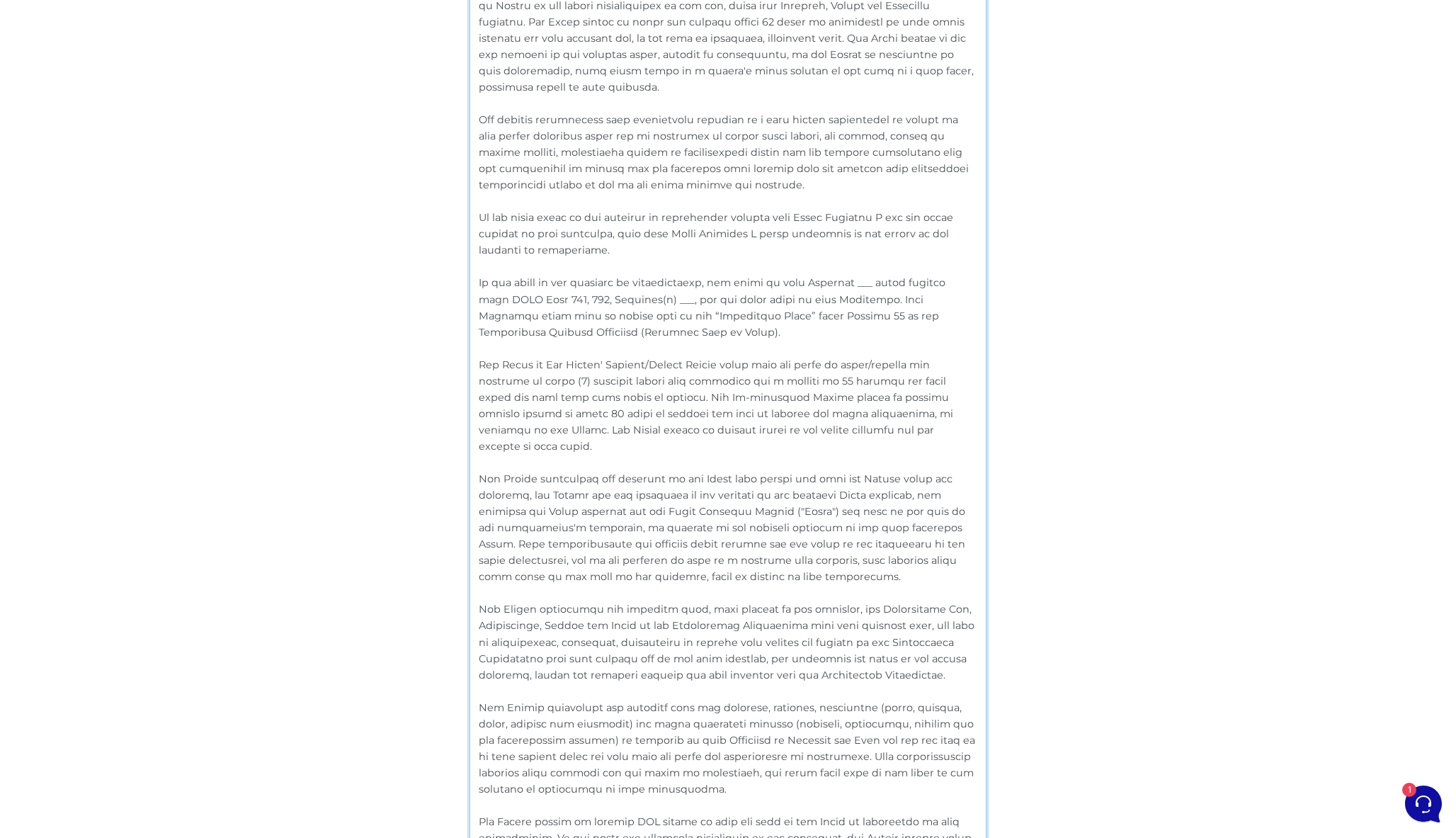
click at [694, 336] on textarea at bounding box center [728, 436] width 517 height 921
drag, startPoint x: 830, startPoint y: 295, endPoint x: 850, endPoint y: 327, distance: 37.7
click at [850, 327] on textarea at bounding box center [728, 436] width 517 height 921
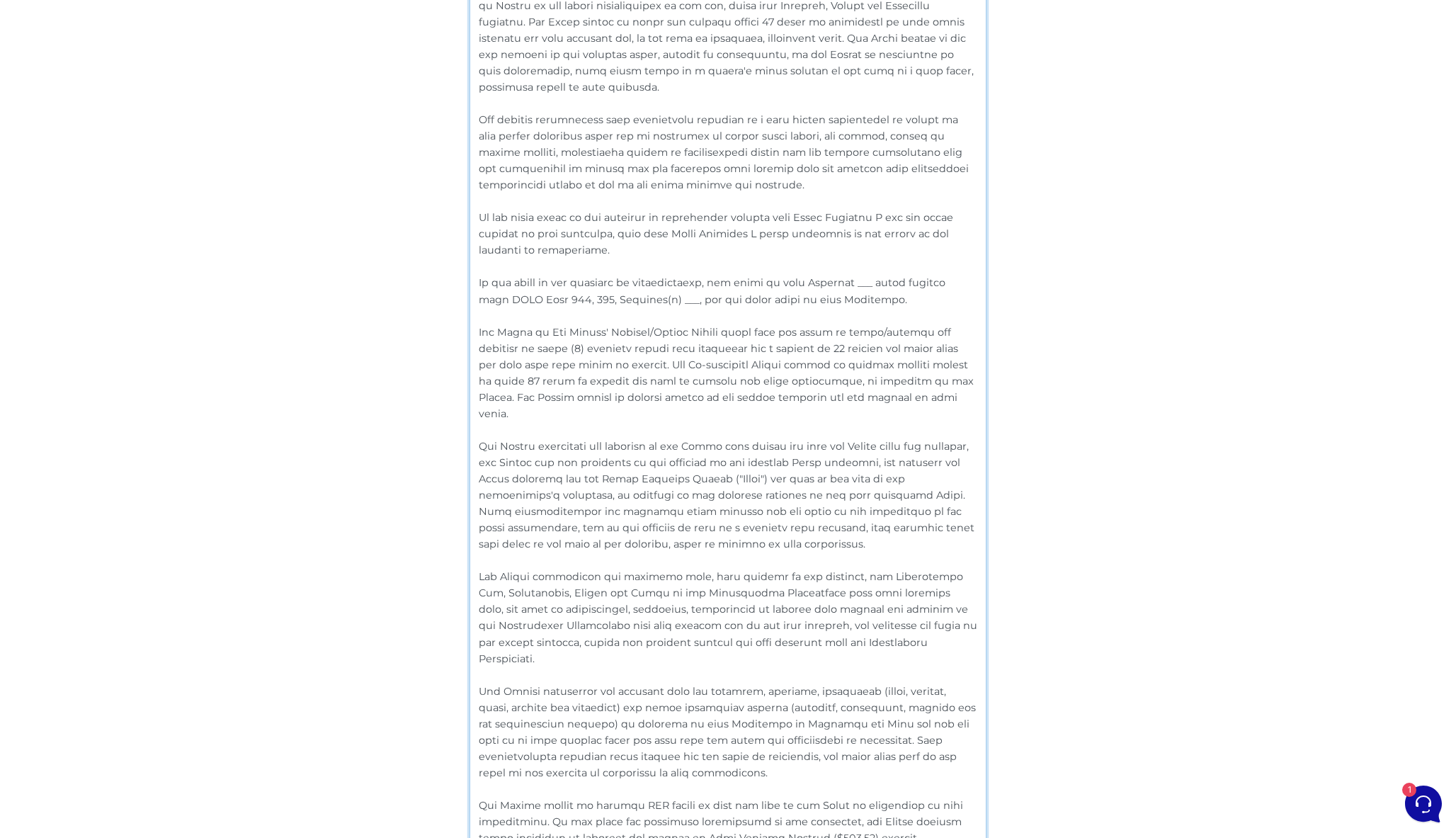
drag, startPoint x: 612, startPoint y: 251, endPoint x: 461, endPoint y: 217, distance: 154.8
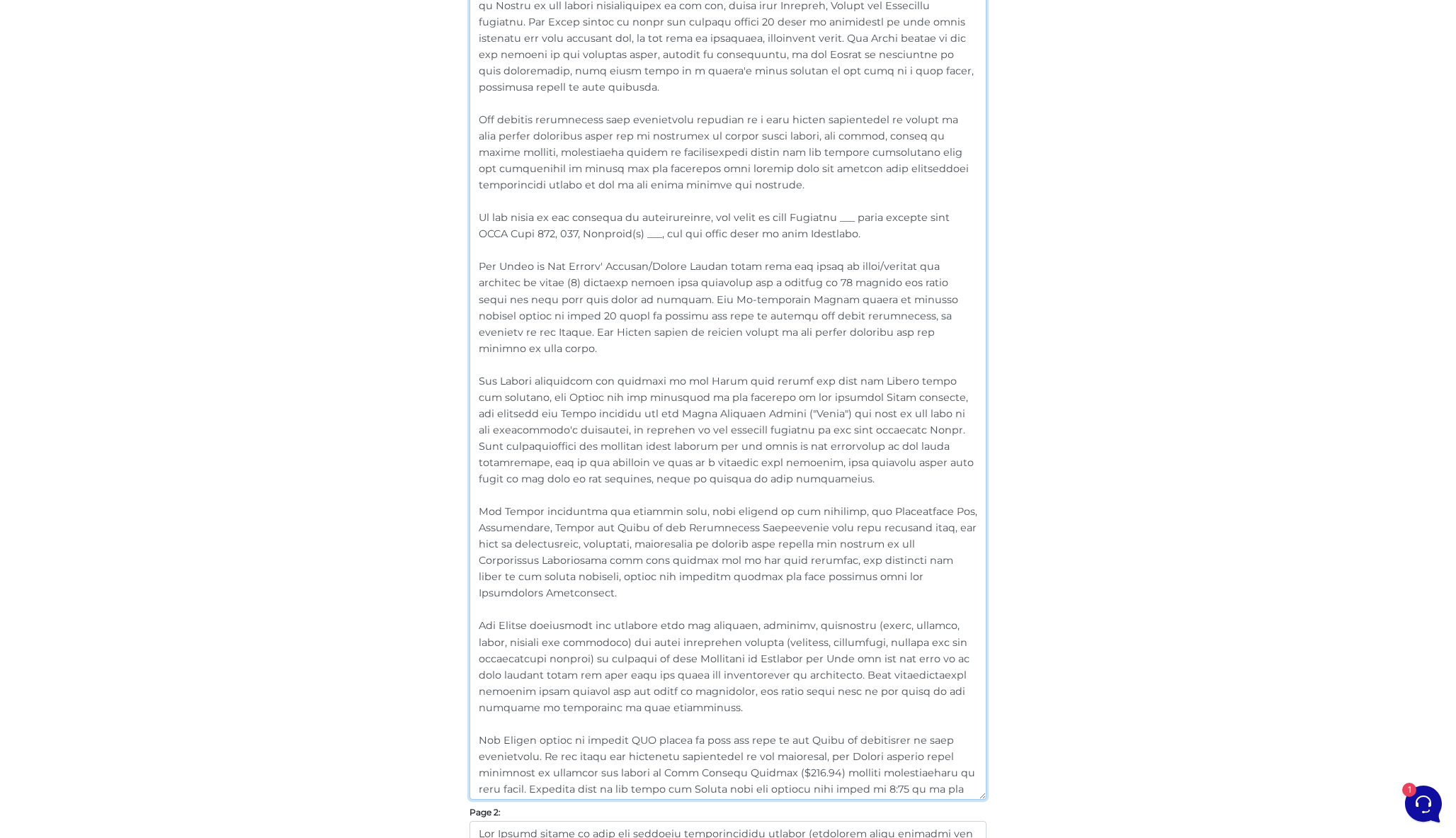
drag, startPoint x: 830, startPoint y: 229, endPoint x: 464, endPoint y: 207, distance: 366.7
click at [665, 232] on textarea at bounding box center [728, 388] width 517 height 823
drag, startPoint x: 842, startPoint y: 236, endPoint x: 457, endPoint y: 216, distance: 385.5
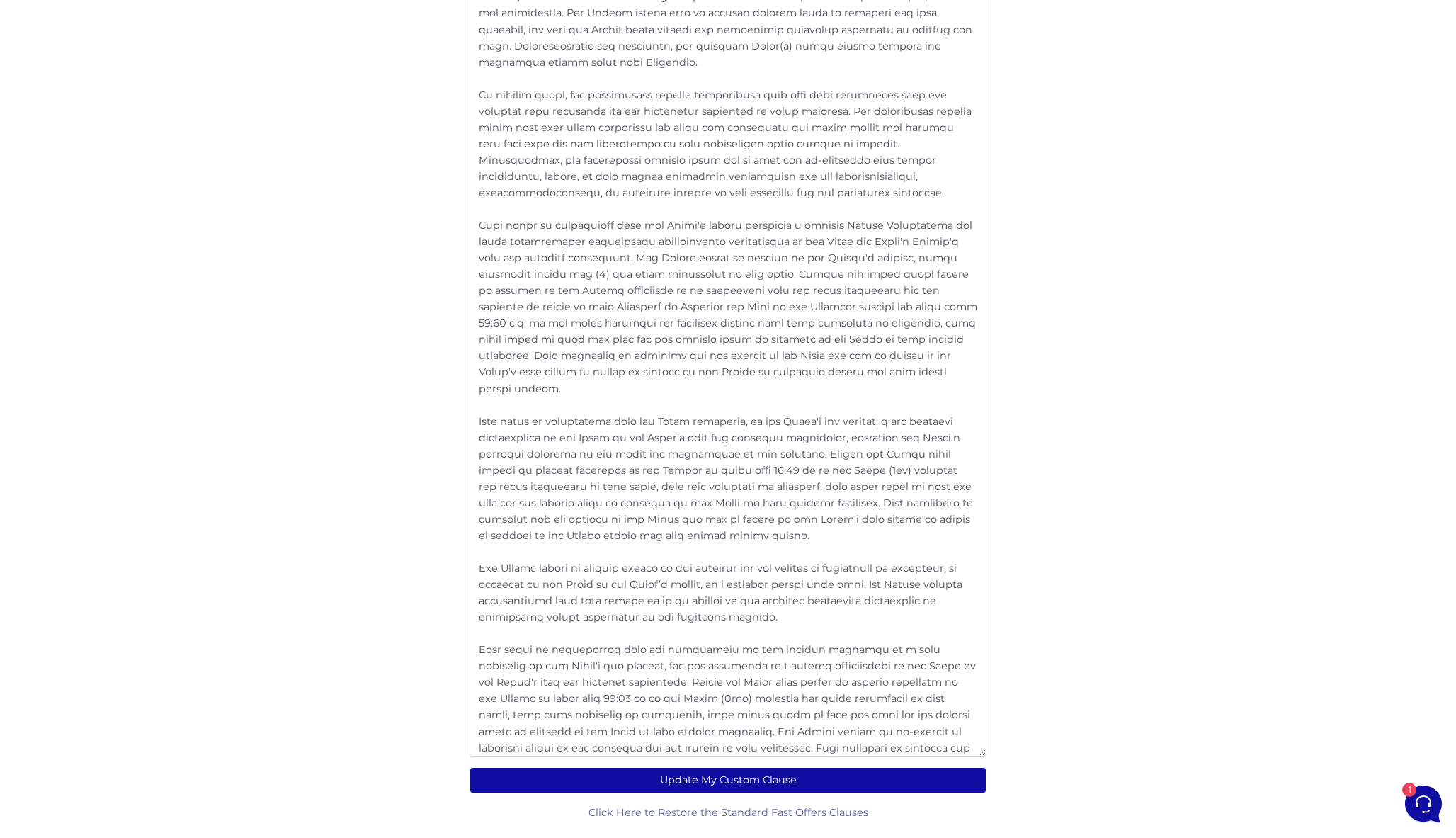
scroll to position [2200, 0]
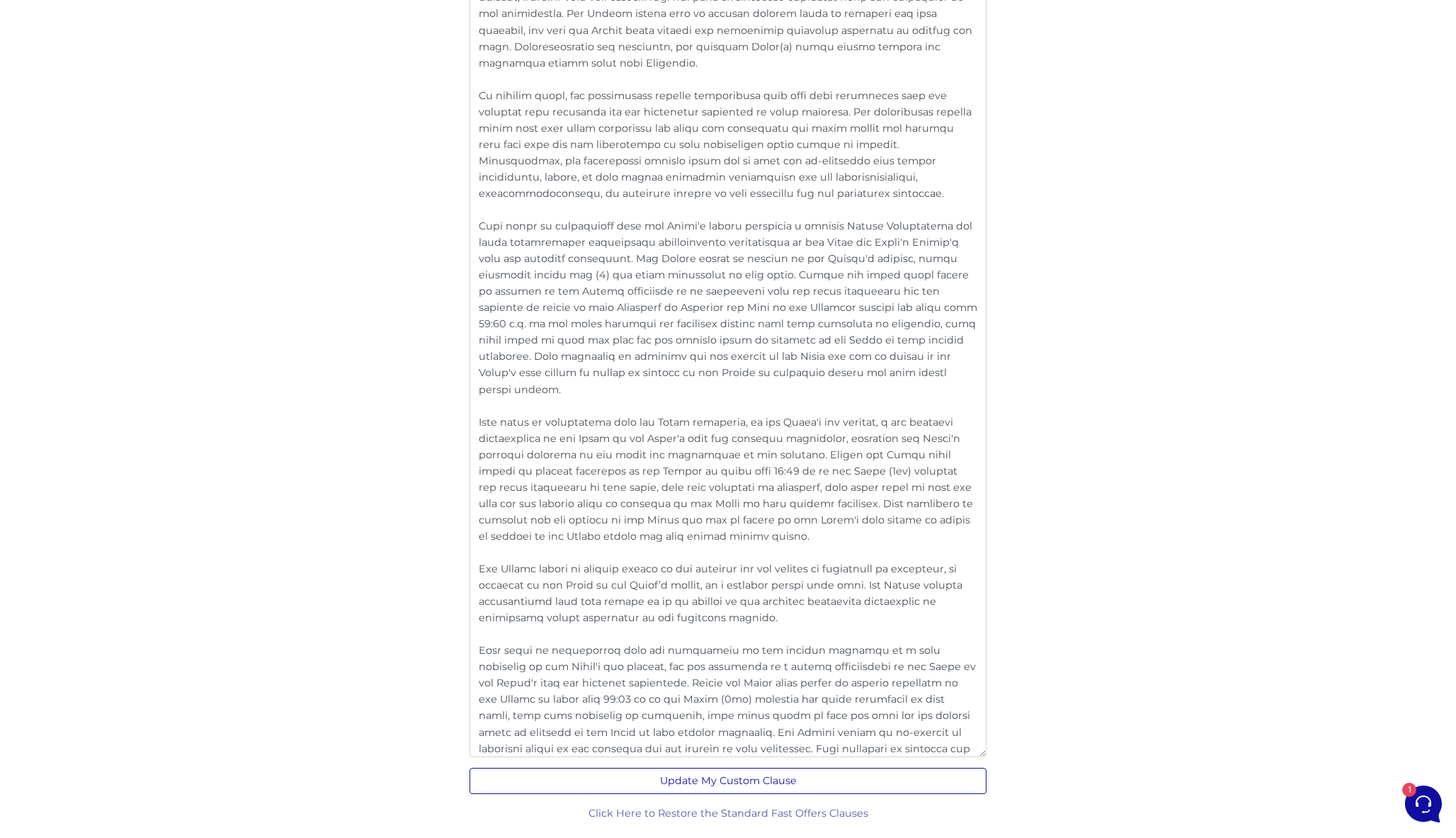
type textarea "For all purposes of this agreement the term use "Banking Day" or "Business Day"…"
click at [779, 776] on button "Update My Custom Clause" at bounding box center [728, 780] width 517 height 26
click at [770, 779] on button "Update My Custom Clause" at bounding box center [728, 780] width 517 height 26
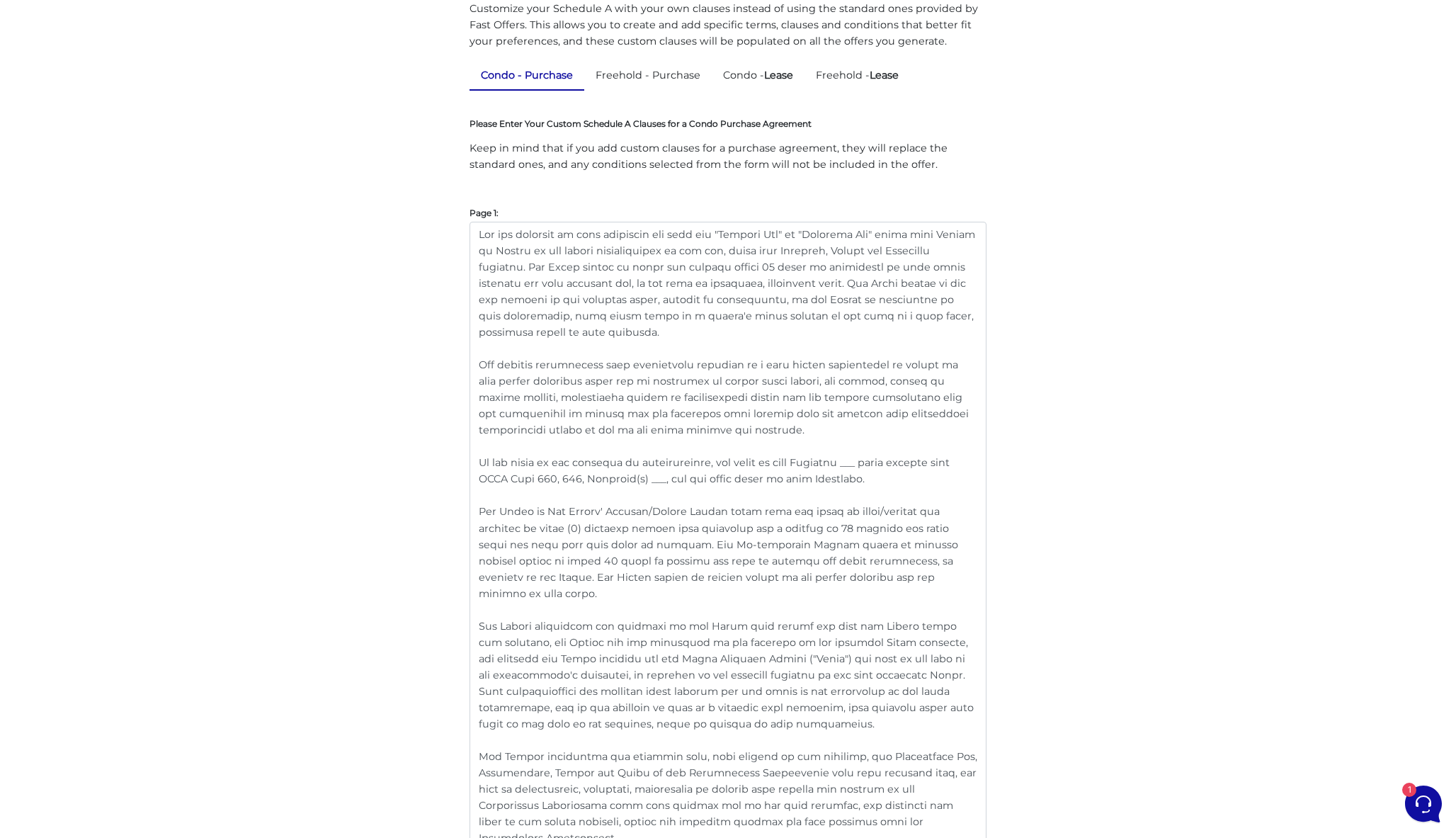
scroll to position [199, 0]
drag, startPoint x: 868, startPoint y: 583, endPoint x: 426, endPoint y: 518, distance: 446.8
paste textarea "(excluding any appraisals)"
click at [806, 592] on textarea at bounding box center [728, 636] width 517 height 823
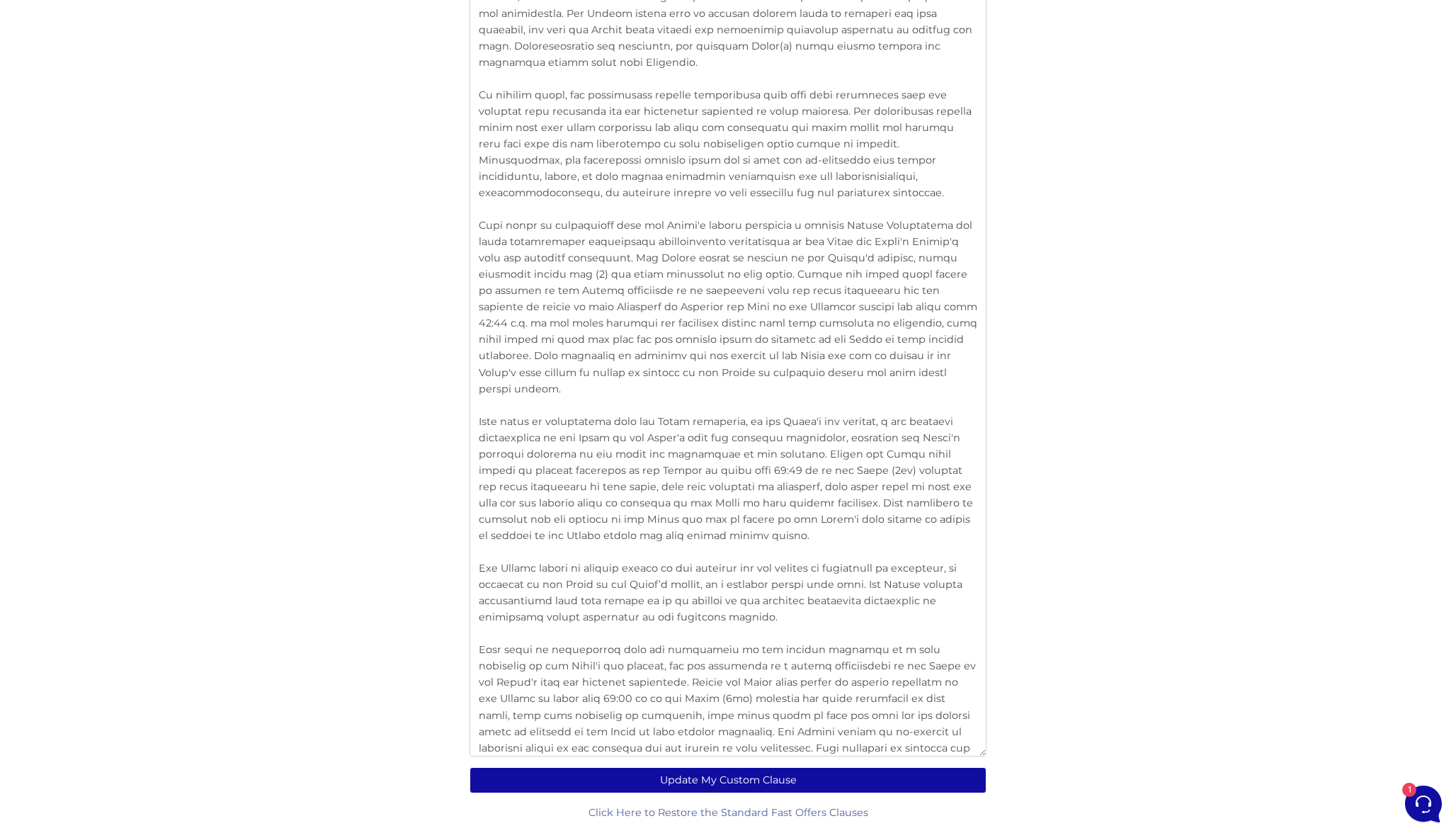
scroll to position [2246, 0]
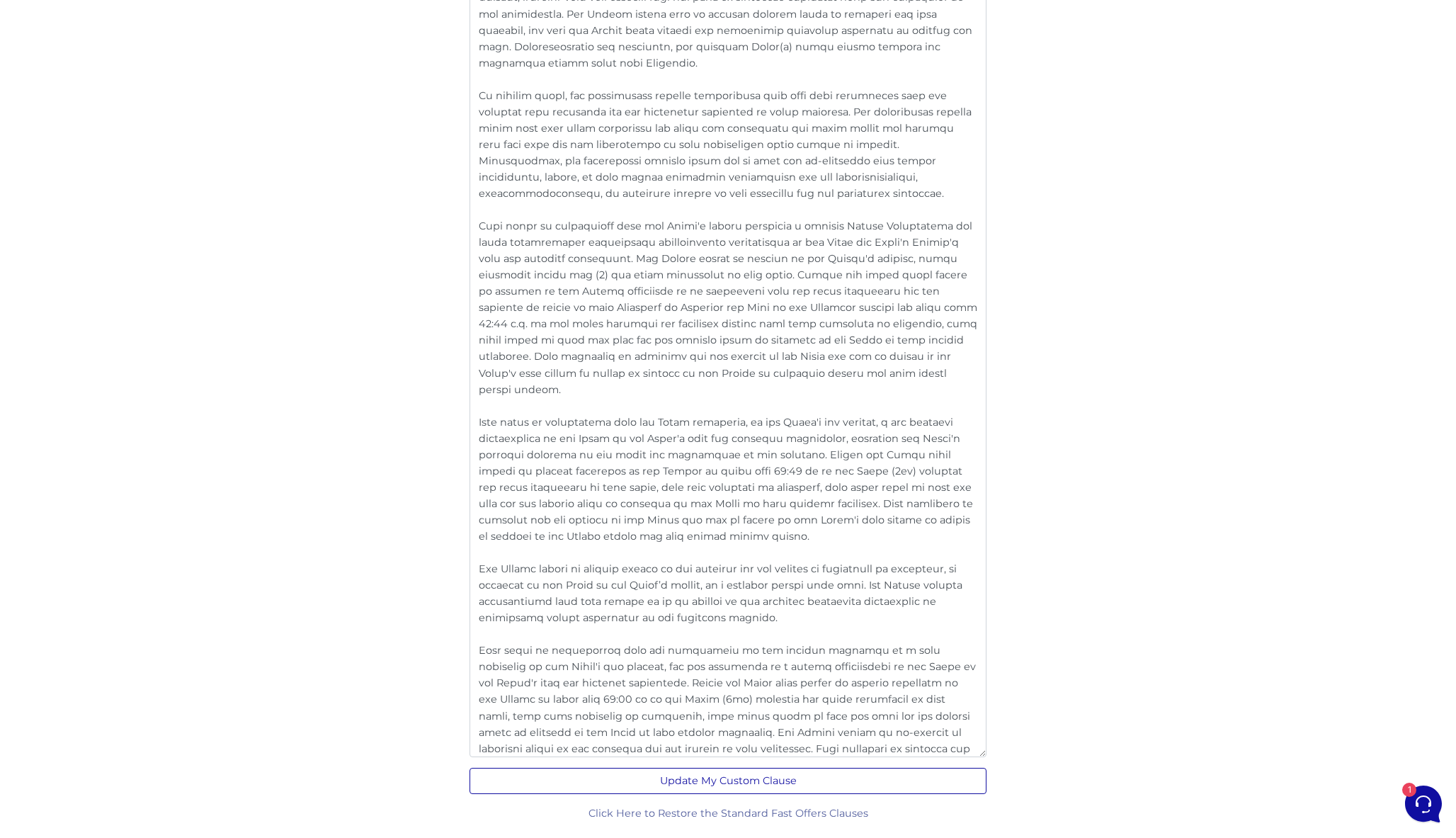
type textarea "For all purposes of this agreement the term use "Banking Day" or "Business Day"…"
click at [731, 777] on button "Update My Custom Clause" at bounding box center [728, 780] width 517 height 26
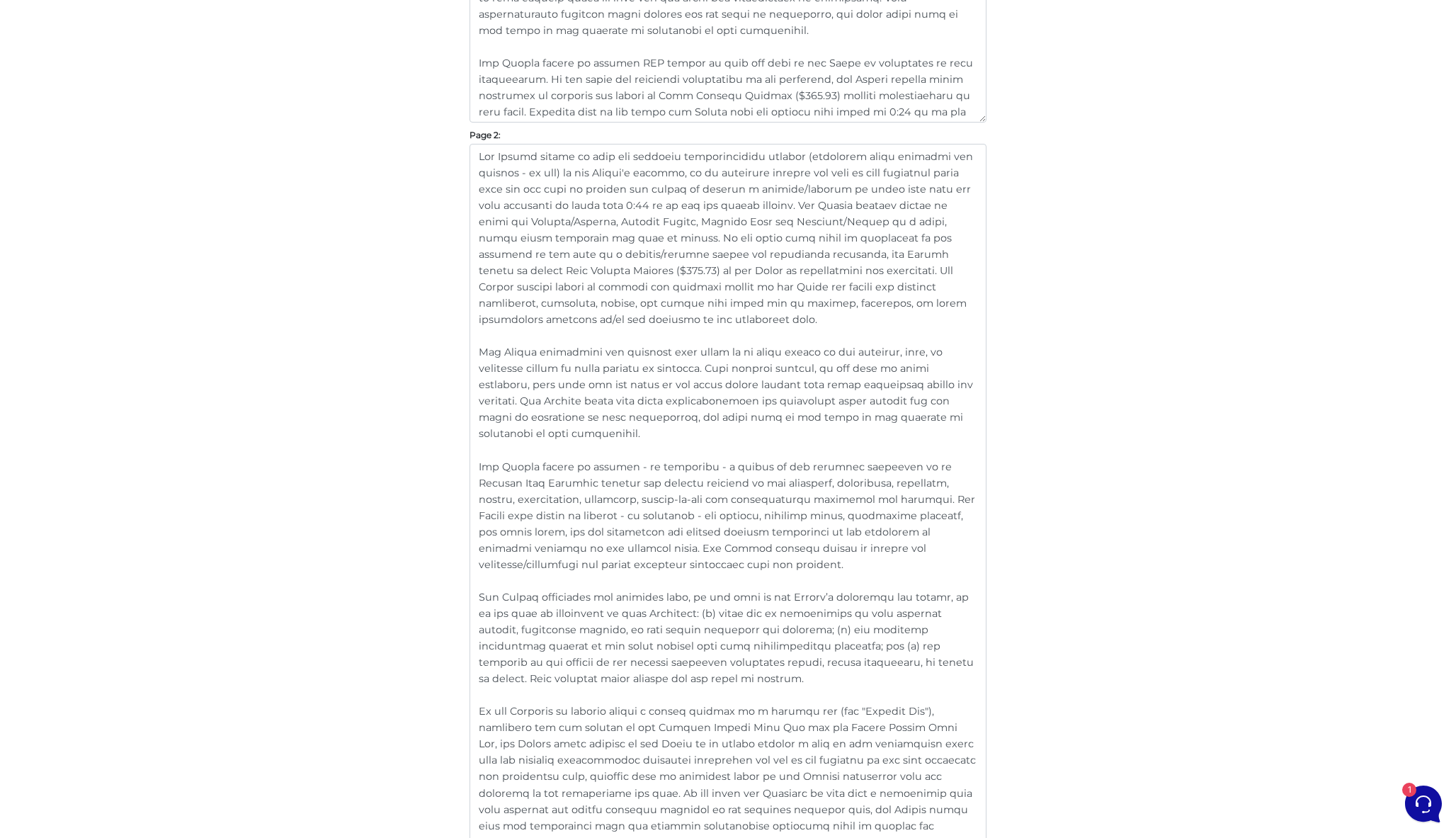
scroll to position [4, 0]
